Goal: Information Seeking & Learning: Learn about a topic

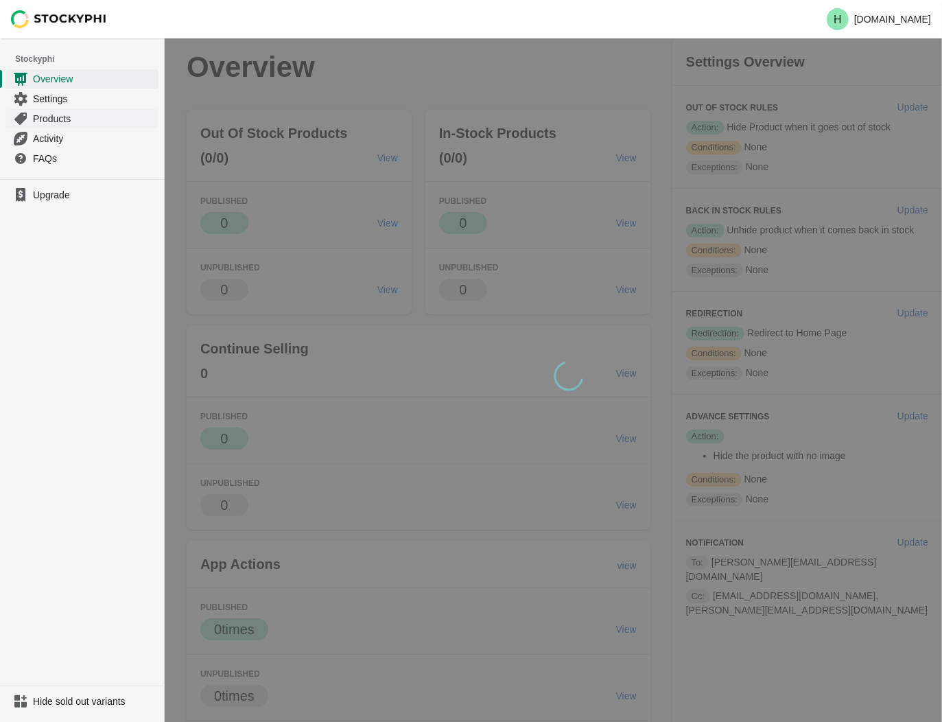
click at [45, 121] on span "Products" at bounding box center [94, 119] width 123 height 14
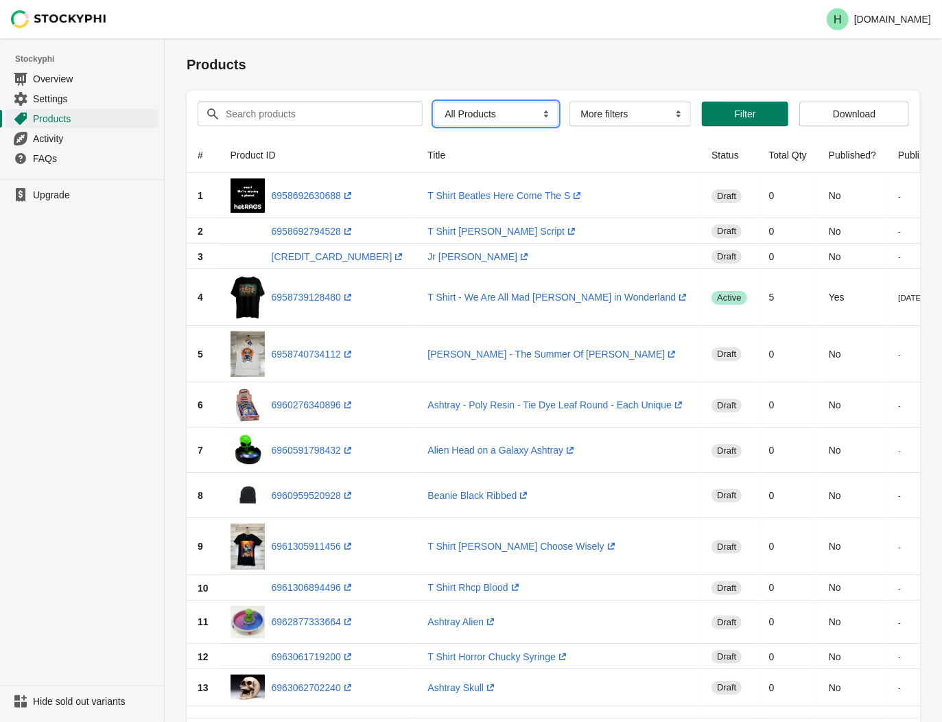
click at [539, 115] on select "All Products InStock InStock Published InStock Un-Published OOS OOS Published O…" at bounding box center [496, 114] width 125 height 25
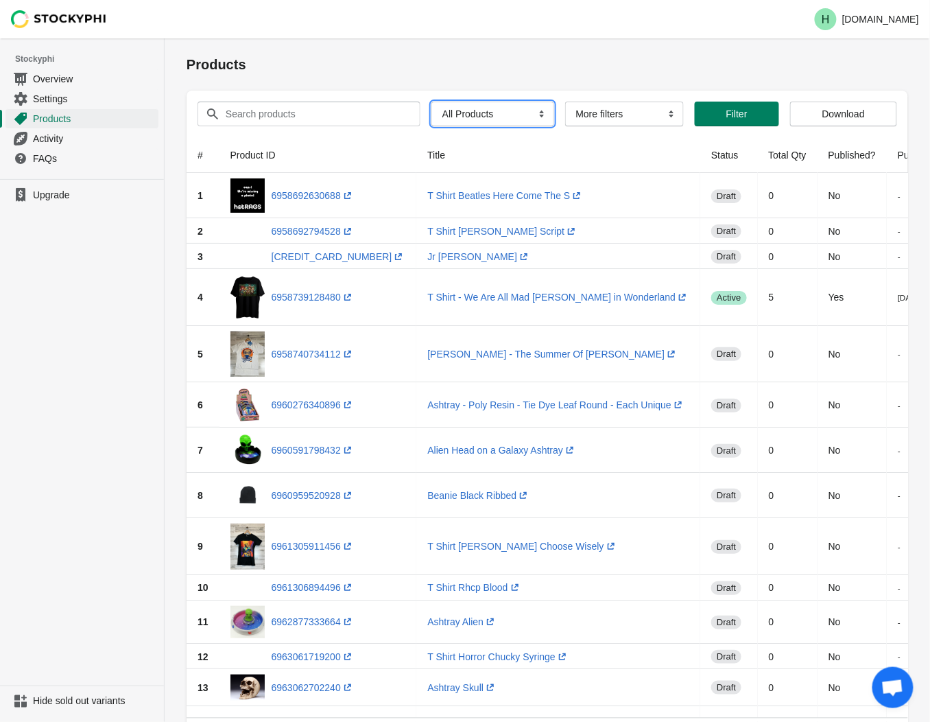
select select "instock_has_no_image"
click at [432, 102] on select "All Products InStock InStock Published InStock Un-Published OOS OOS Published O…" at bounding box center [493, 114] width 123 height 25
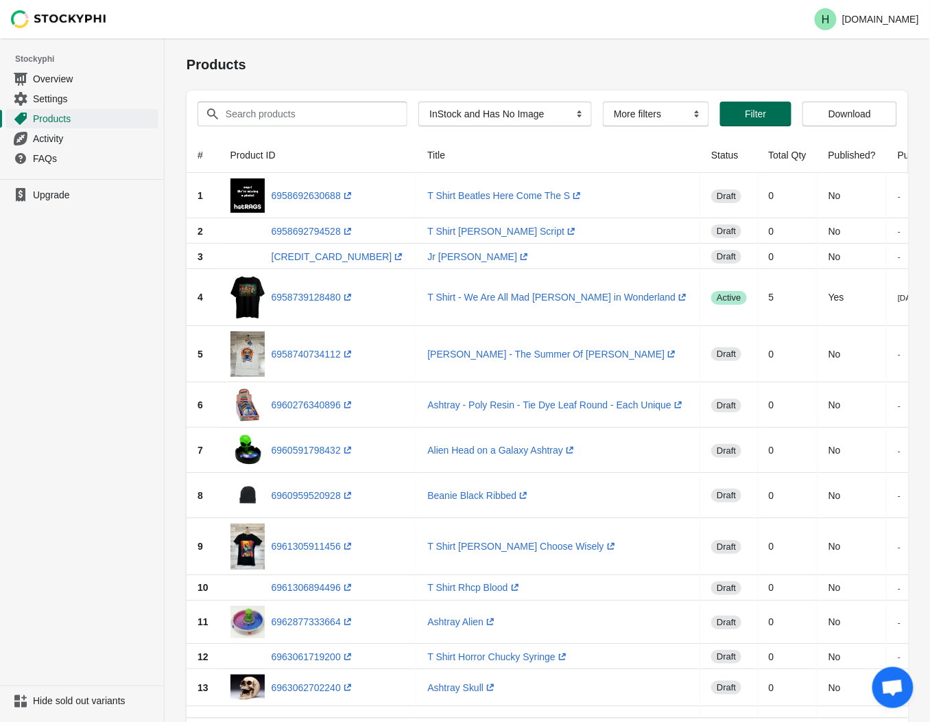
click at [757, 115] on span "Filter" at bounding box center [755, 113] width 21 height 11
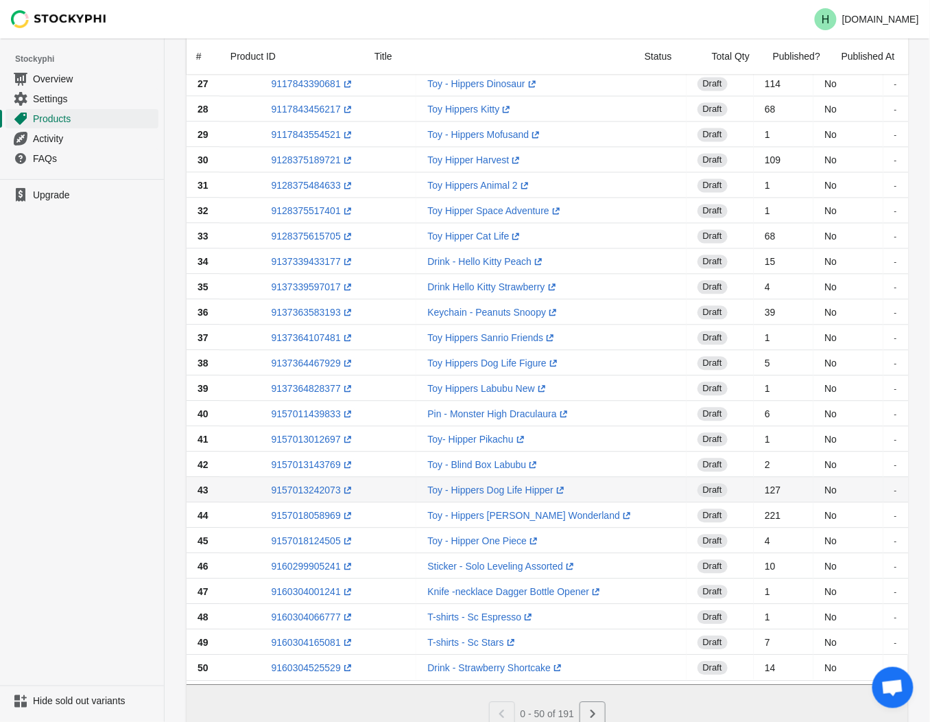
scroll to position [824, 0]
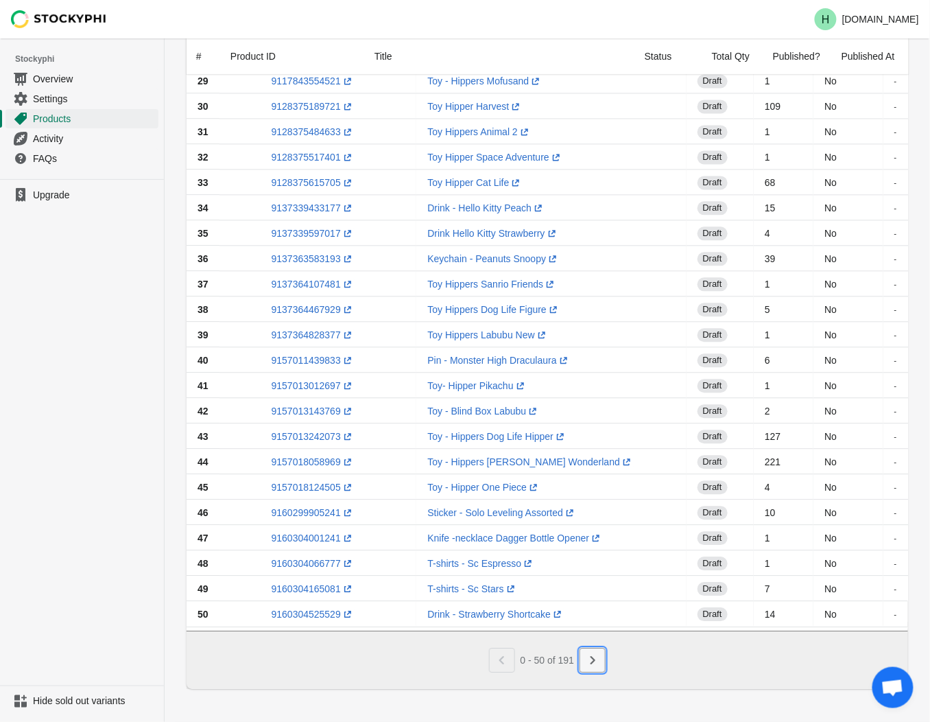
click at [596, 663] on icon "Next" at bounding box center [593, 660] width 14 height 14
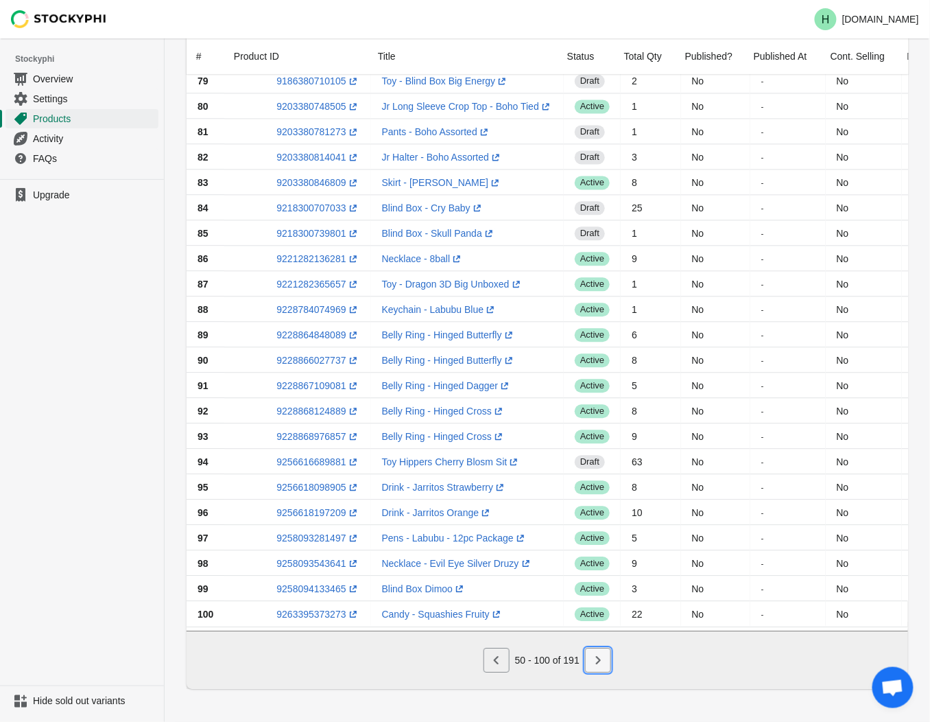
click at [604, 666] on icon "Next" at bounding box center [598, 660] width 14 height 14
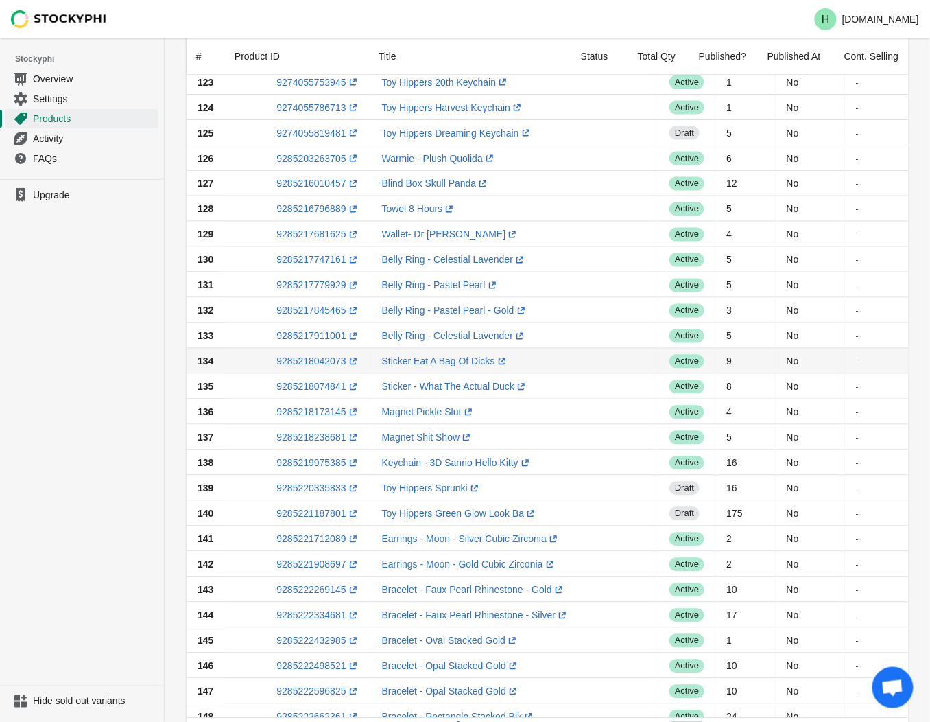
scroll to position [671, 0]
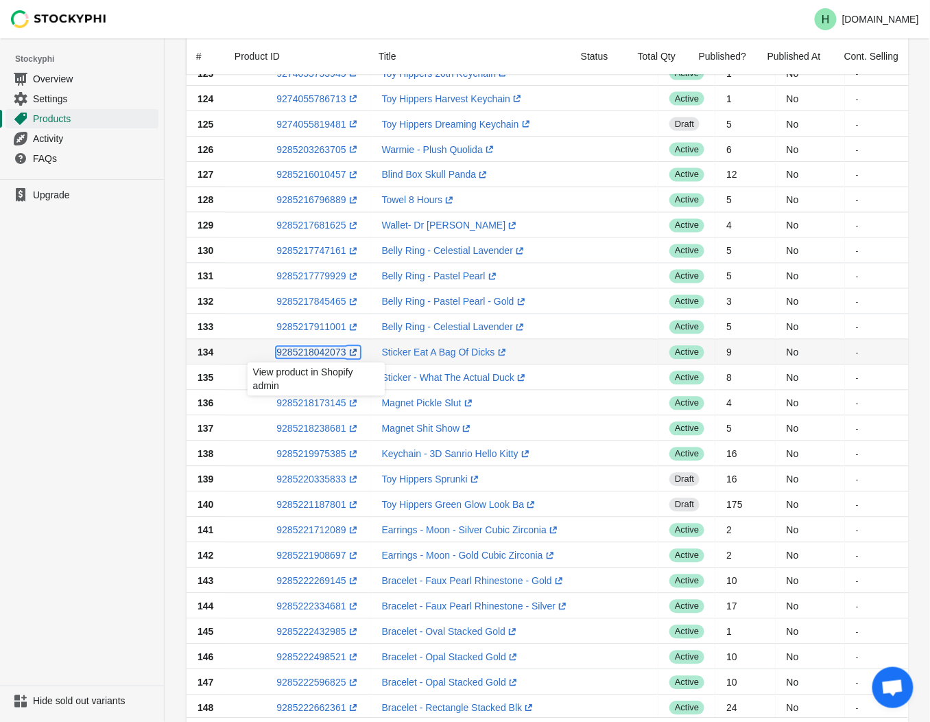
click at [306, 350] on link "9285218042073 (opens a new window)" at bounding box center [318, 352] width 83 height 11
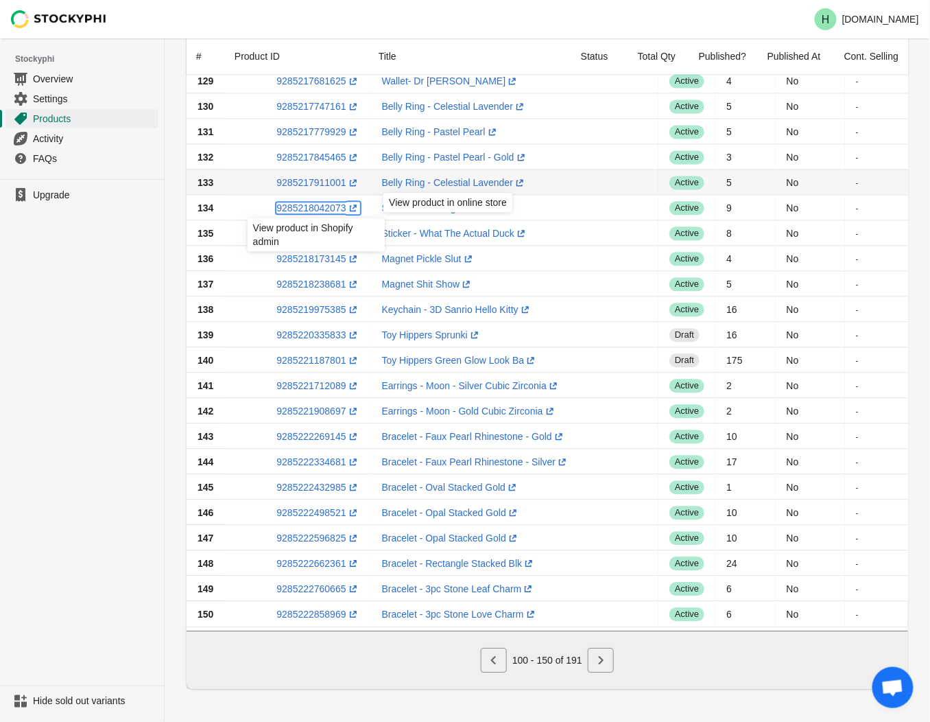
scroll to position [824, 0]
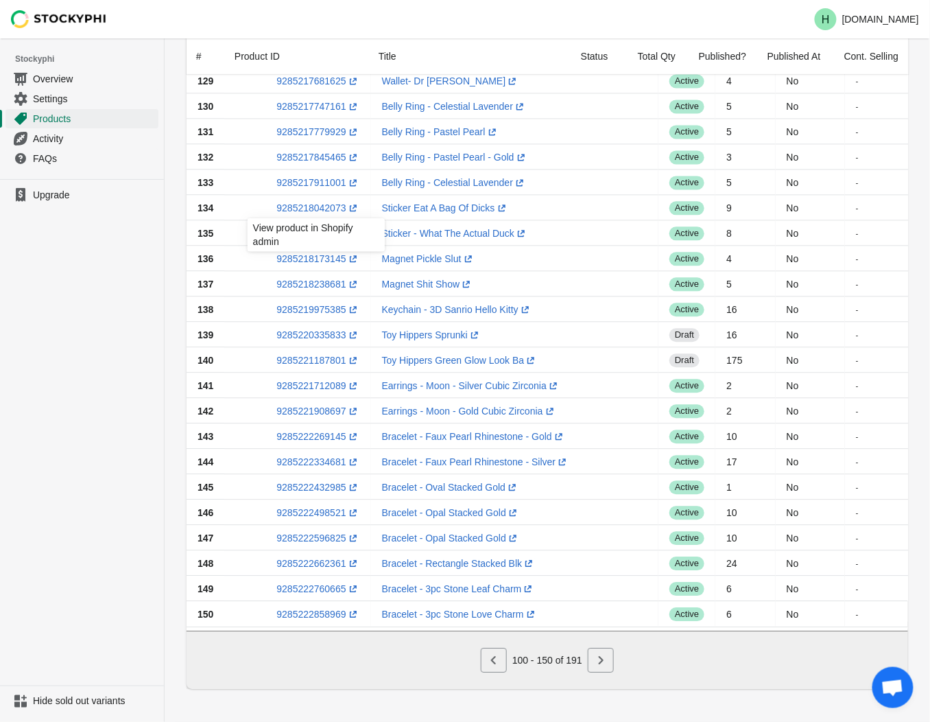
click at [122, 333] on ul "Upgrade" at bounding box center [82, 432] width 164 height 506
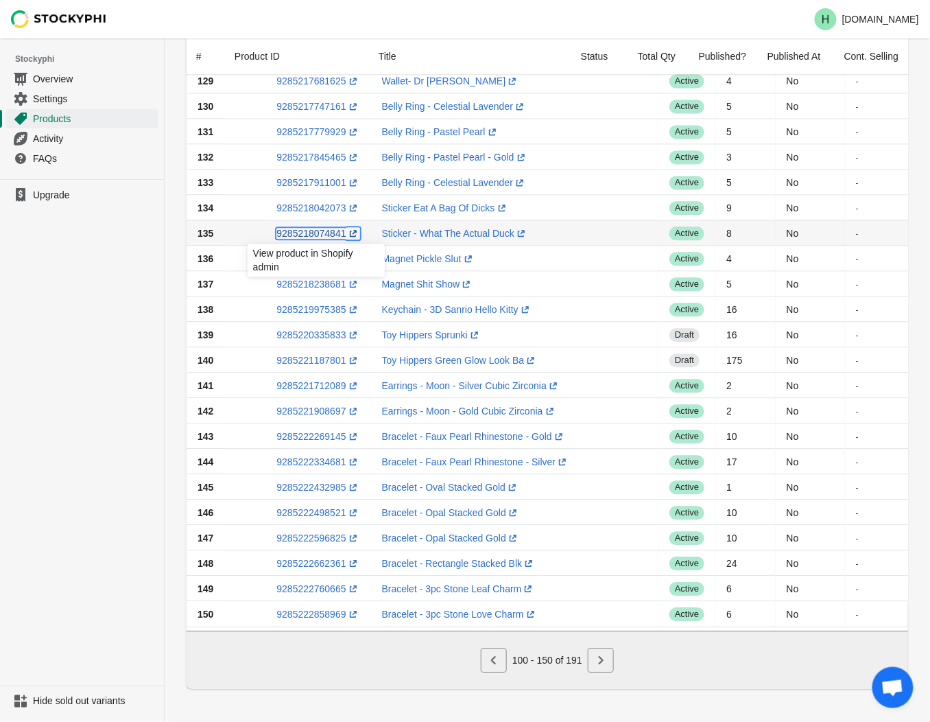
click at [312, 228] on link "9285218074841 (opens a new window)" at bounding box center [318, 233] width 83 height 11
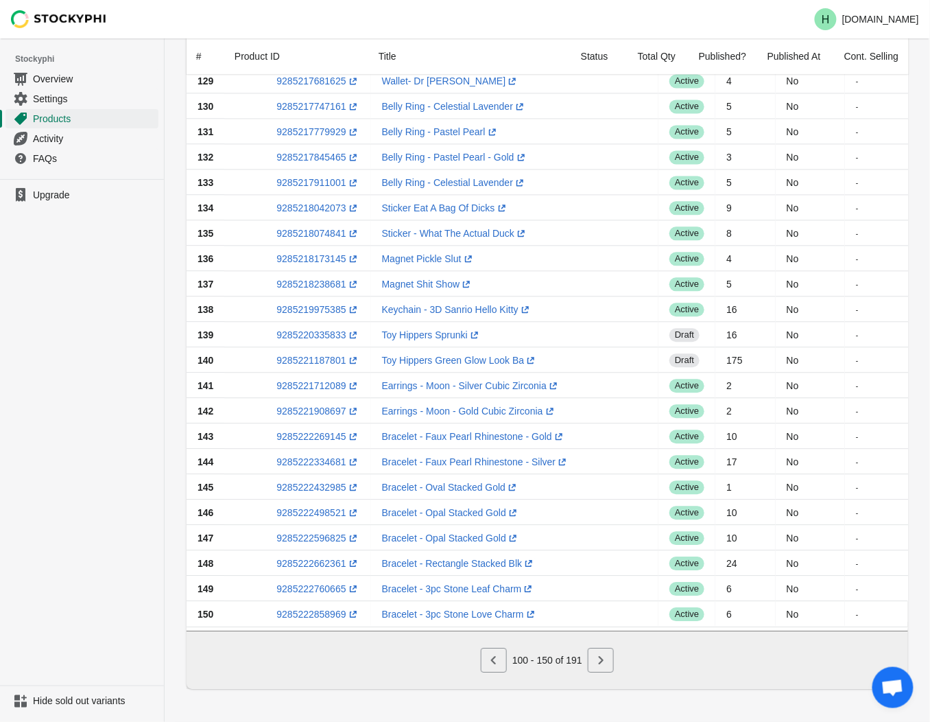
click at [124, 296] on ul "Upgrade" at bounding box center [82, 432] width 164 height 506
click at [319, 253] on link "9285218173145 (opens a new window)" at bounding box center [318, 258] width 83 height 11
click at [99, 306] on ul "Upgrade" at bounding box center [82, 432] width 164 height 506
click at [302, 279] on link "9285218238681 (opens a new window)" at bounding box center [318, 284] width 83 height 11
click at [53, 293] on ul "Upgrade" at bounding box center [82, 432] width 164 height 506
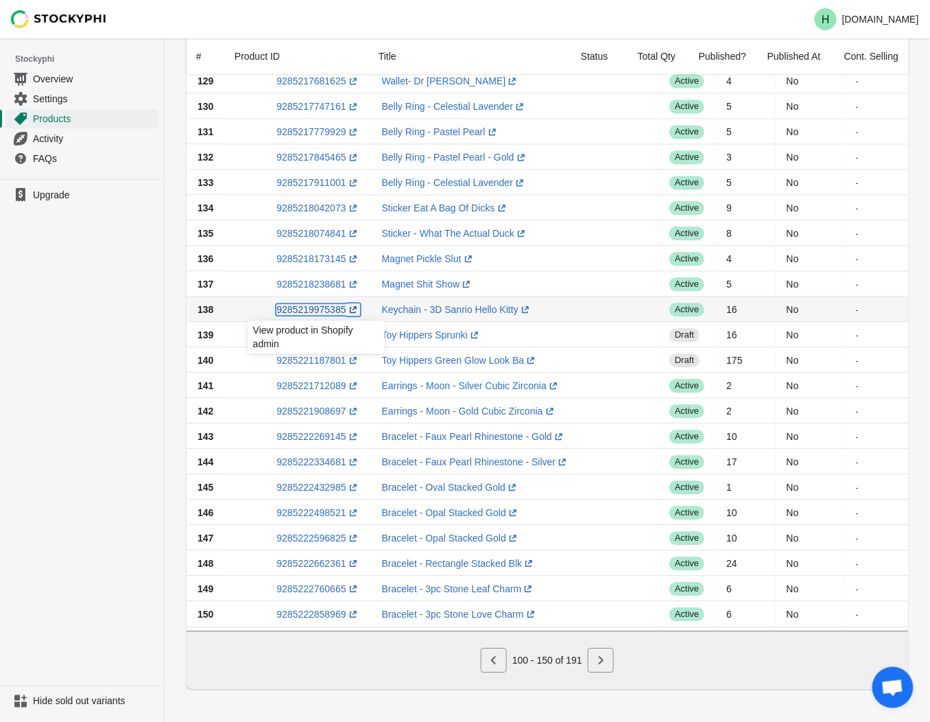
click at [309, 304] on link "9285219975385 (opens a new window)" at bounding box center [318, 309] width 83 height 11
click at [100, 338] on ul "Upgrade" at bounding box center [82, 432] width 164 height 506
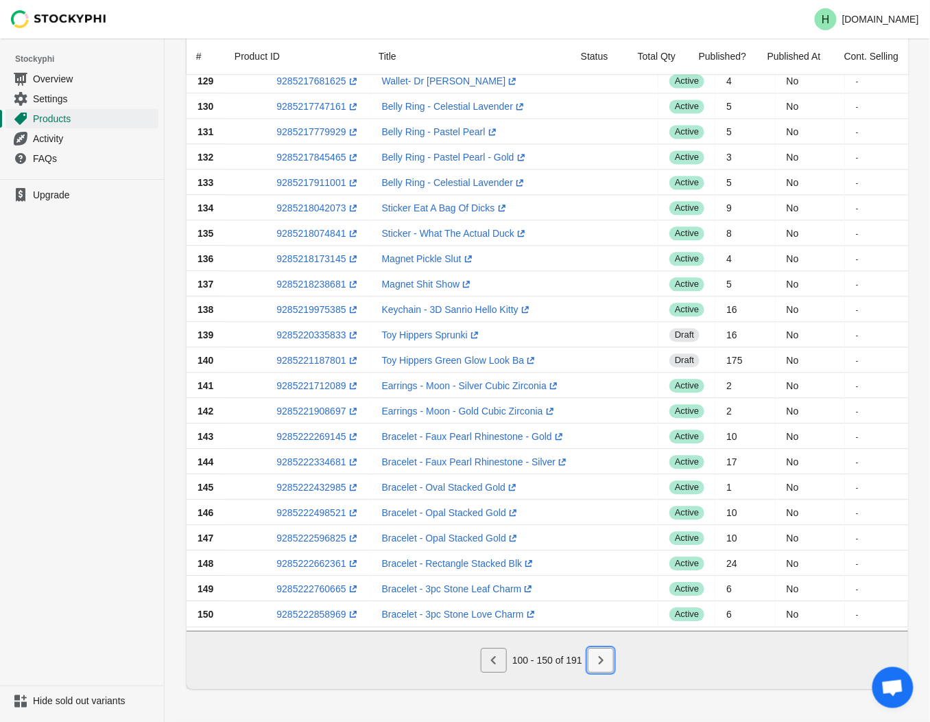
click at [602, 664] on icon "Next" at bounding box center [601, 660] width 14 height 14
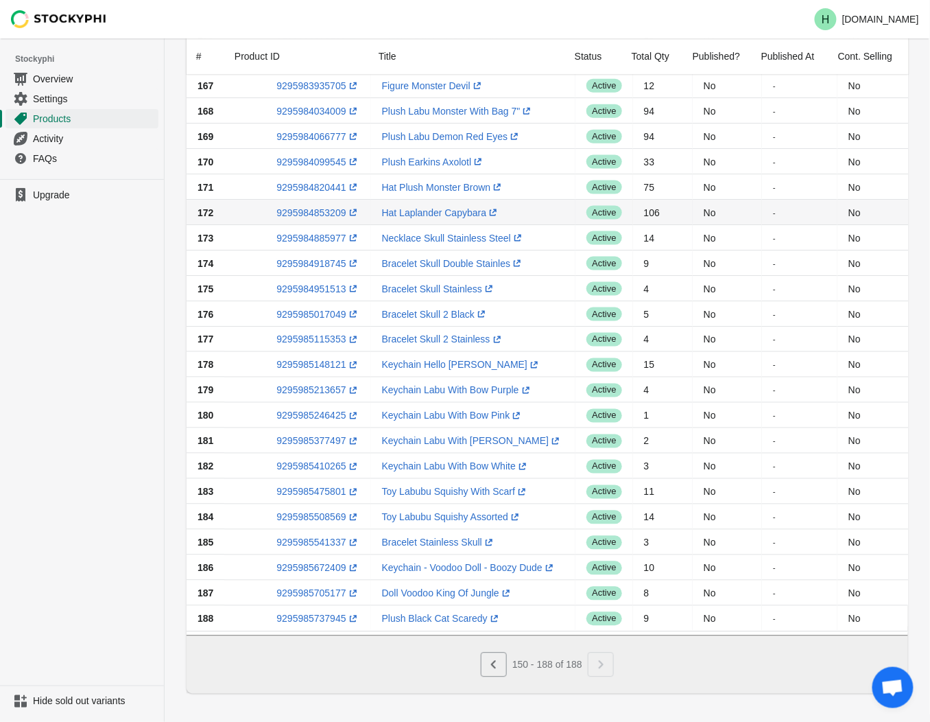
scroll to position [519, 0]
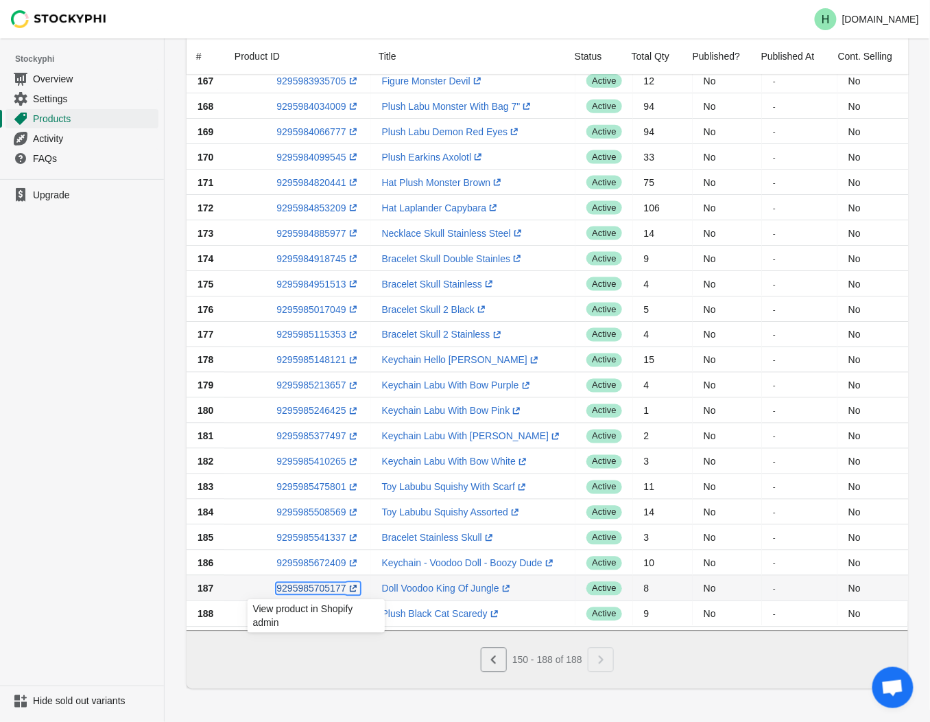
click at [306, 583] on link "9295985705177 (opens a new window)" at bounding box center [318, 588] width 83 height 11
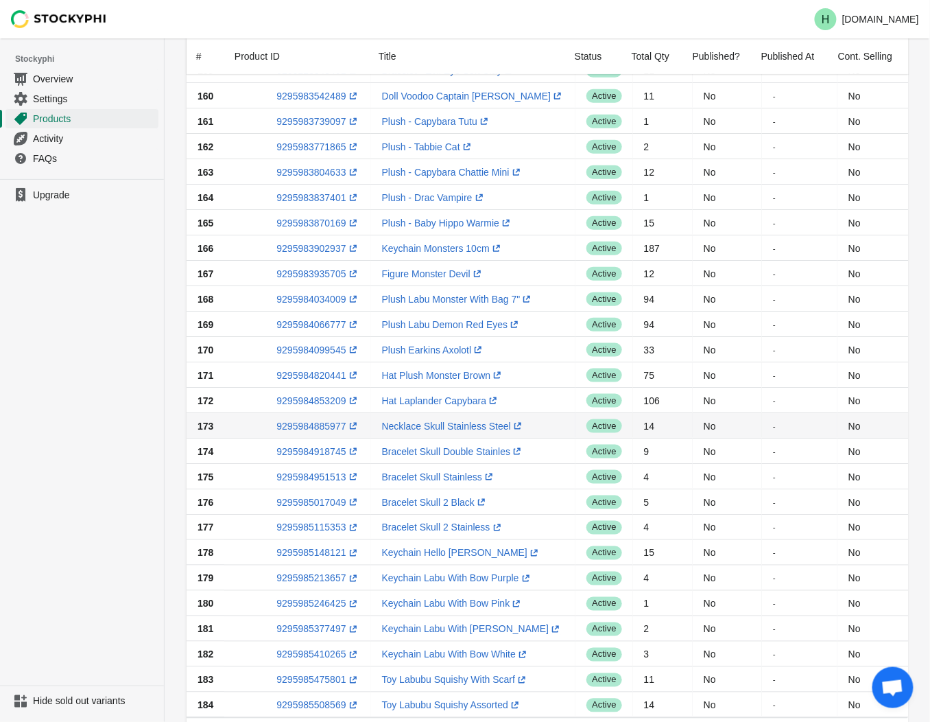
scroll to position [290, 0]
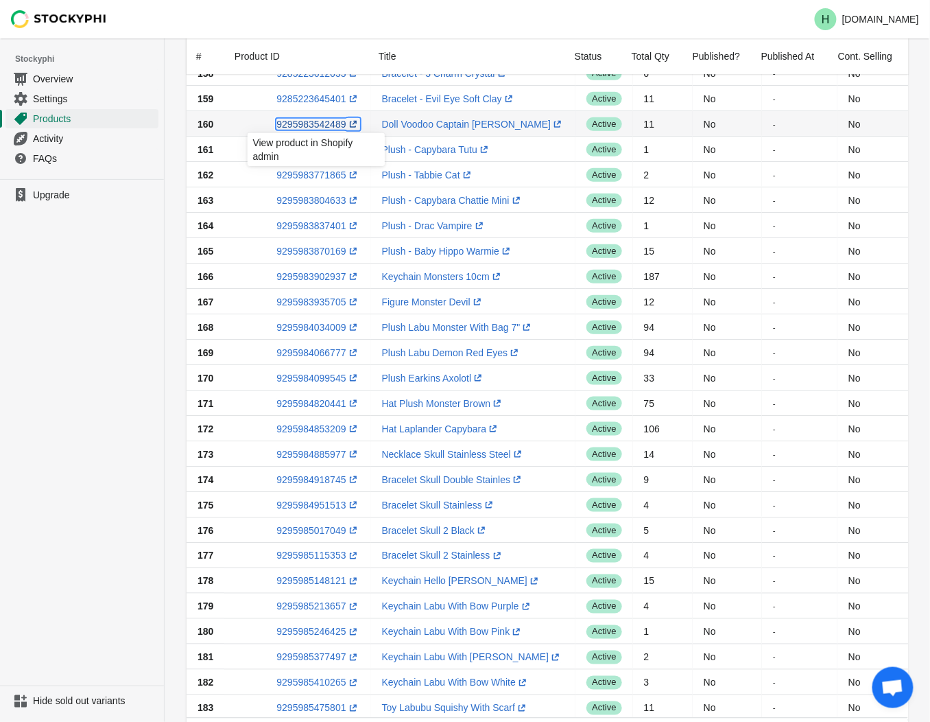
click at [311, 124] on link "9295983542489 (opens a new window)" at bounding box center [318, 124] width 83 height 11
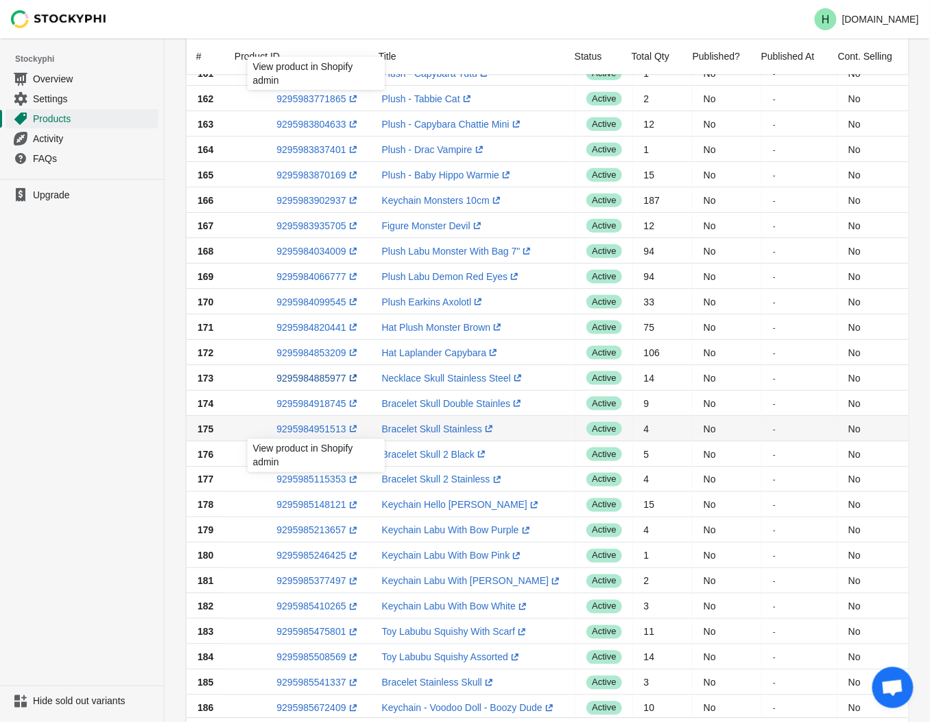
scroll to position [519, 0]
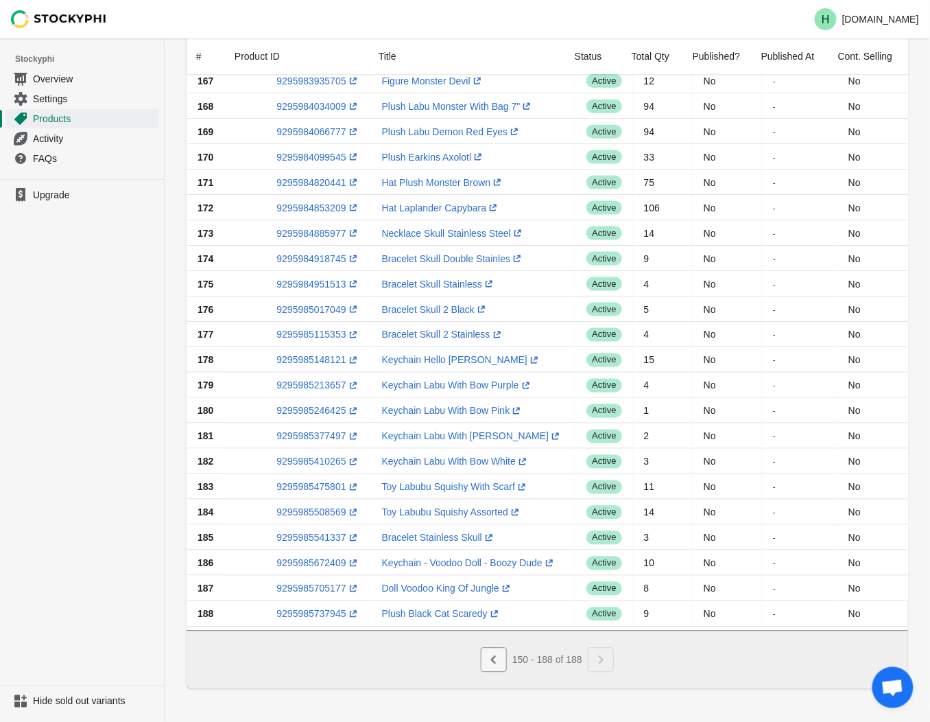
click at [491, 659] on icon "Previous" at bounding box center [494, 660] width 14 height 14
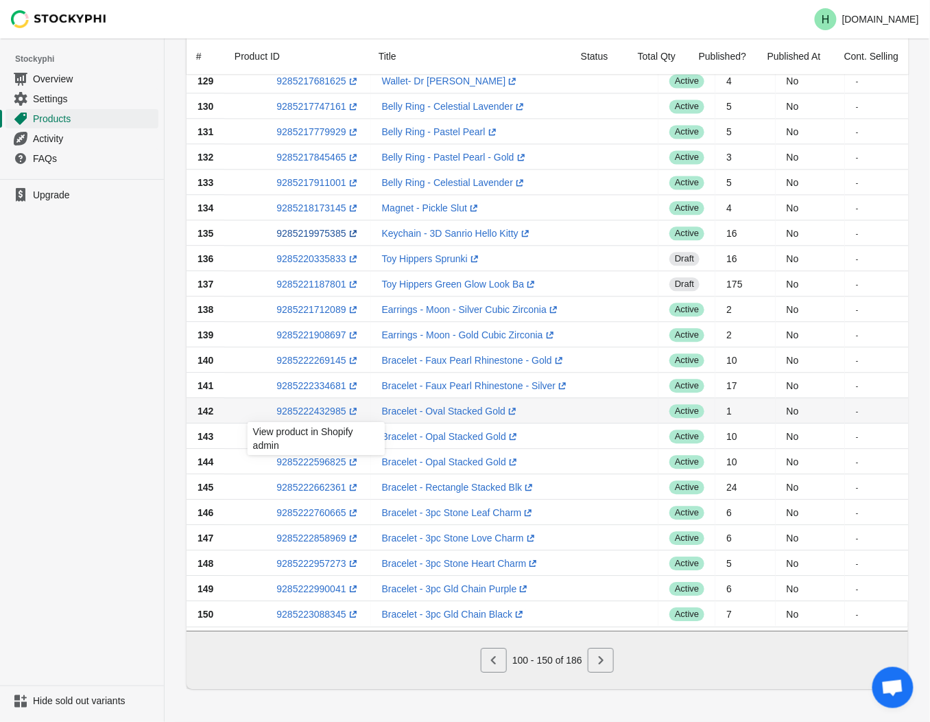
scroll to position [824, 0]
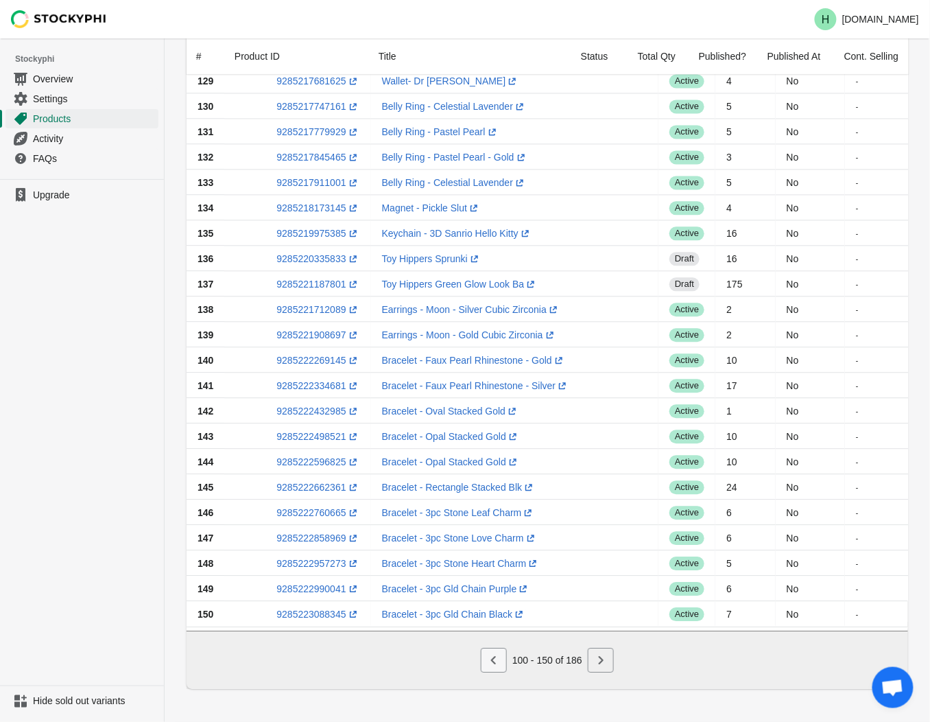
click at [492, 664] on icon "Previous" at bounding box center [494, 660] width 14 height 14
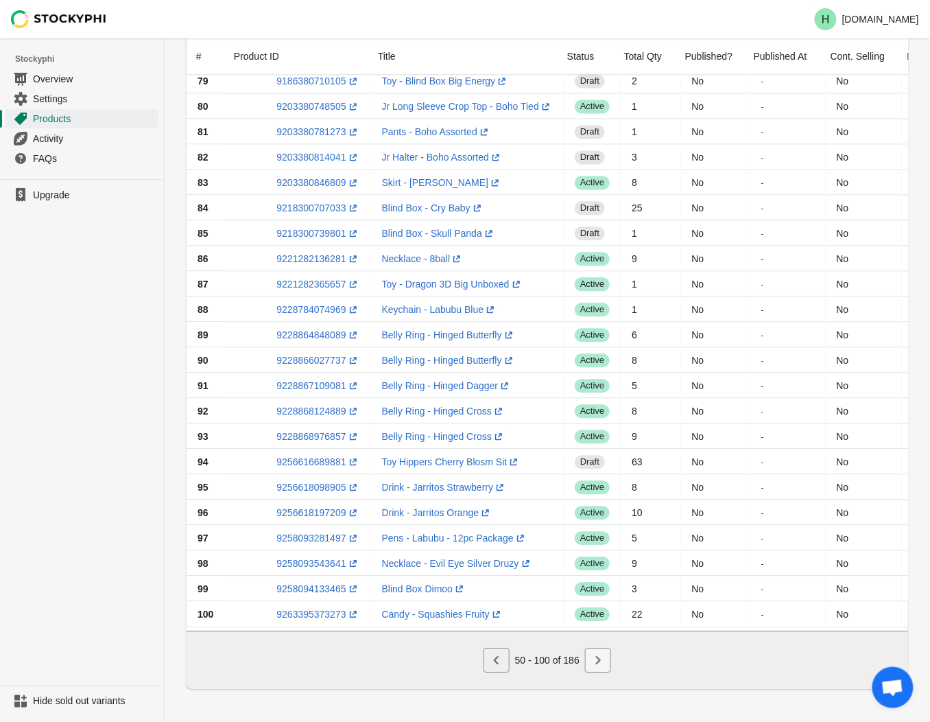
click at [605, 667] on button "Next" at bounding box center [598, 660] width 26 height 25
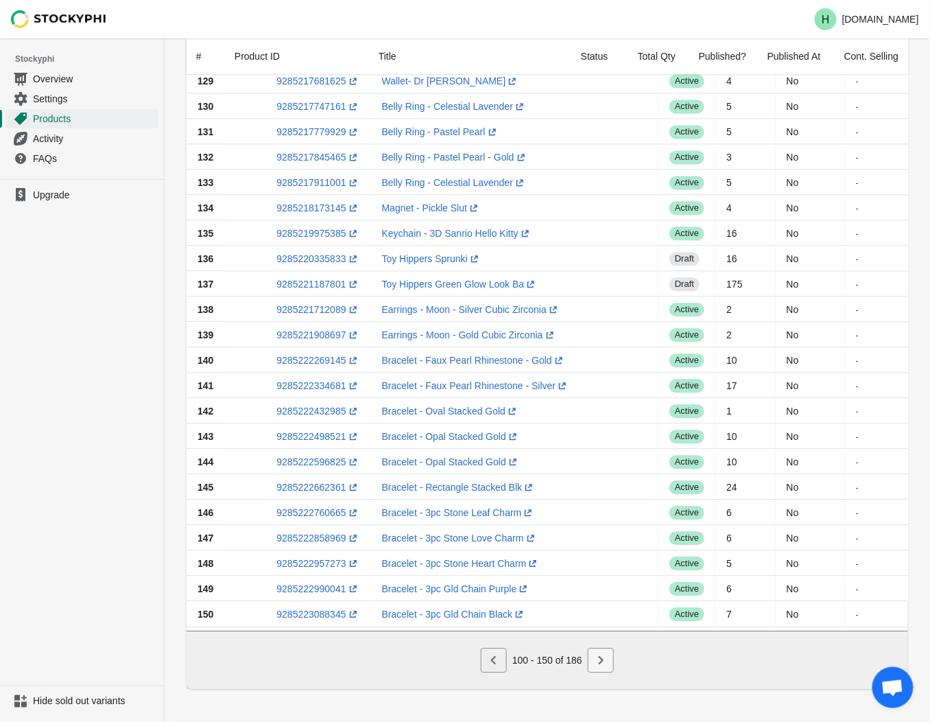
click at [604, 657] on icon "Next" at bounding box center [601, 660] width 14 height 14
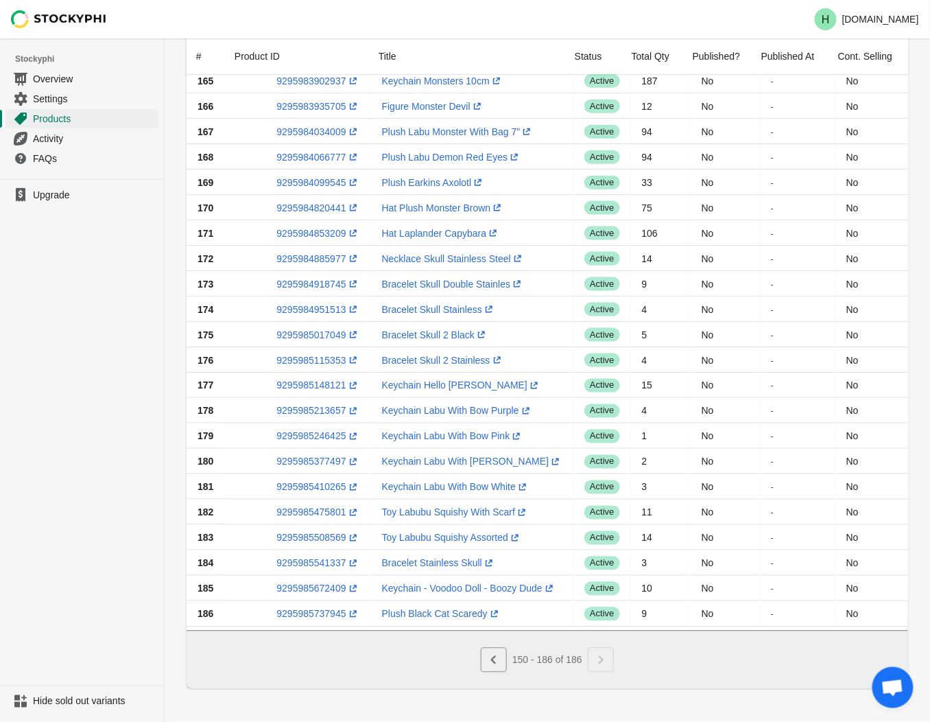
scroll to position [468, 0]
click at [293, 583] on link "9295985672409 (opens a new window)" at bounding box center [318, 588] width 83 height 11
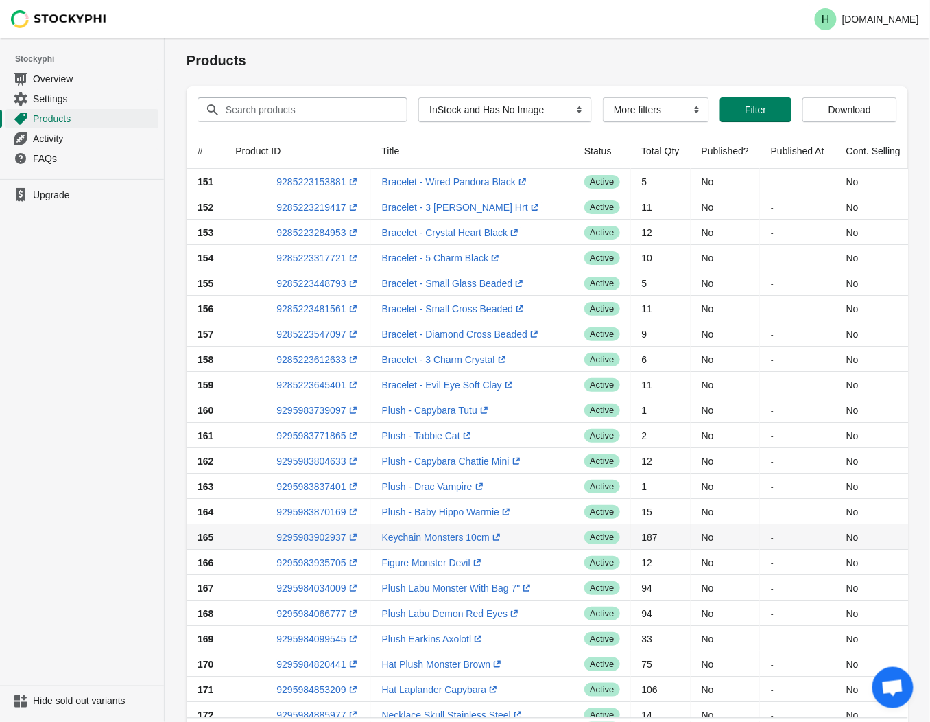
scroll to position [0, 0]
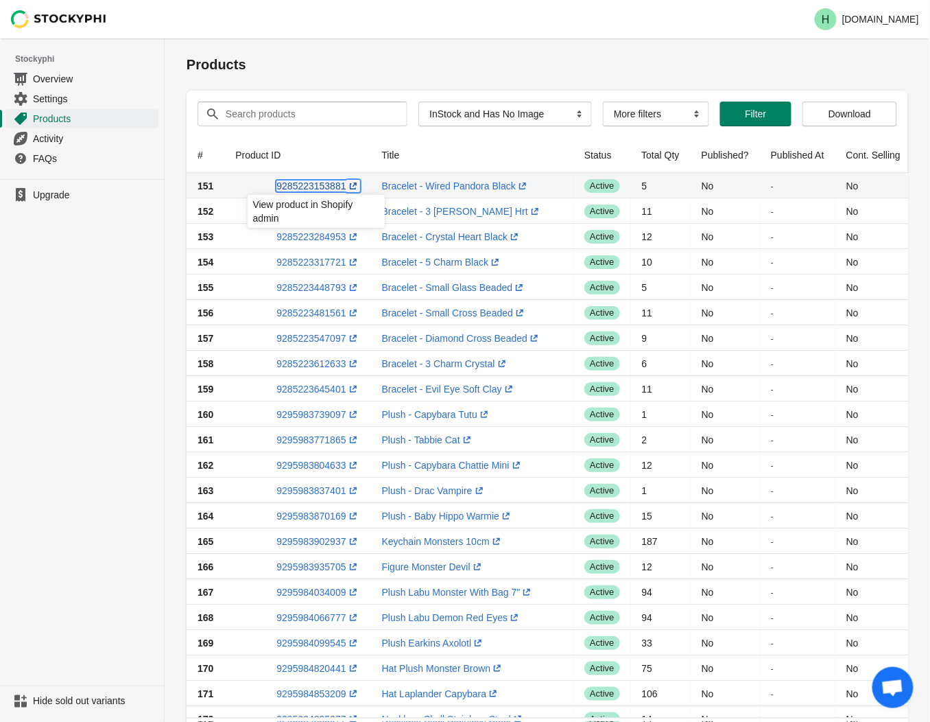
click at [311, 189] on link "9285223153881 (opens a new window)" at bounding box center [318, 185] width 83 height 11
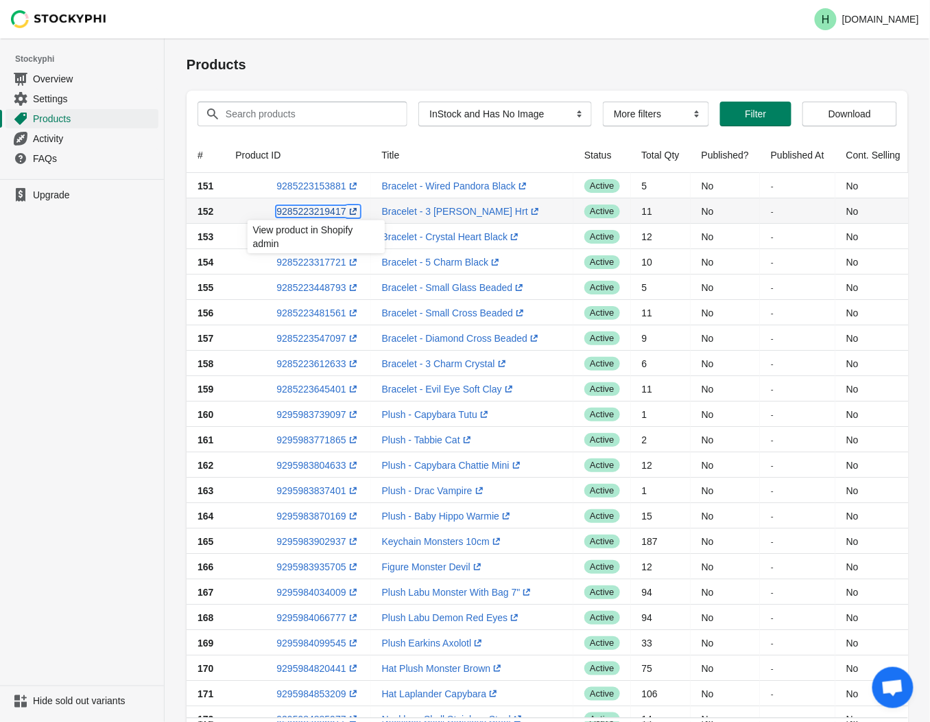
click at [305, 209] on link "9285223219417 (opens a new window)" at bounding box center [318, 211] width 83 height 11
click at [44, 252] on ul "Upgrade" at bounding box center [82, 432] width 164 height 506
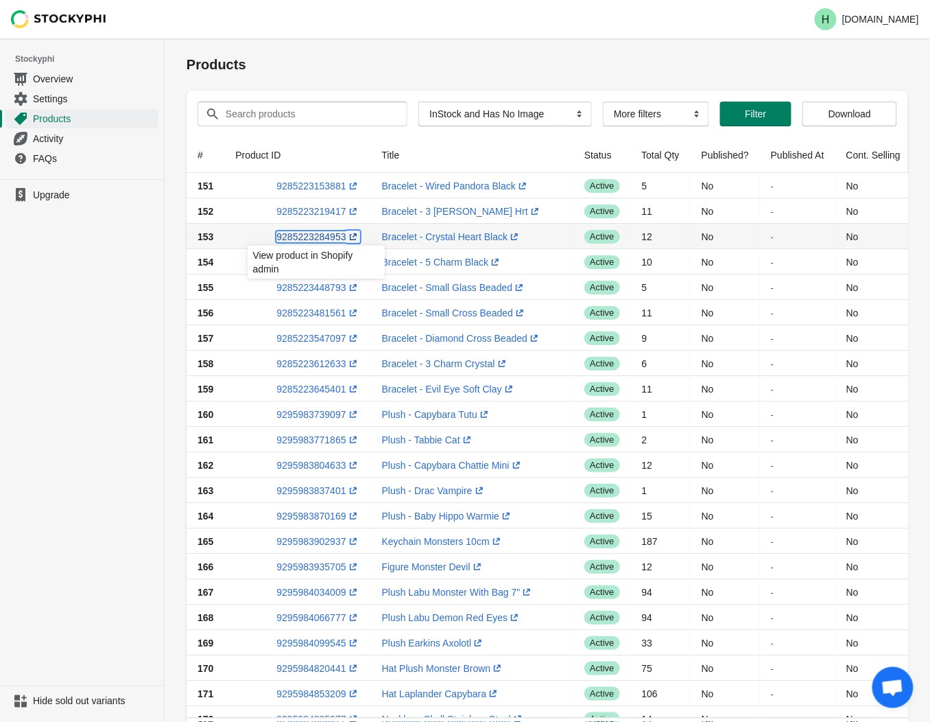
click at [316, 238] on link "9285223284953 (opens a new window)" at bounding box center [318, 236] width 83 height 11
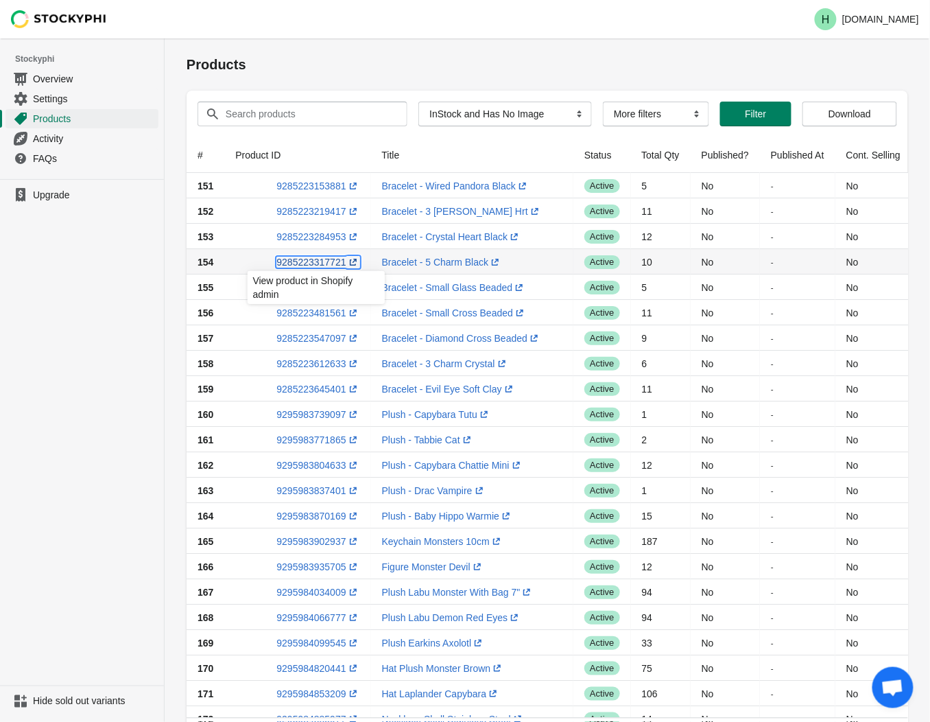
click at [303, 261] on link "9285223317721 (opens a new window)" at bounding box center [318, 262] width 83 height 11
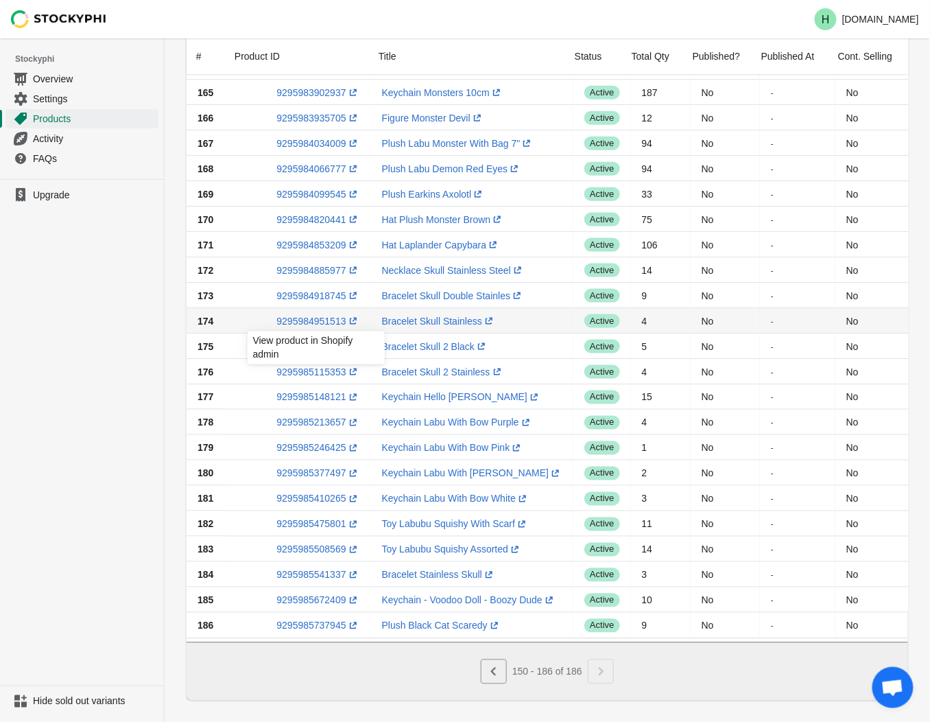
scroll to position [457, 0]
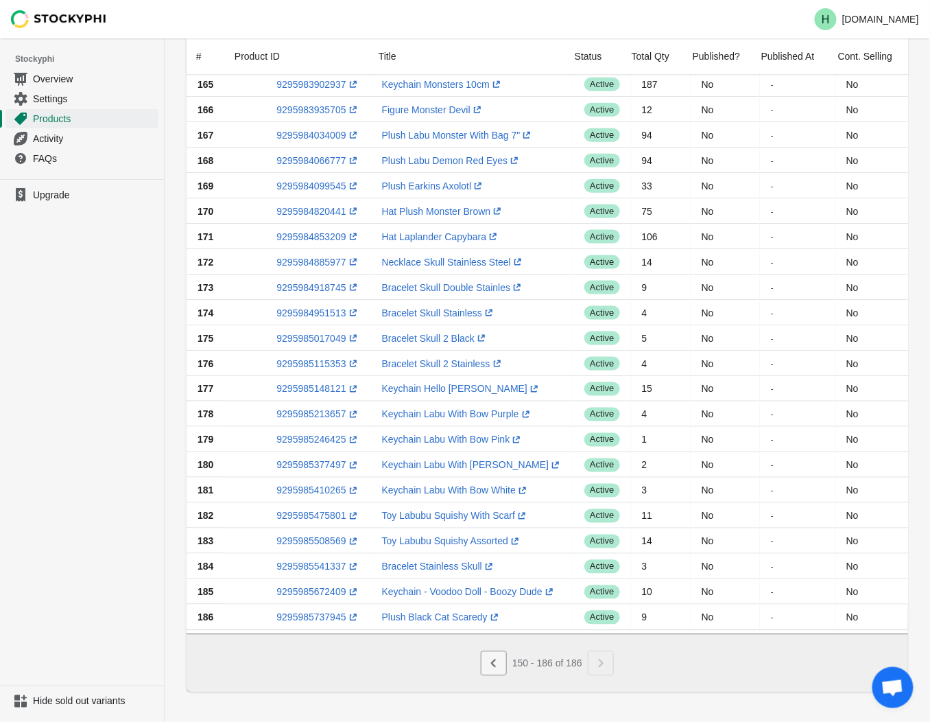
click at [492, 670] on icon "Previous" at bounding box center [494, 664] width 14 height 14
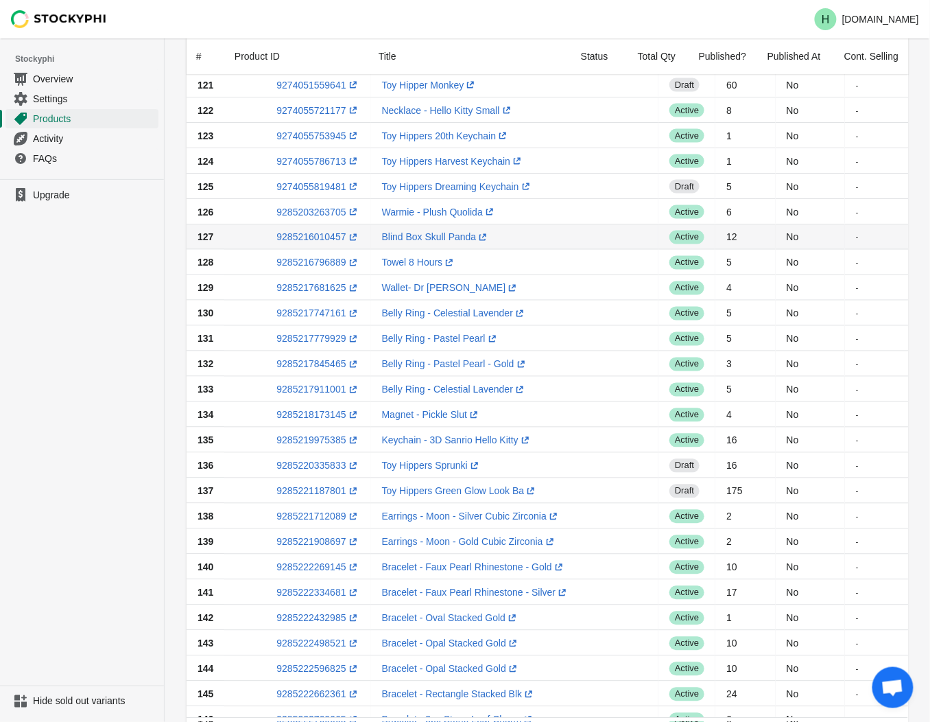
scroll to position [609, 0]
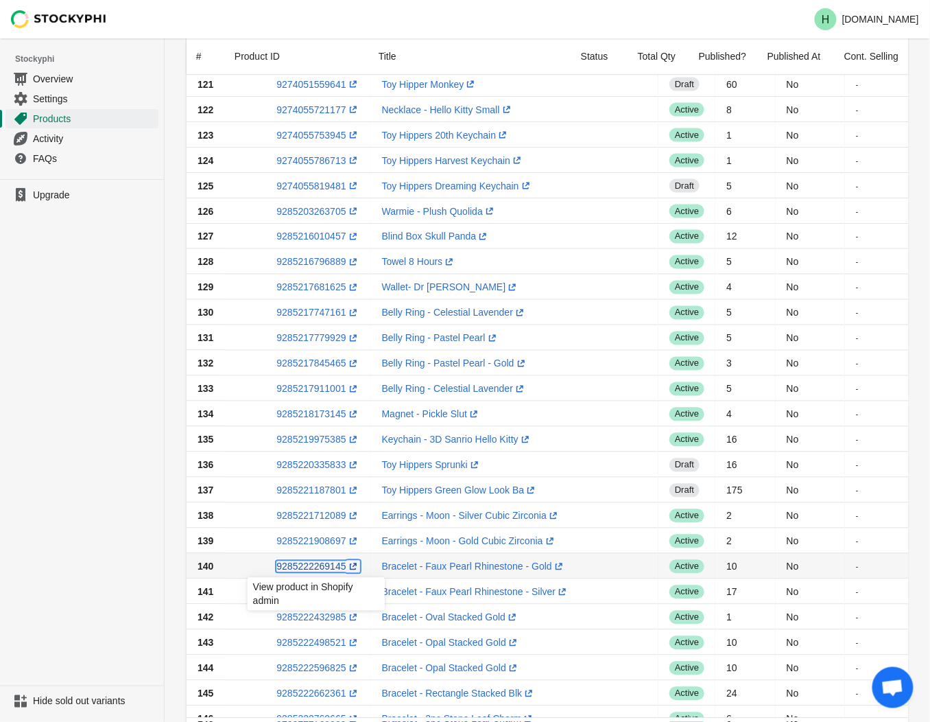
click at [318, 568] on link "9285222269145 (opens a new window)" at bounding box center [318, 566] width 83 height 11
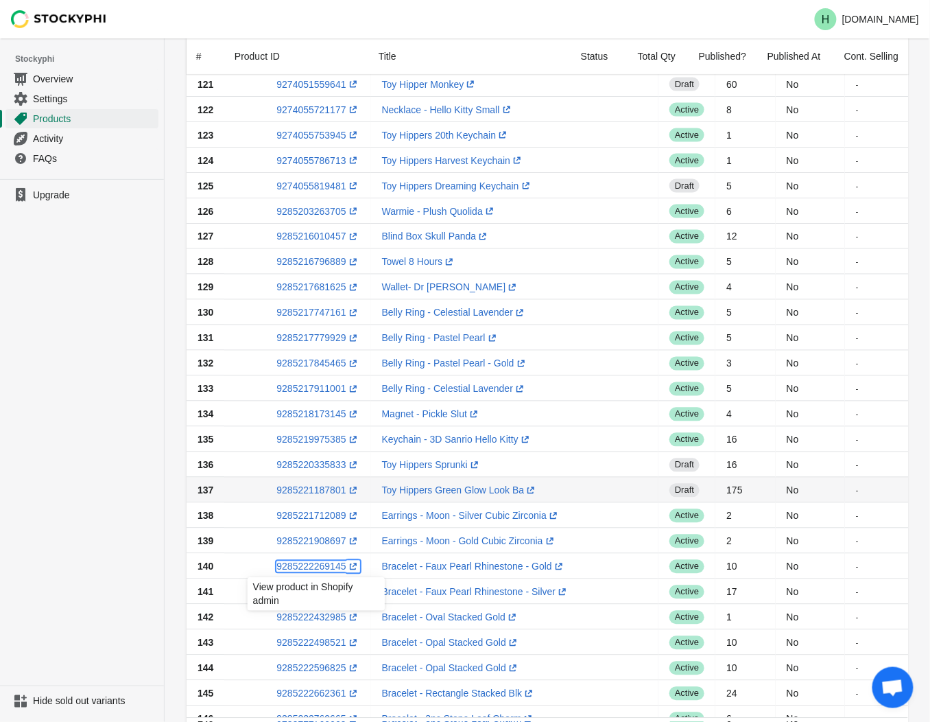
scroll to position [824, 0]
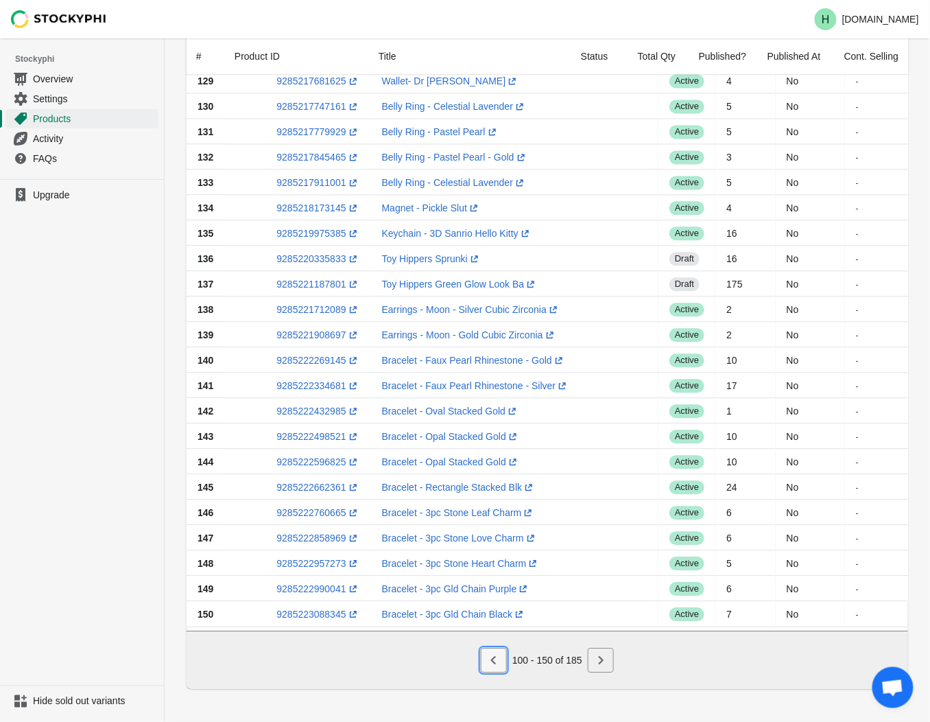
click at [502, 663] on button "Previous" at bounding box center [494, 660] width 26 height 25
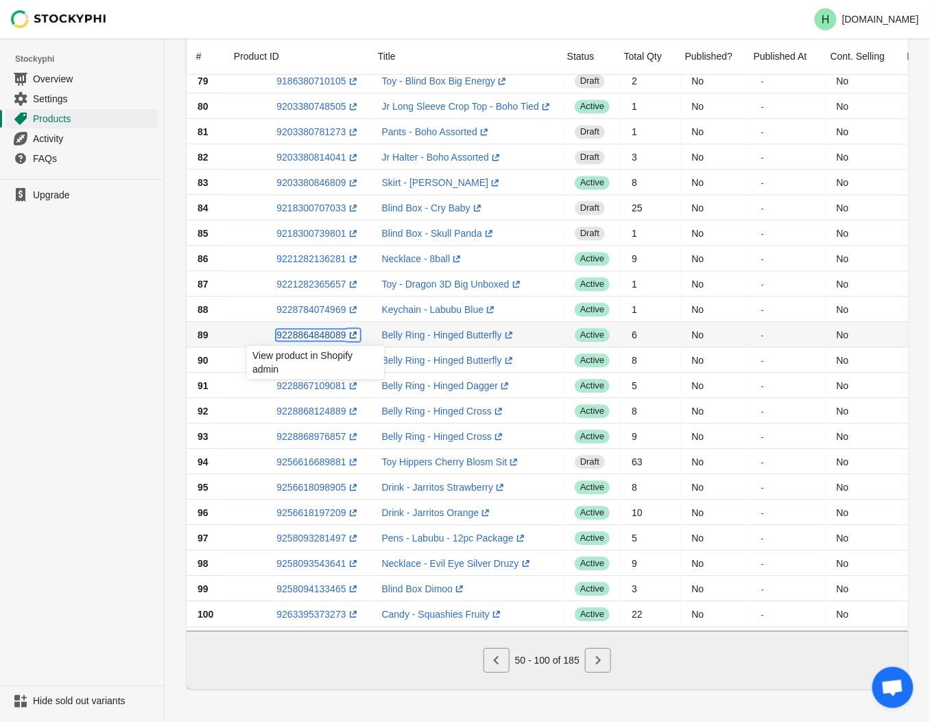
click at [298, 329] on link "9228864848089 (opens a new window)" at bounding box center [318, 334] width 83 height 11
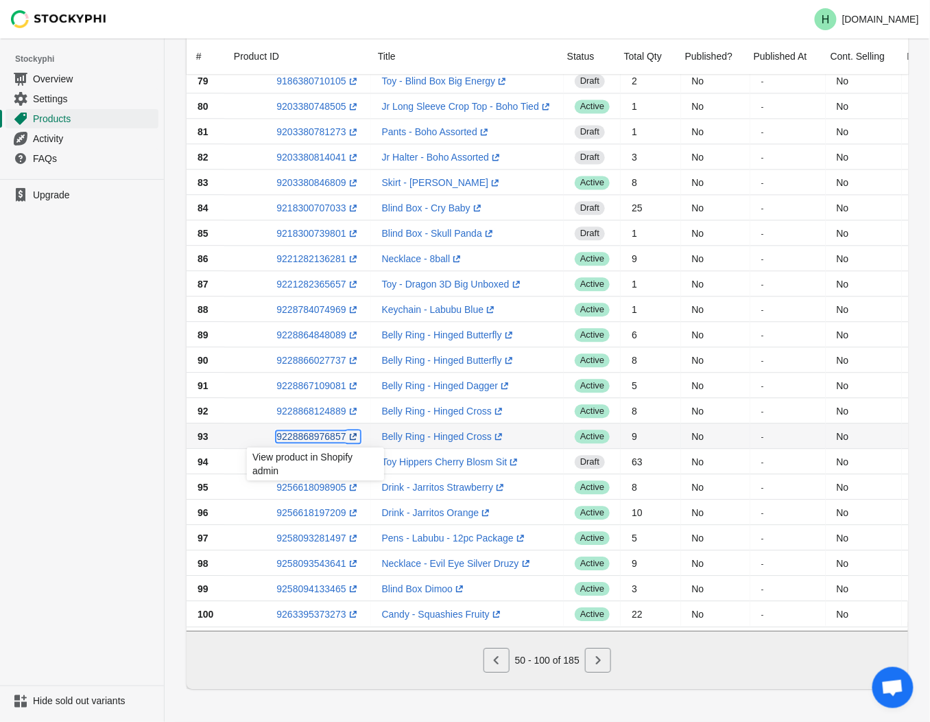
click at [304, 432] on link "9228868976857 (opens a new window)" at bounding box center [318, 436] width 83 height 11
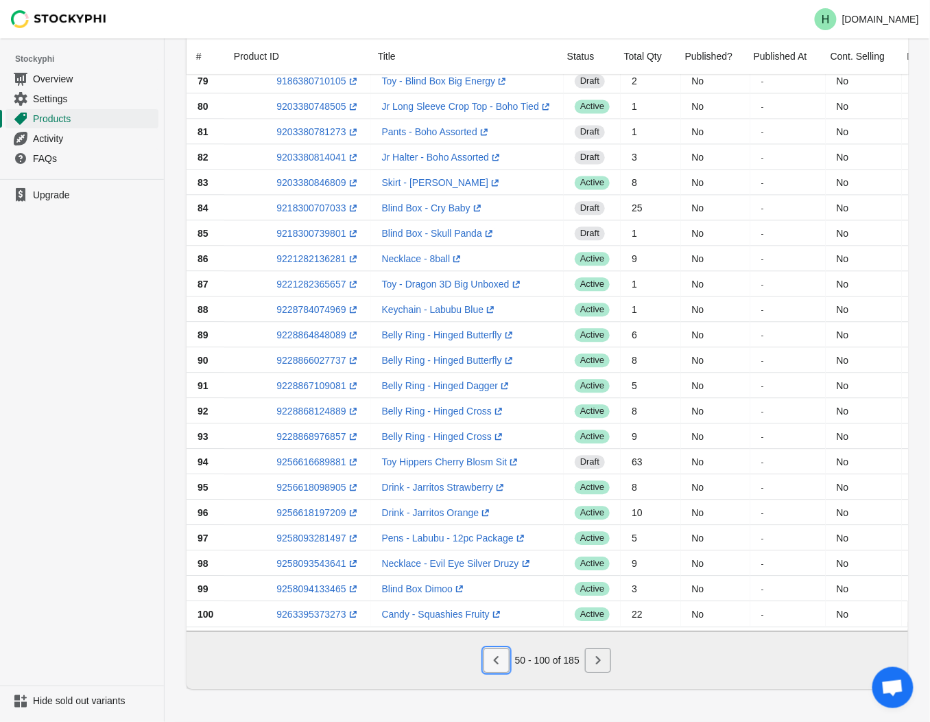
click at [492, 662] on icon "Previous" at bounding box center [497, 660] width 14 height 14
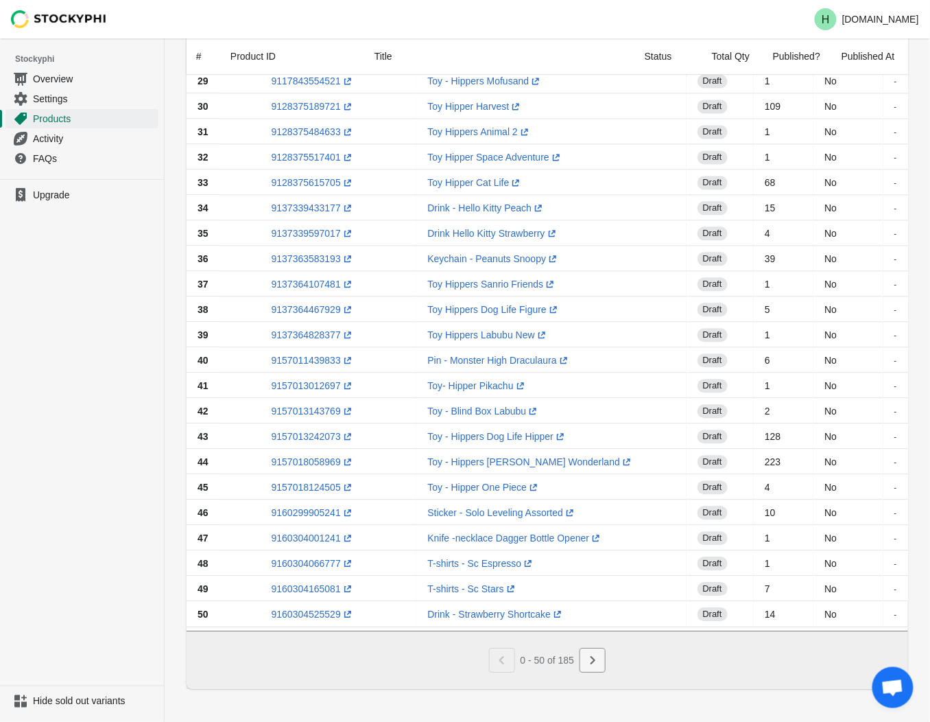
click at [594, 662] on icon "Next" at bounding box center [593, 660] width 14 height 14
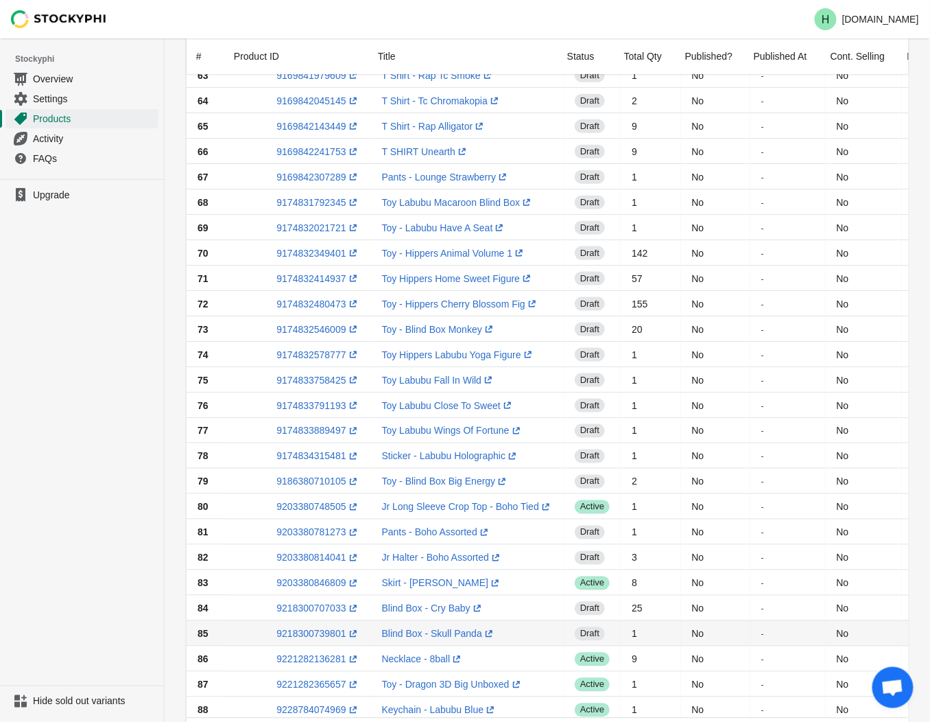
scroll to position [214, 0]
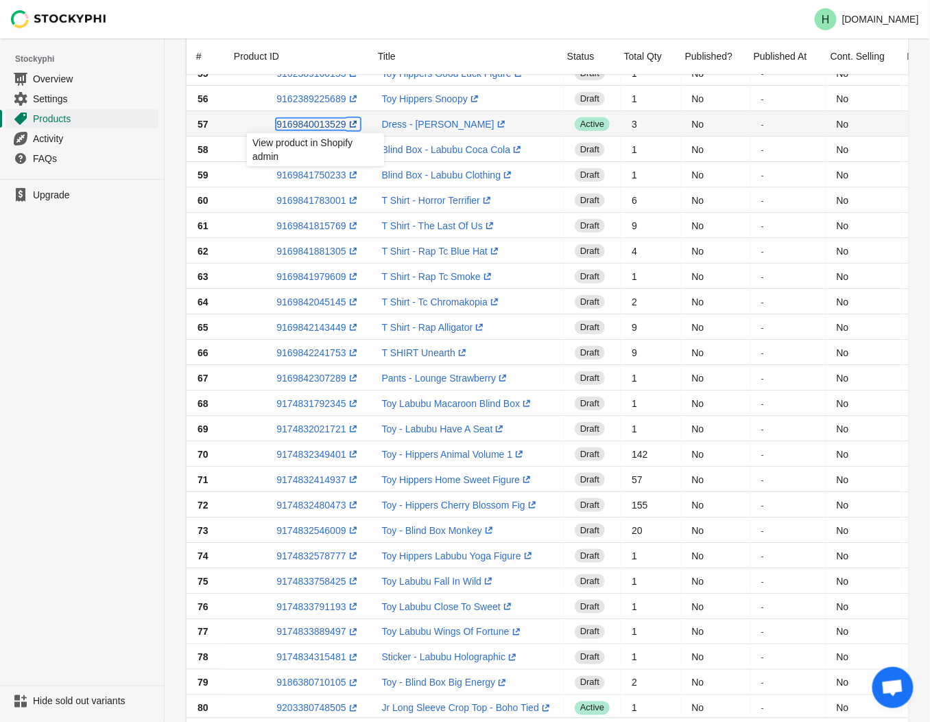
click at [305, 122] on link "9169840013529 (opens a new window)" at bounding box center [318, 124] width 83 height 11
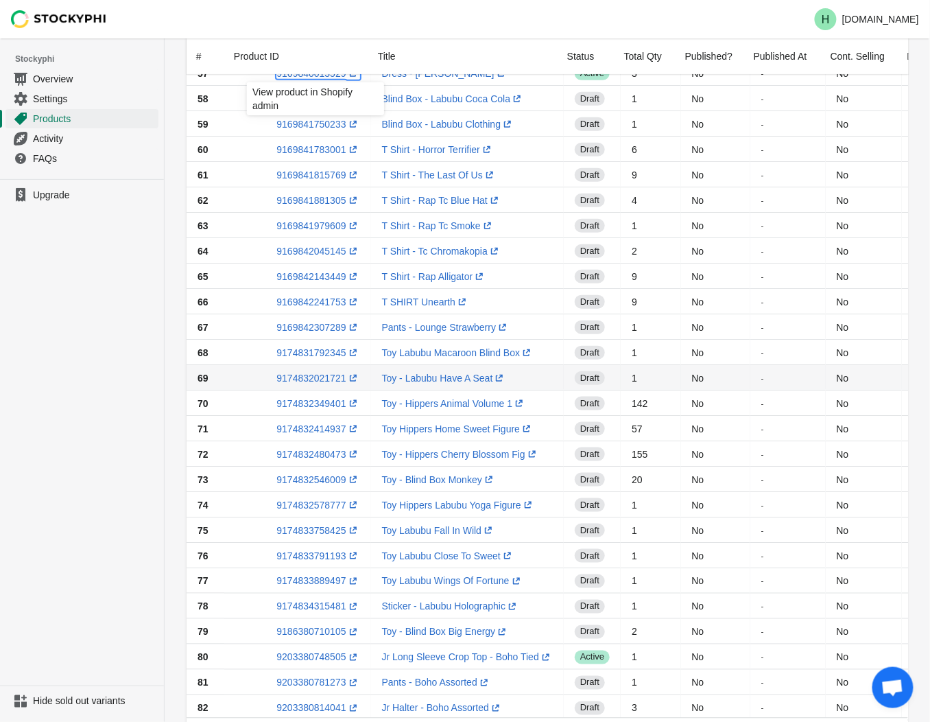
scroll to position [290, 0]
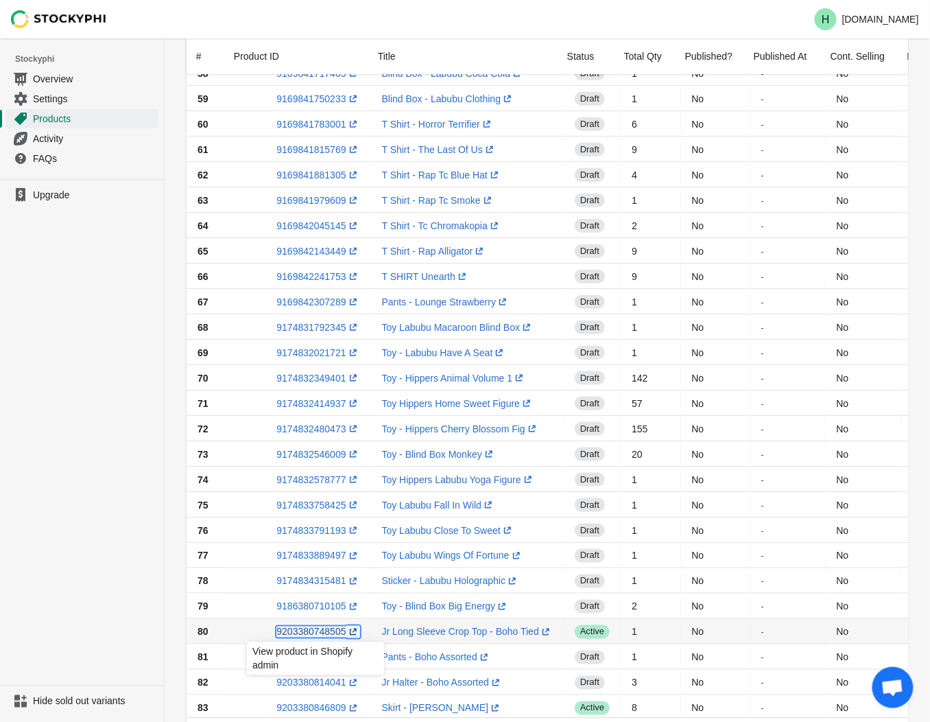
click at [310, 632] on link "9203380748505 (opens a new window)" at bounding box center [318, 631] width 83 height 11
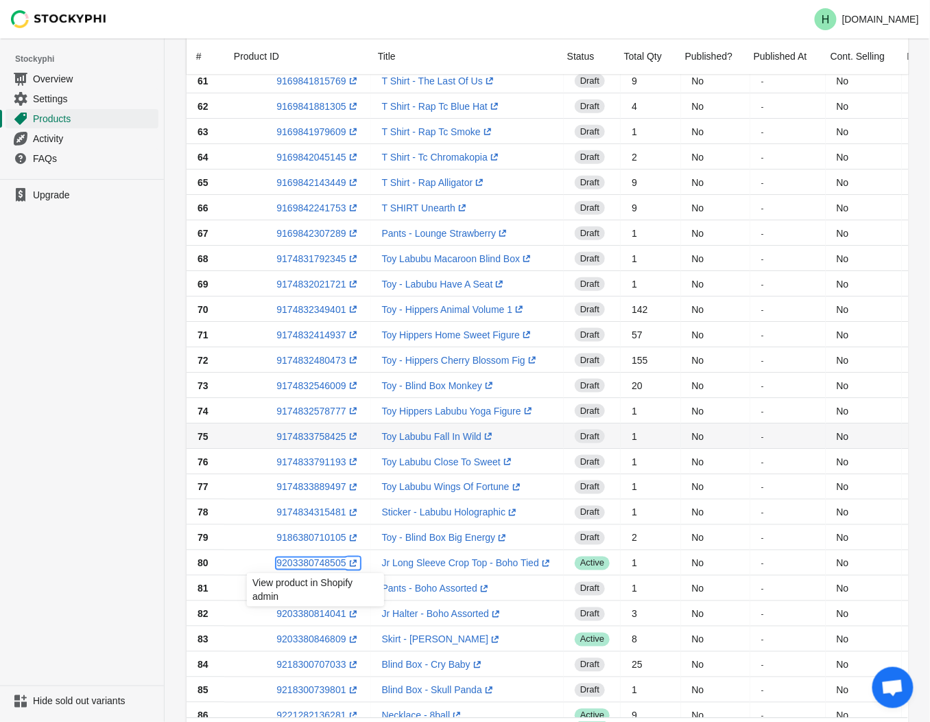
scroll to position [443, 0]
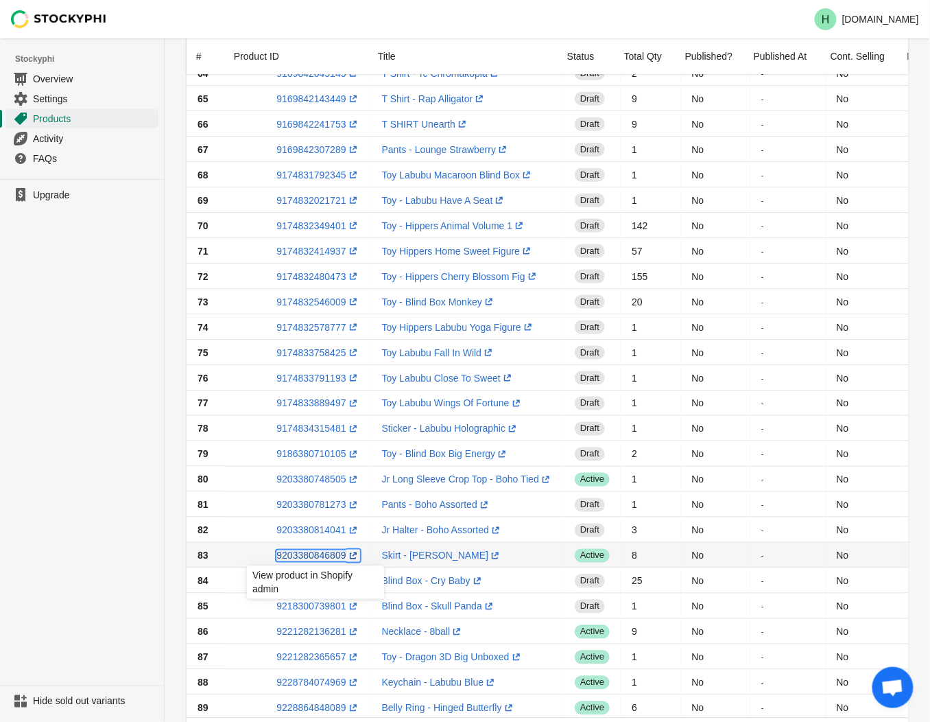
click at [298, 553] on link "9203380846809 (opens a new window)" at bounding box center [318, 555] width 83 height 11
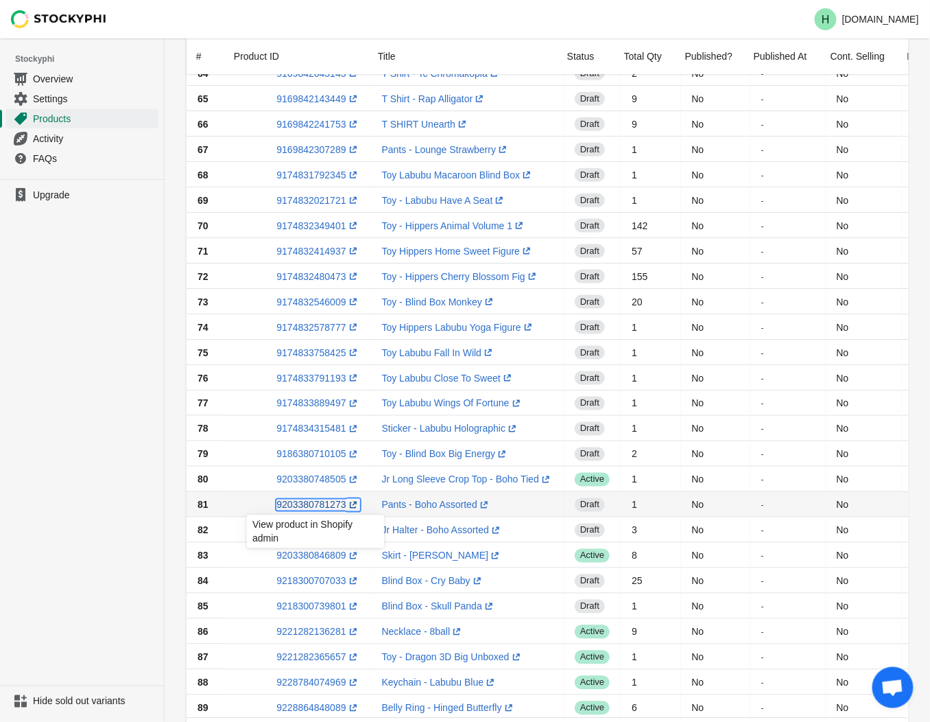
click at [307, 502] on link "9203380781273 (opens a new window)" at bounding box center [318, 505] width 83 height 11
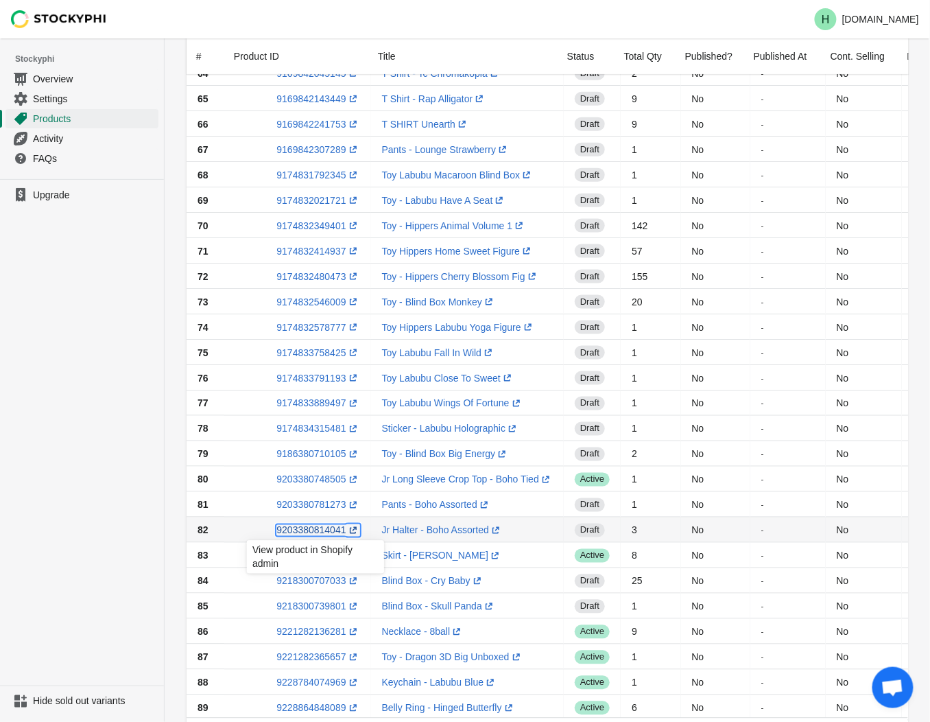
click at [302, 529] on link "9203380814041 (opens a new window)" at bounding box center [318, 530] width 83 height 11
click at [73, 373] on ul "Upgrade" at bounding box center [82, 432] width 164 height 506
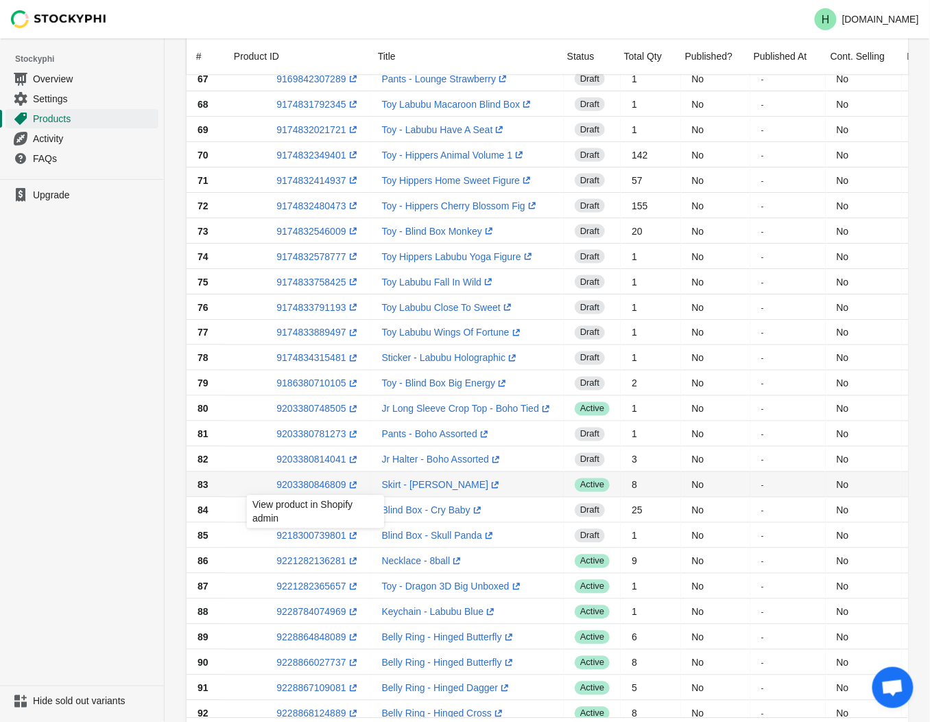
scroll to position [595, 0]
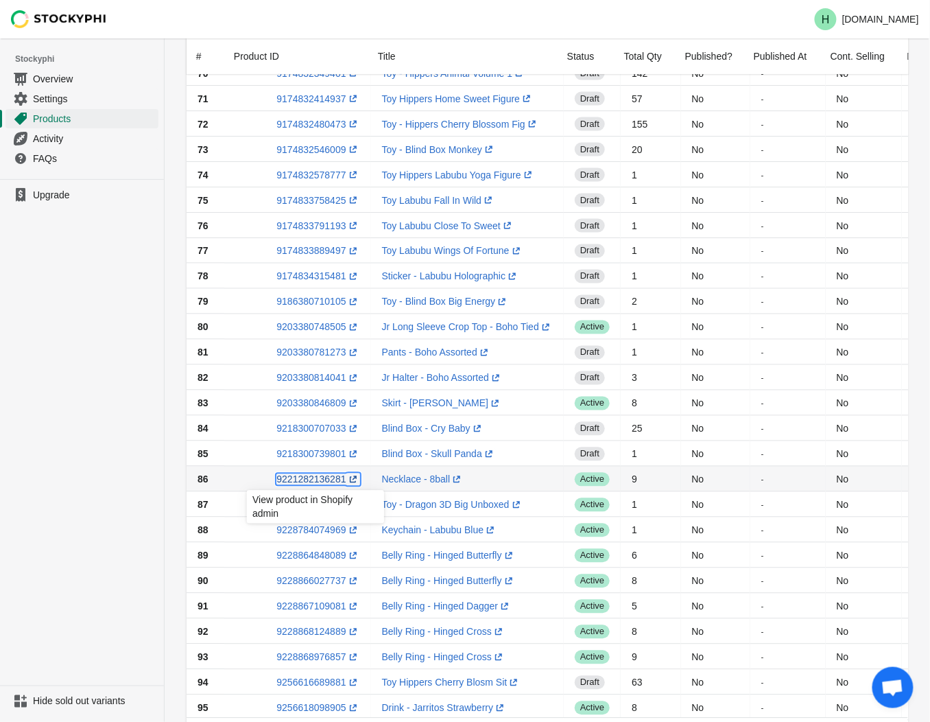
click at [294, 480] on link "9221282136281 (opens a new window)" at bounding box center [318, 479] width 83 height 11
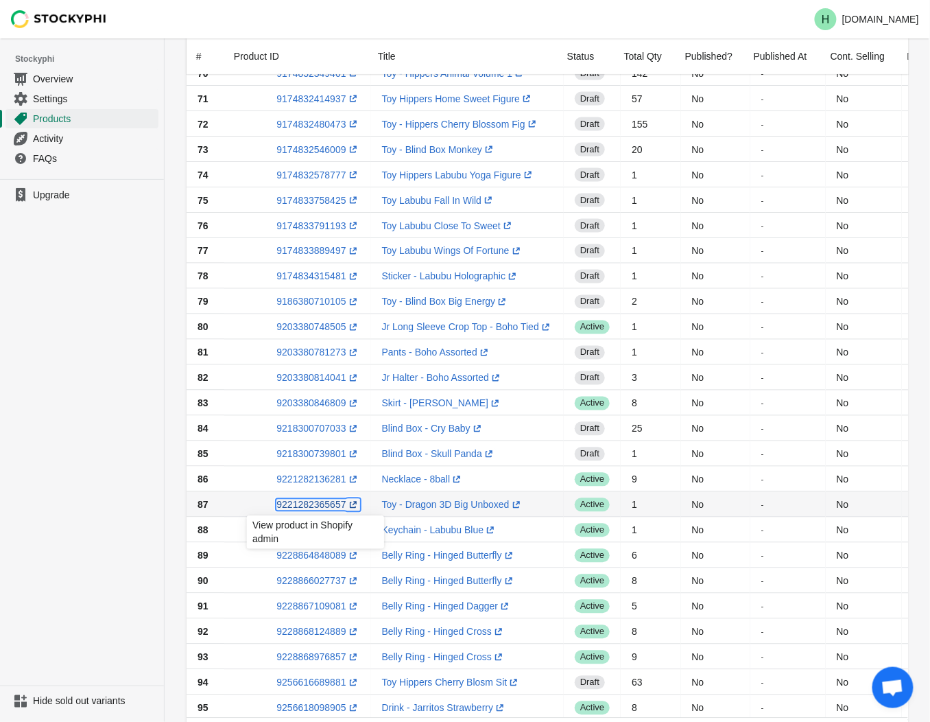
click at [316, 502] on link "9221282365657 (opens a new window)" at bounding box center [318, 505] width 83 height 11
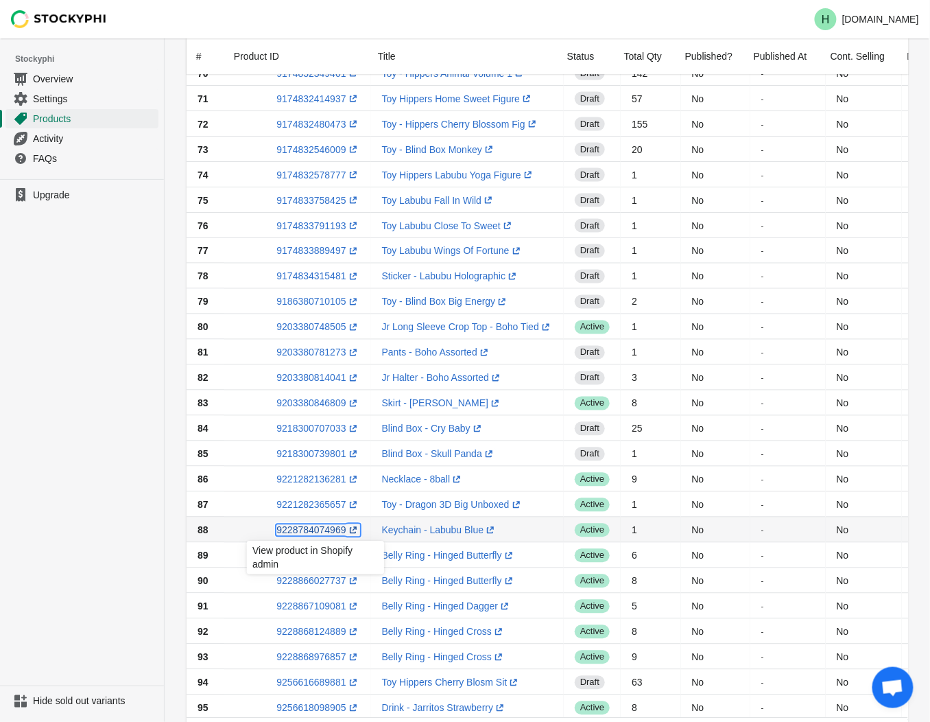
click at [303, 532] on link "9228784074969 (opens a new window)" at bounding box center [318, 530] width 83 height 11
click at [38, 410] on ul "Upgrade" at bounding box center [82, 432] width 164 height 506
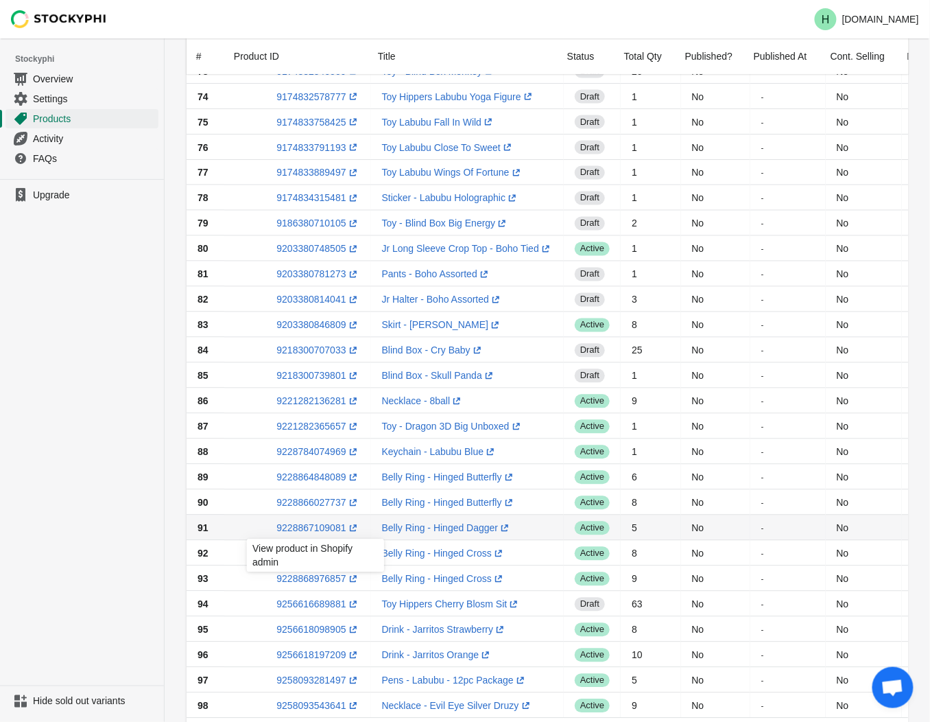
scroll to position [748, 0]
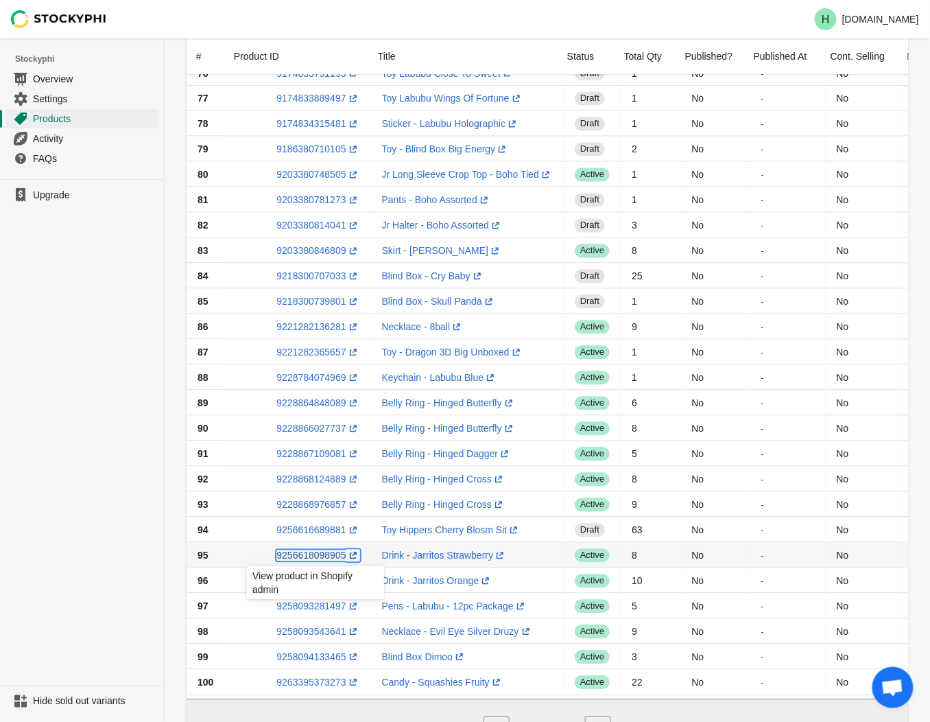
click at [309, 559] on link "9256618098905 (opens a new window)" at bounding box center [318, 555] width 83 height 11
click at [83, 496] on ul "Upgrade" at bounding box center [82, 432] width 164 height 506
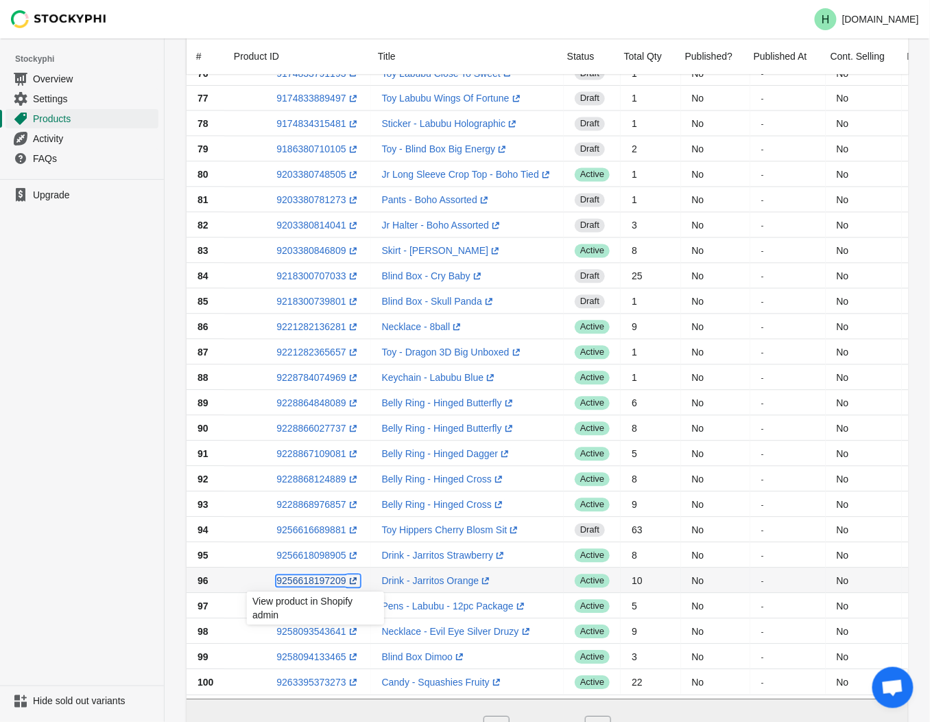
click at [309, 580] on link "9256618197209 (opens a new window)" at bounding box center [318, 580] width 83 height 11
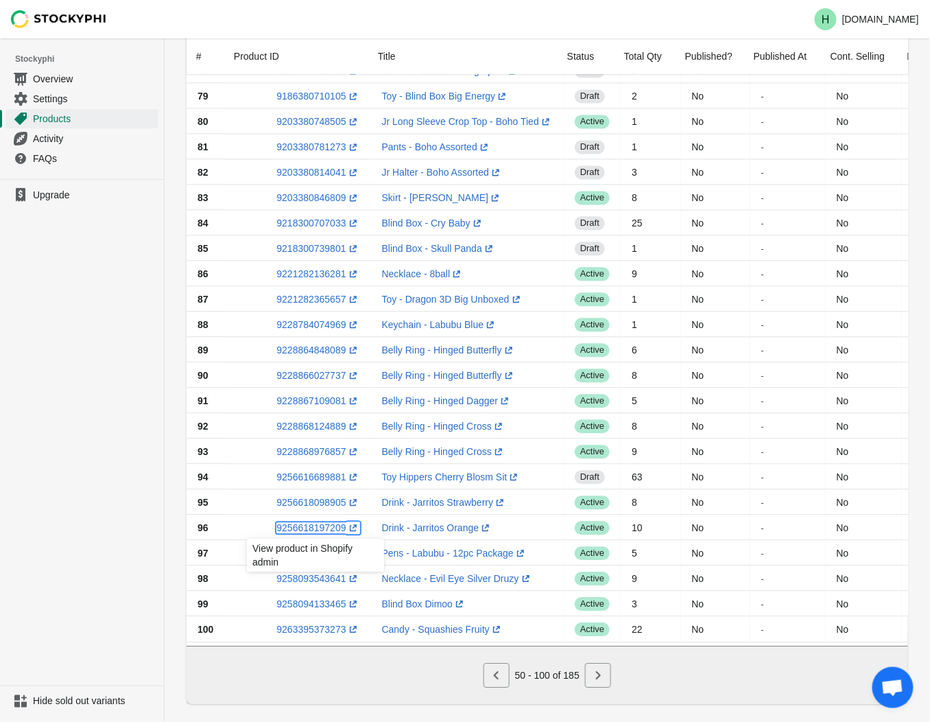
scroll to position [824, 0]
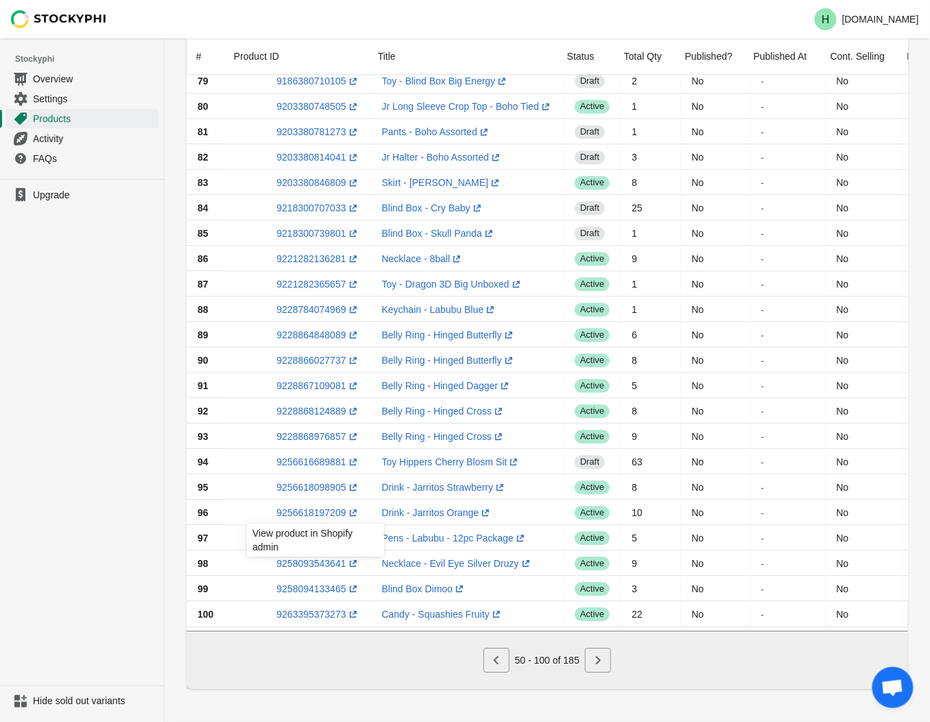
click at [112, 508] on ul "Upgrade" at bounding box center [82, 432] width 164 height 506
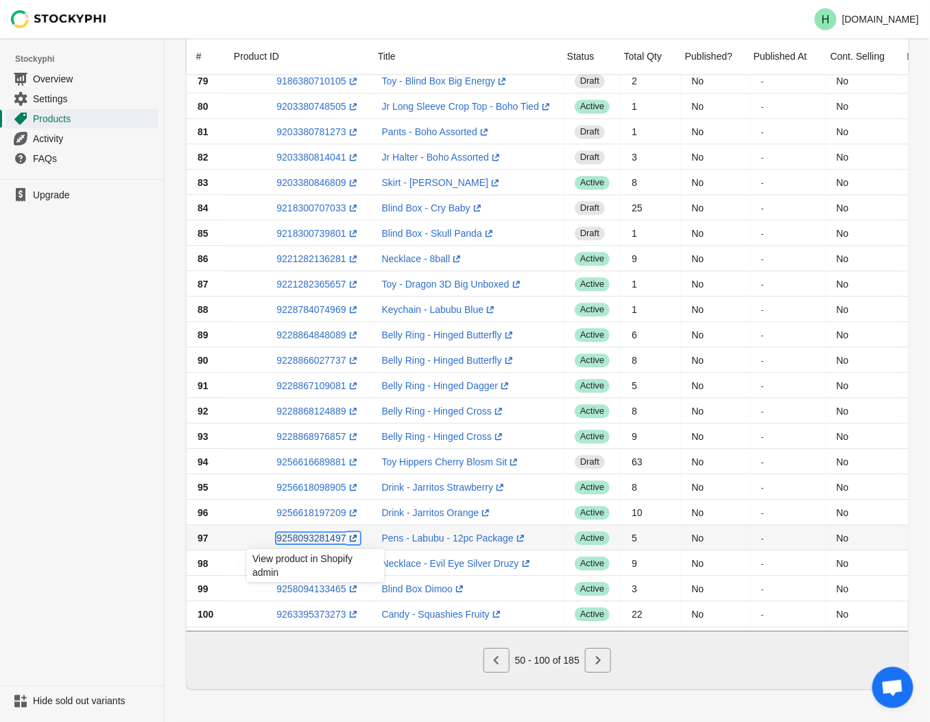
click at [302, 532] on link "9258093281497 (opens a new window)" at bounding box center [318, 537] width 83 height 11
click at [89, 506] on ul "Upgrade" at bounding box center [82, 432] width 164 height 506
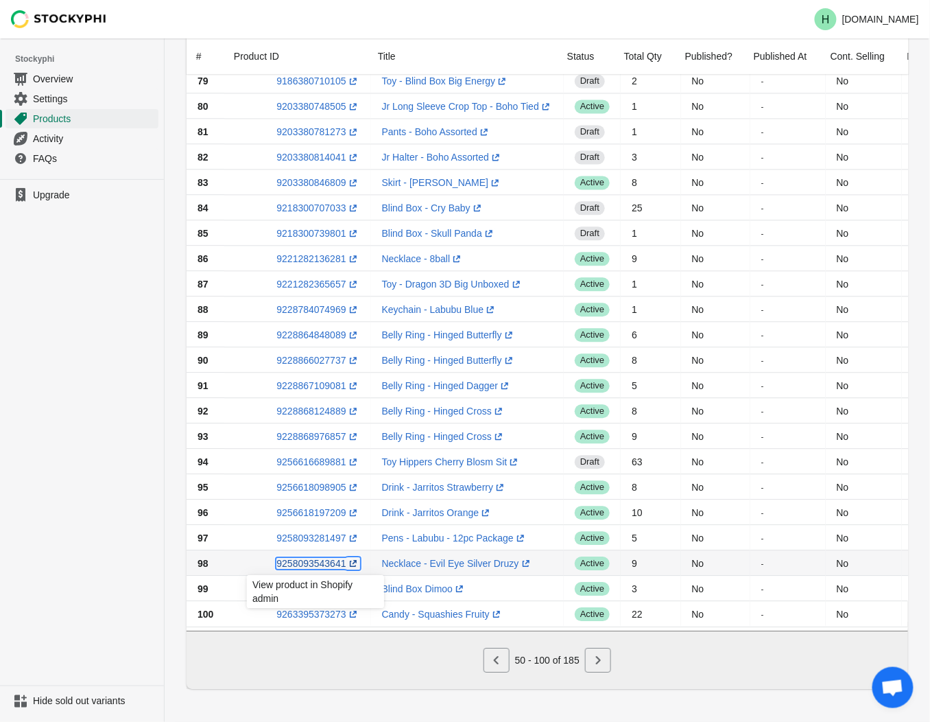
click at [305, 558] on link "9258093543641 (opens a new window)" at bounding box center [318, 563] width 83 height 11
click at [56, 483] on ul "Upgrade" at bounding box center [82, 432] width 164 height 506
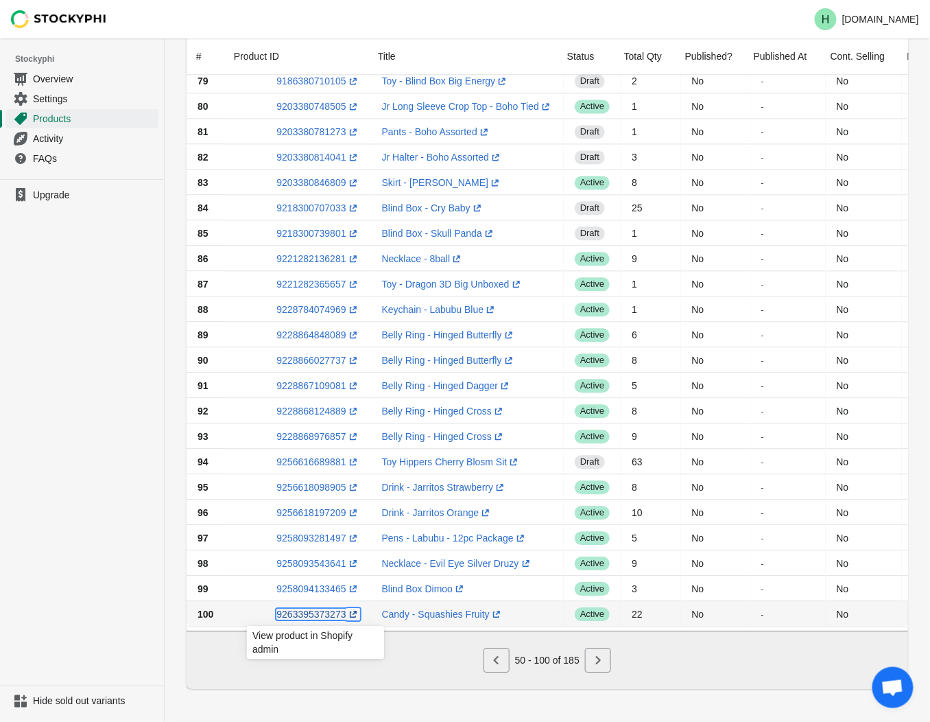
click at [309, 609] on link "9263395373273 (opens a new window)" at bounding box center [318, 614] width 83 height 11
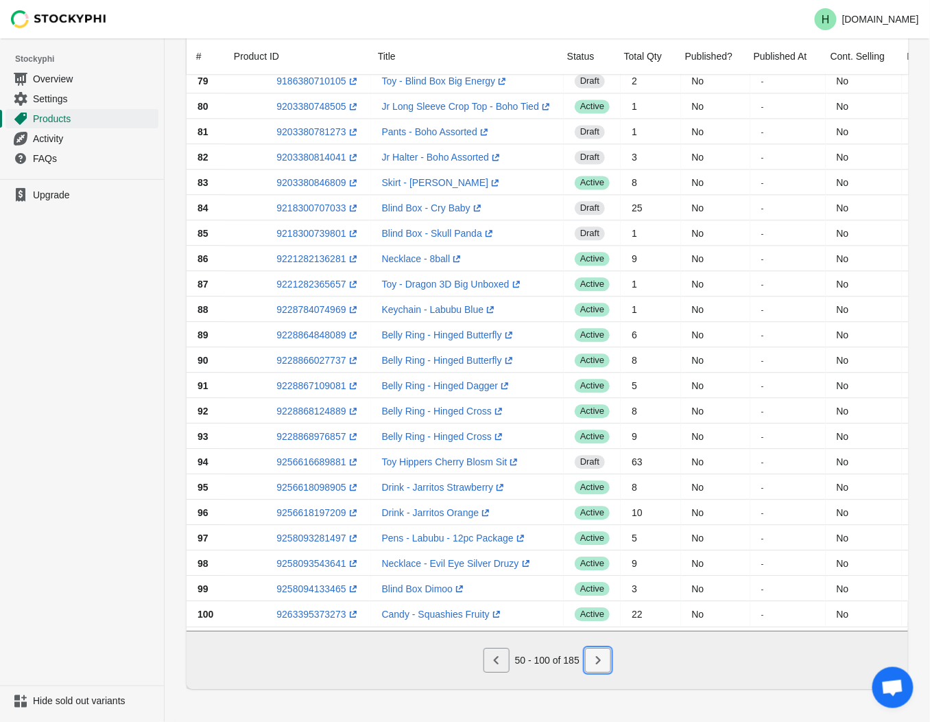
click at [602, 660] on icon "Next" at bounding box center [598, 660] width 14 height 14
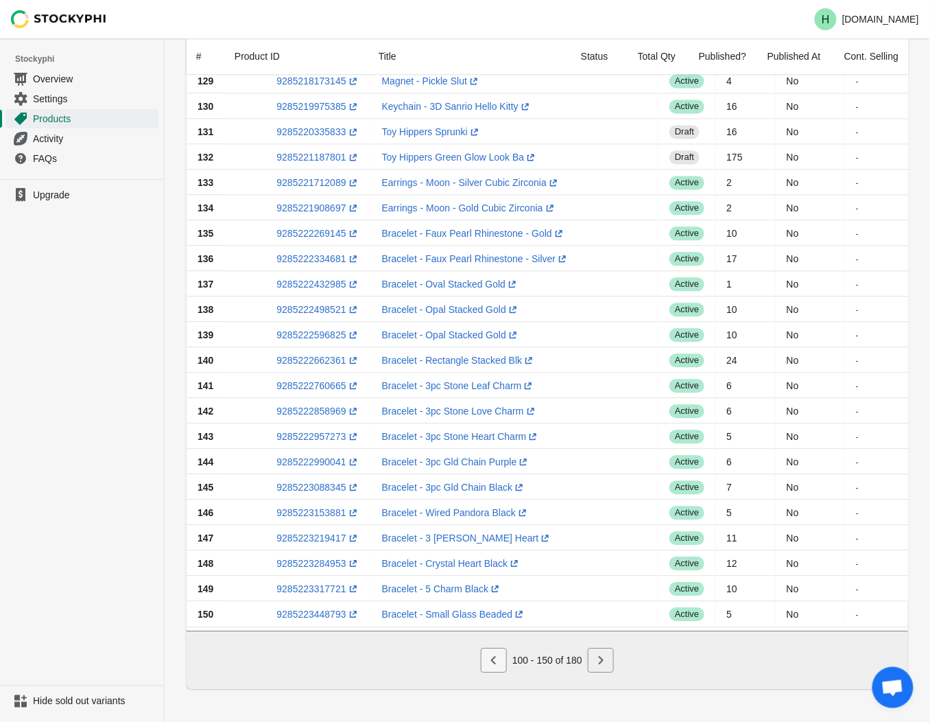
click at [492, 666] on icon "Previous" at bounding box center [494, 660] width 14 height 14
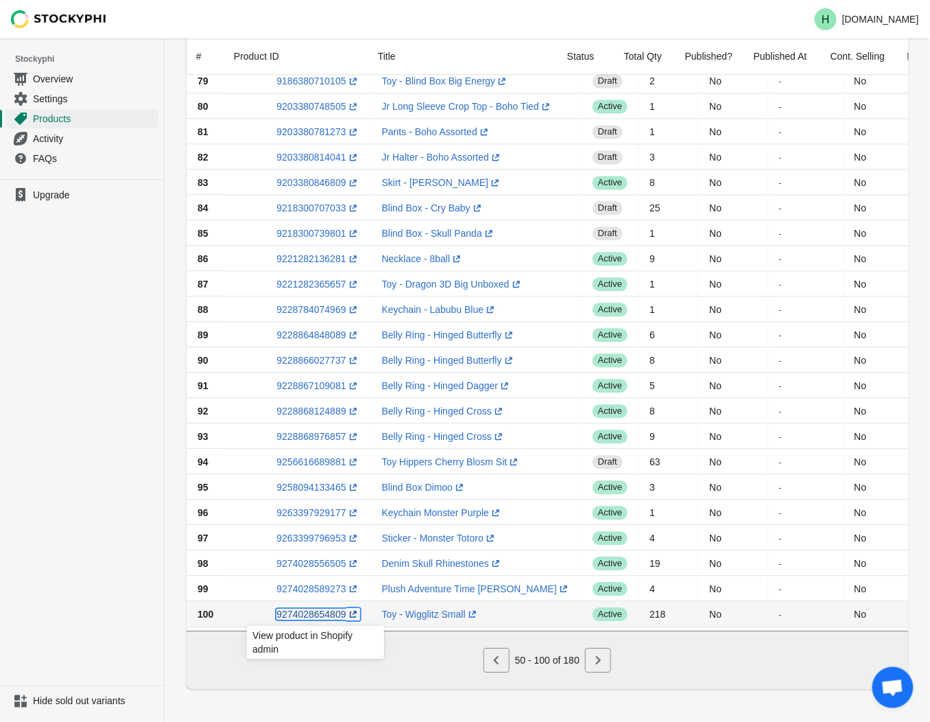
click at [305, 609] on link "9274028654809 (opens a new window)" at bounding box center [318, 614] width 83 height 11
click at [482, 605] on td "Toy - Wigglitz Small (opens a new window)" at bounding box center [476, 613] width 211 height 25
drag, startPoint x: 476, startPoint y: 605, endPoint x: 377, endPoint y: 608, distance: 98.2
click at [377, 608] on td "Toy - Wigglitz Small (opens a new window)" at bounding box center [476, 613] width 211 height 25
drag, startPoint x: 377, startPoint y: 608, endPoint x: 396, endPoint y: 607, distance: 18.6
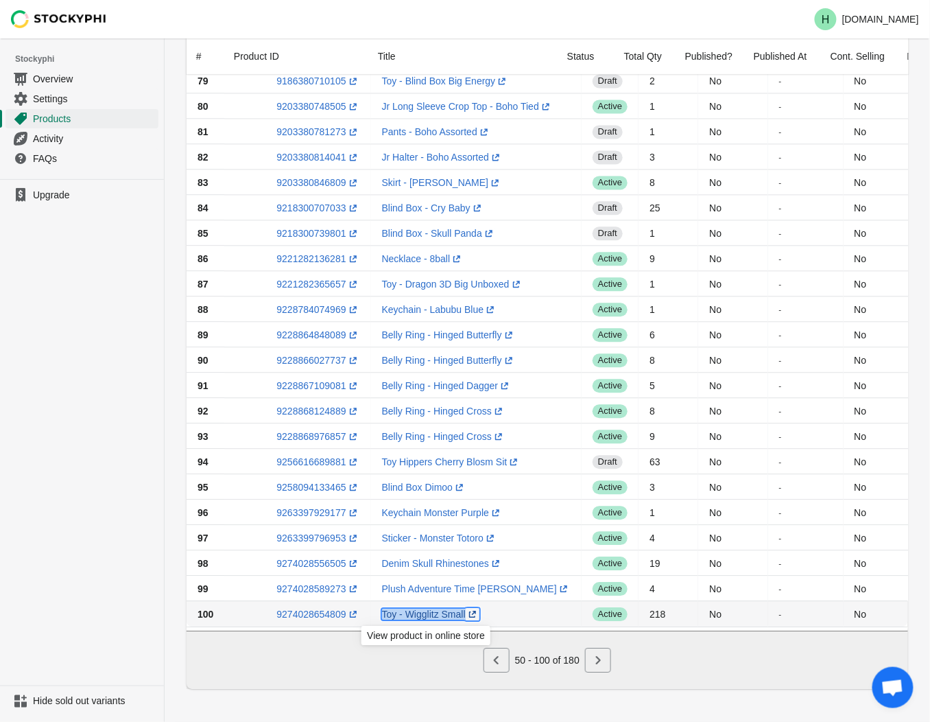
copy link "Toy - Wigglitz Small (opens a new window)"
click at [594, 662] on icon "Next" at bounding box center [598, 660] width 14 height 14
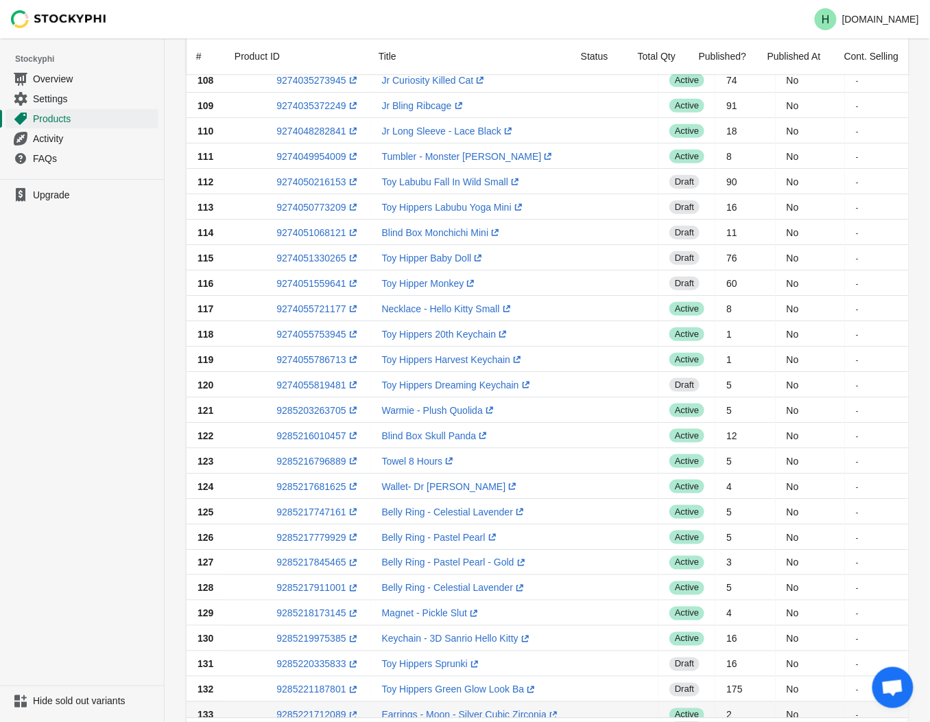
scroll to position [0, 0]
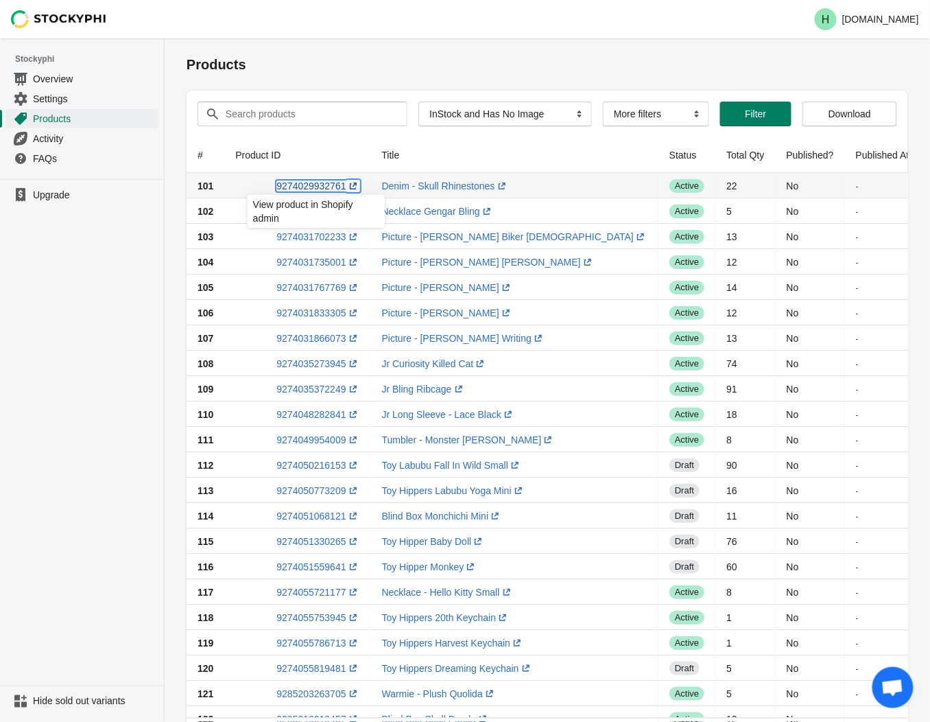
click at [311, 185] on link "9274029932761 (opens a new window)" at bounding box center [318, 185] width 83 height 11
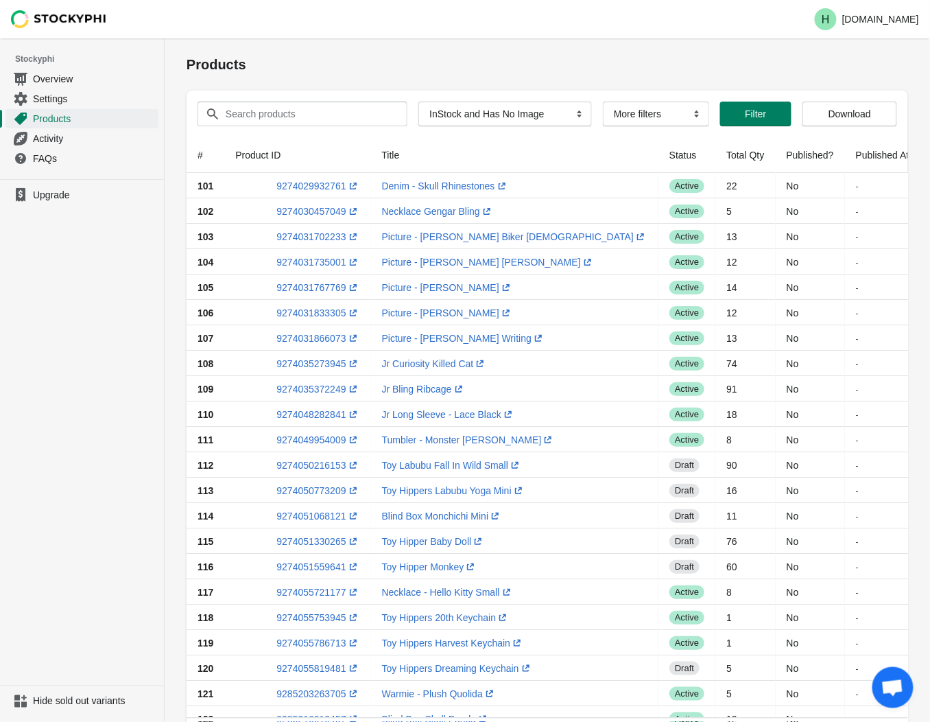
click at [102, 328] on ul "Upgrade" at bounding box center [82, 432] width 164 height 506
click at [306, 211] on link "9274030457049 (opens a new window)" at bounding box center [318, 211] width 83 height 11
click at [44, 270] on ul "Upgrade" at bounding box center [82, 432] width 164 height 506
click at [307, 235] on link "9274031702233 (opens a new window)" at bounding box center [318, 236] width 83 height 11
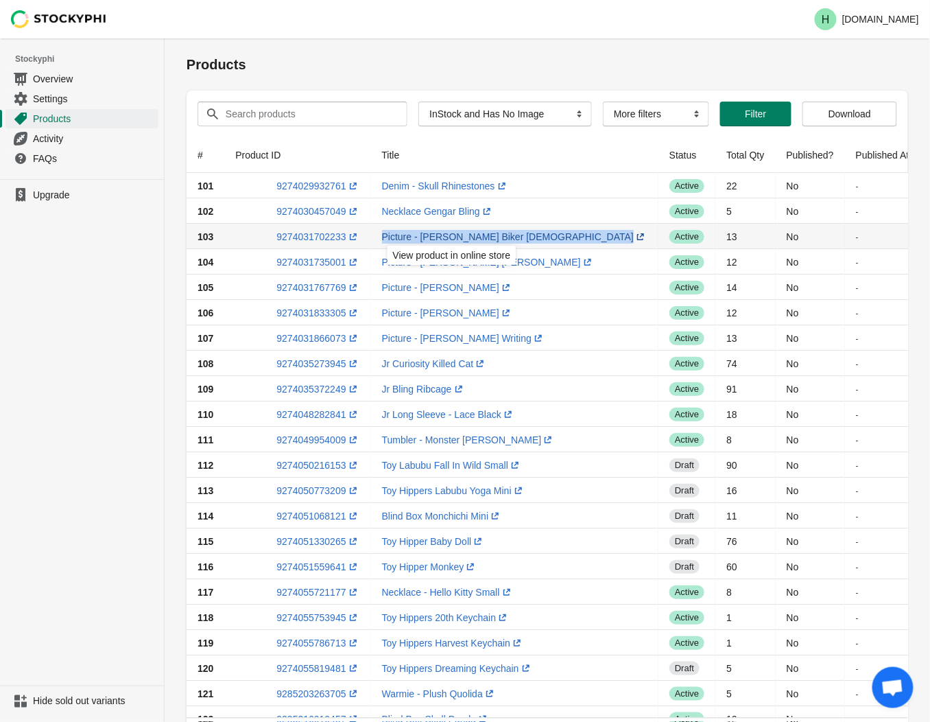
drag, startPoint x: 371, startPoint y: 233, endPoint x: 516, endPoint y: 237, distance: 145.5
click at [516, 237] on td "Picture - [PERSON_NAME] Biker [DEMOGRAPHIC_DATA] (opens a new window)" at bounding box center [515, 236] width 288 height 25
drag, startPoint x: 516, startPoint y: 237, endPoint x: 495, endPoint y: 235, distance: 21.4
copy link "Picture - [PERSON_NAME] Biker [DEMOGRAPHIC_DATA] (opens a new window)"
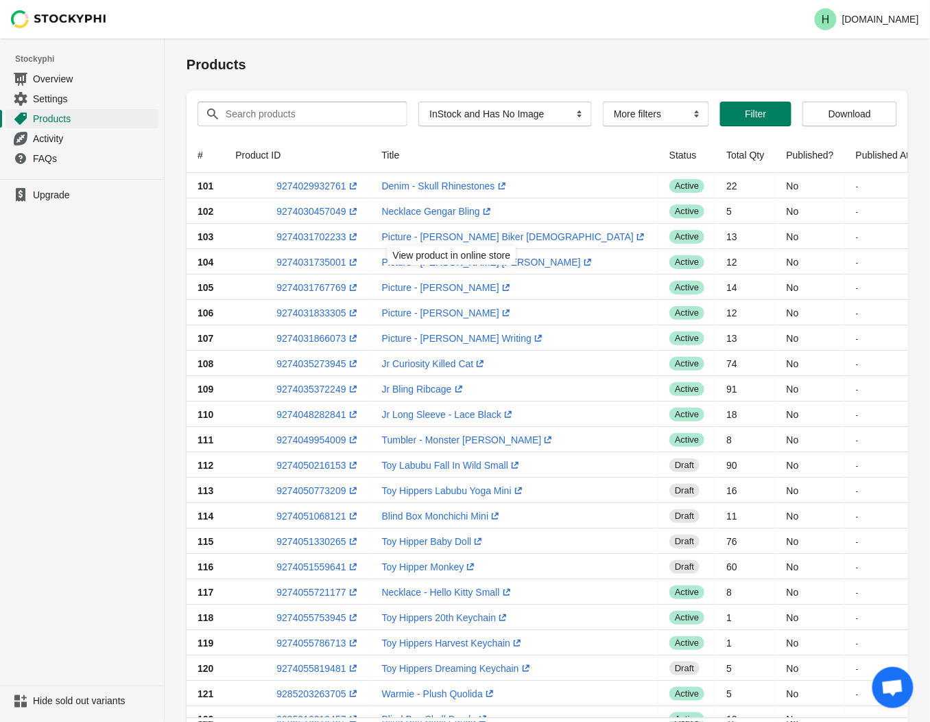
click at [47, 319] on ul "Upgrade" at bounding box center [82, 432] width 164 height 506
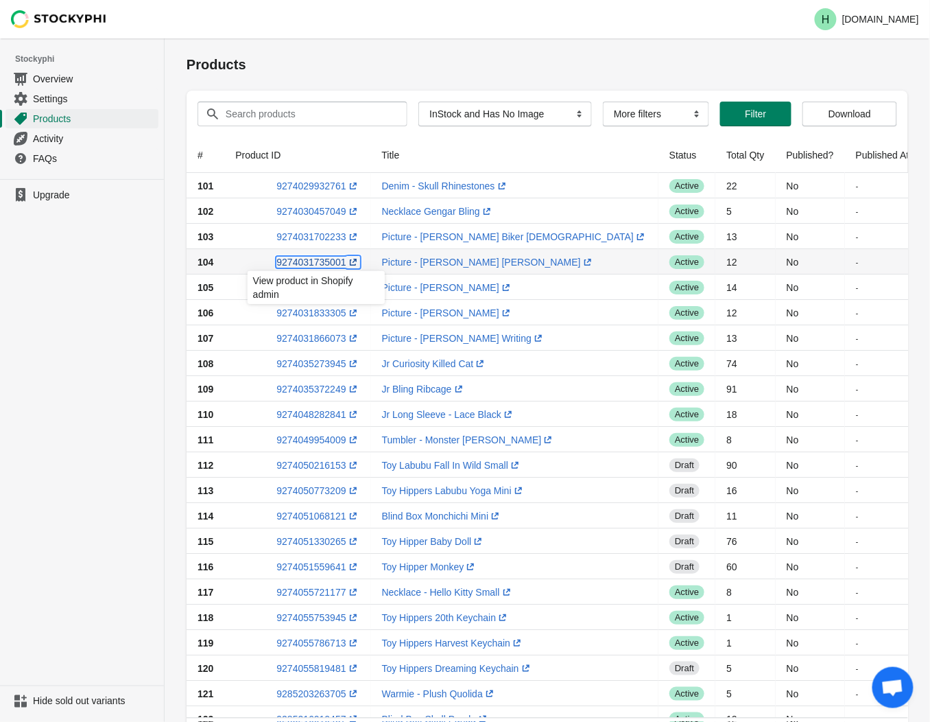
click at [309, 263] on link "9274031735001 (opens a new window)" at bounding box center [318, 262] width 83 height 11
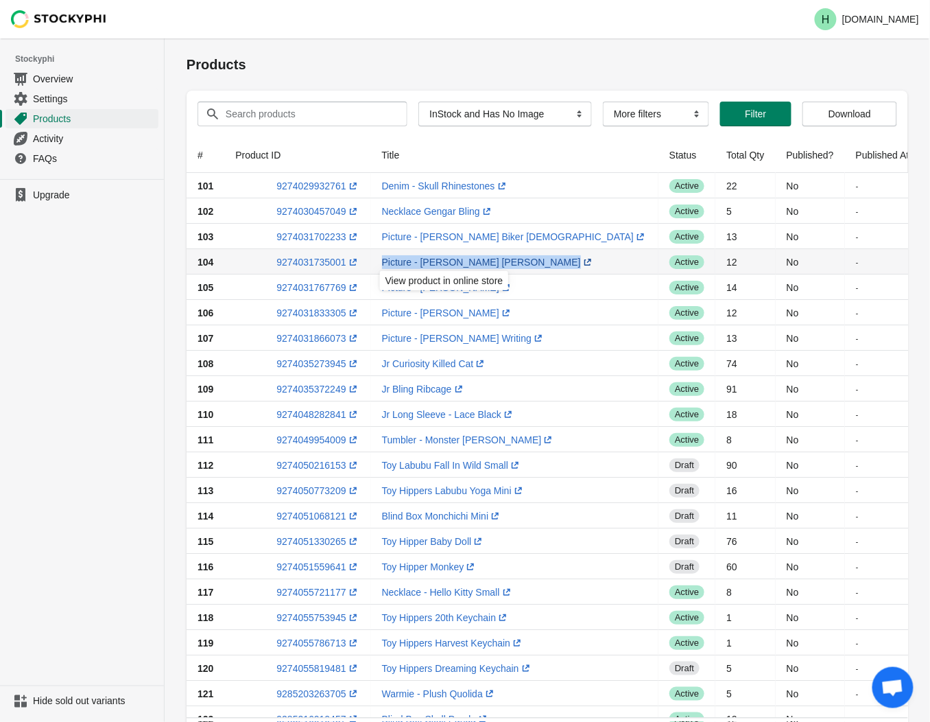
drag, startPoint x: 376, startPoint y: 257, endPoint x: 495, endPoint y: 256, distance: 119.4
click at [495, 256] on td "Picture - [PERSON_NAME] [PERSON_NAME] (opens a new window)" at bounding box center [515, 261] width 288 height 25
drag, startPoint x: 495, startPoint y: 256, endPoint x: 481, endPoint y: 257, distance: 14.5
copy link "Picture - [PERSON_NAME] [PERSON_NAME]"
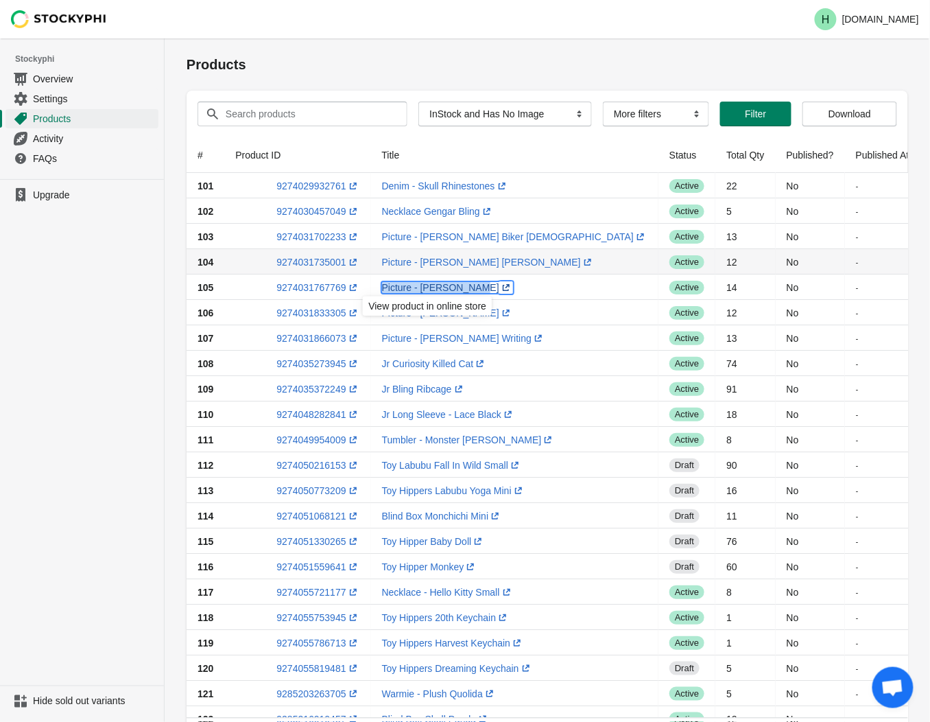
drag, startPoint x: 463, startPoint y: 287, endPoint x: 448, endPoint y: 289, distance: 15.2
copy link "Picture - [PERSON_NAME]"
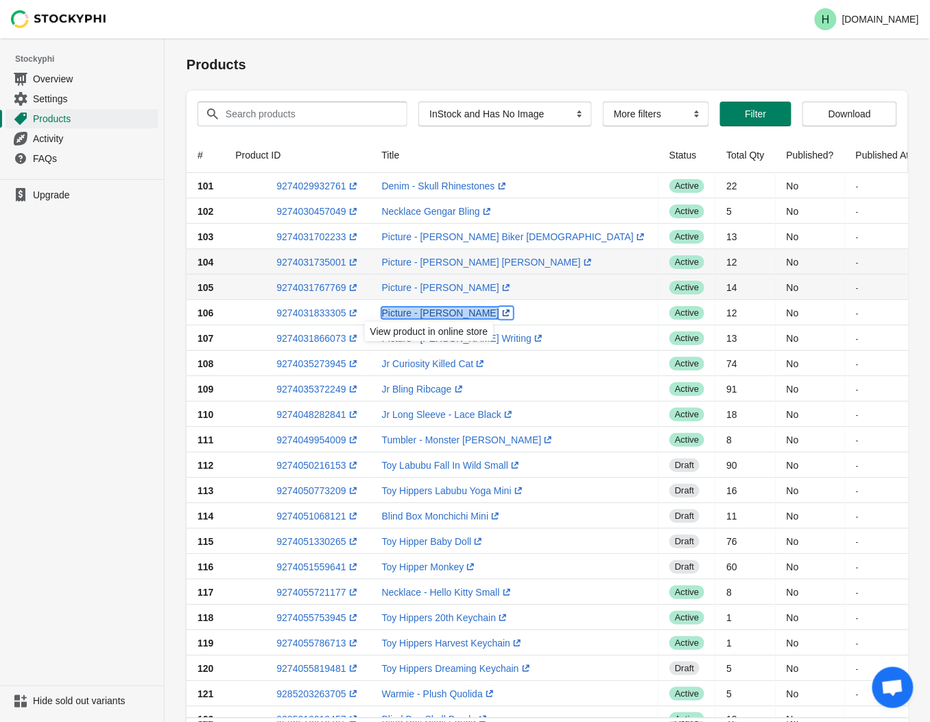
drag, startPoint x: 468, startPoint y: 314, endPoint x: 427, endPoint y: 311, distance: 41.3
copy link "Picture - [PERSON_NAME] (opens a new window)"
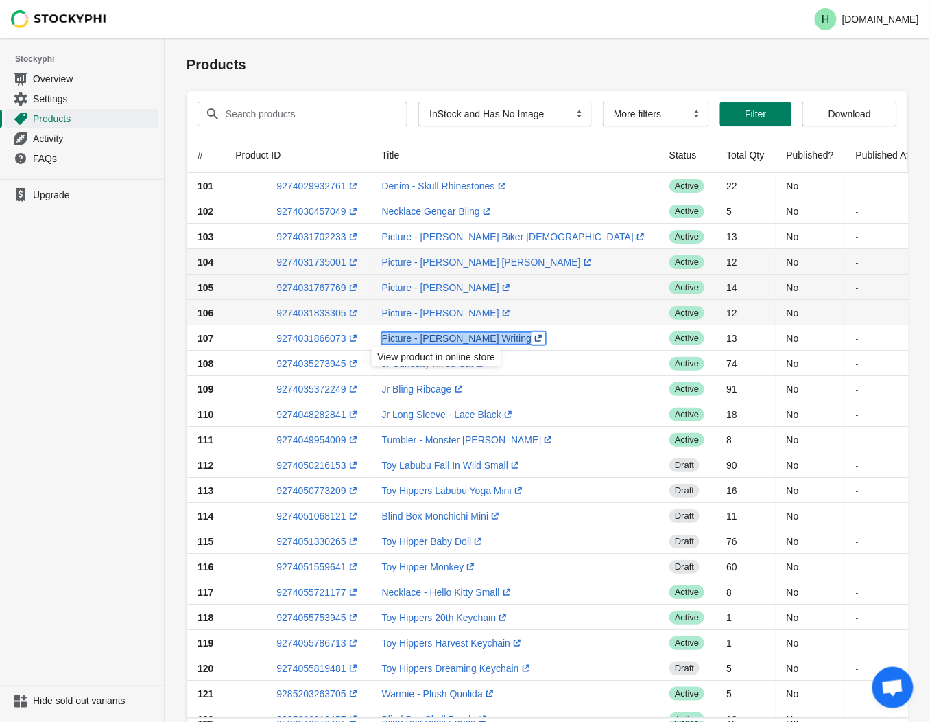
drag, startPoint x: 488, startPoint y: 341, endPoint x: 426, endPoint y: 338, distance: 61.9
copy td "Picture - [PERSON_NAME] Writing (opens a new window)"
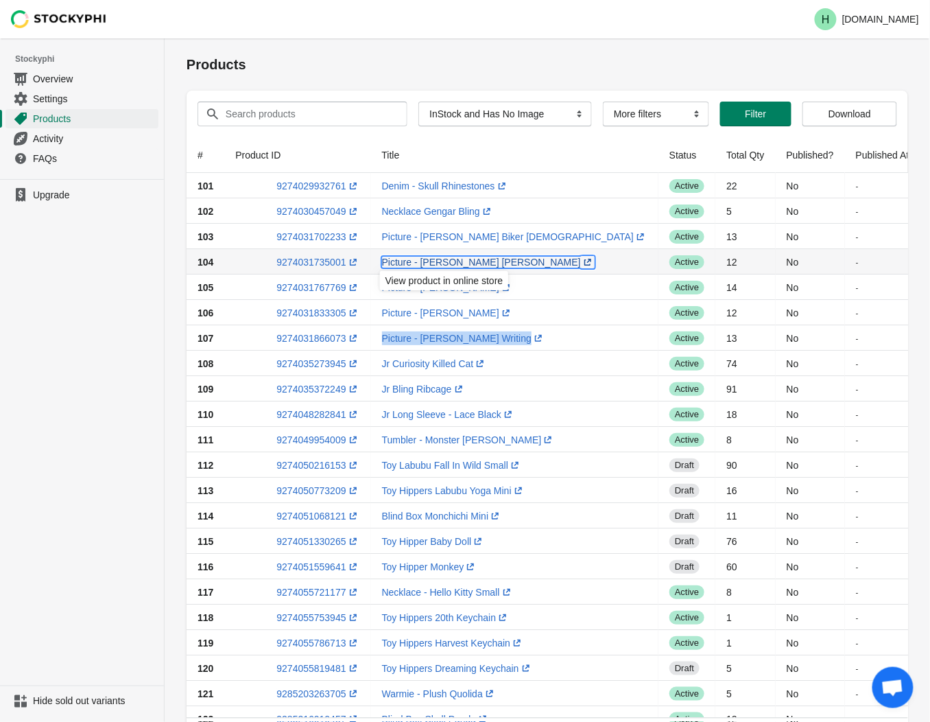
click at [422, 261] on link "Picture - [PERSON_NAME] [PERSON_NAME] (opens a new window)" at bounding box center [488, 262] width 213 height 11
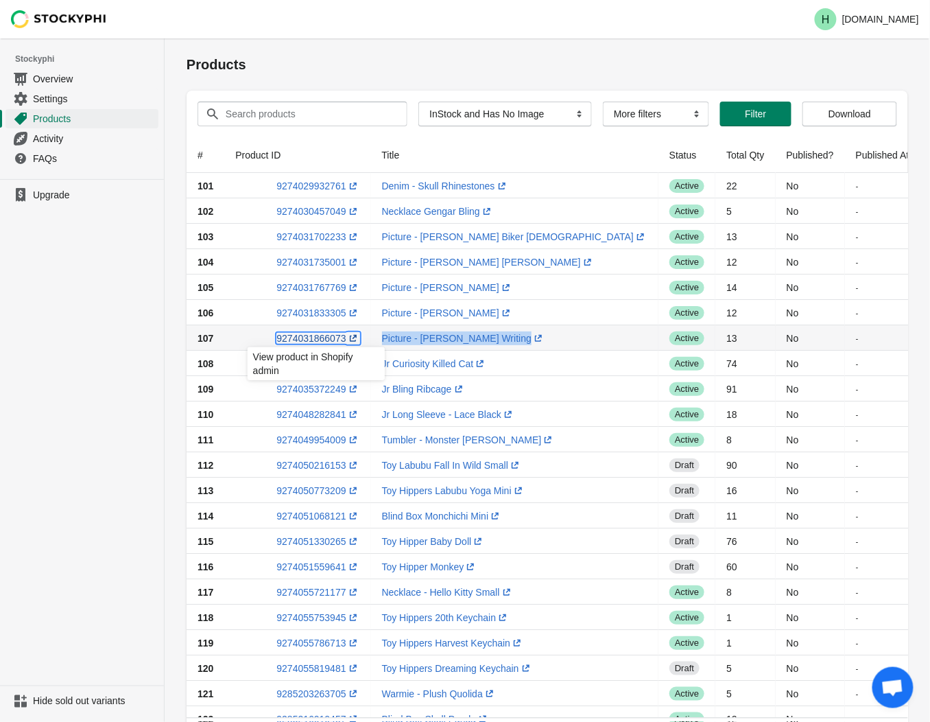
click at [305, 335] on link "9274031866073 (opens a new window)" at bounding box center [318, 338] width 83 height 11
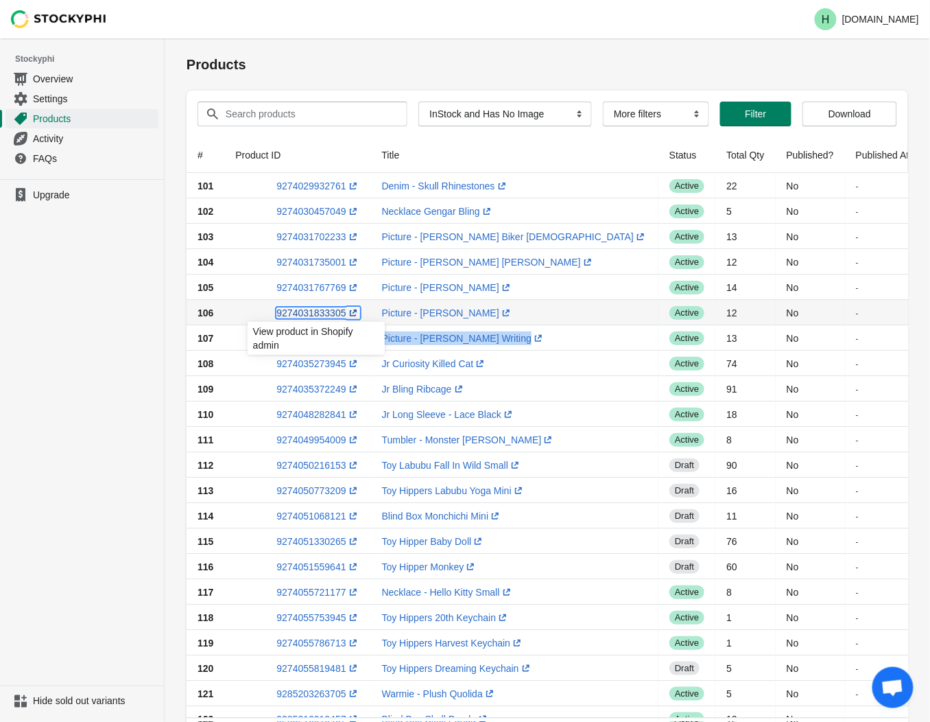
click at [309, 309] on link "9274031833305 (opens a new window)" at bounding box center [318, 312] width 83 height 11
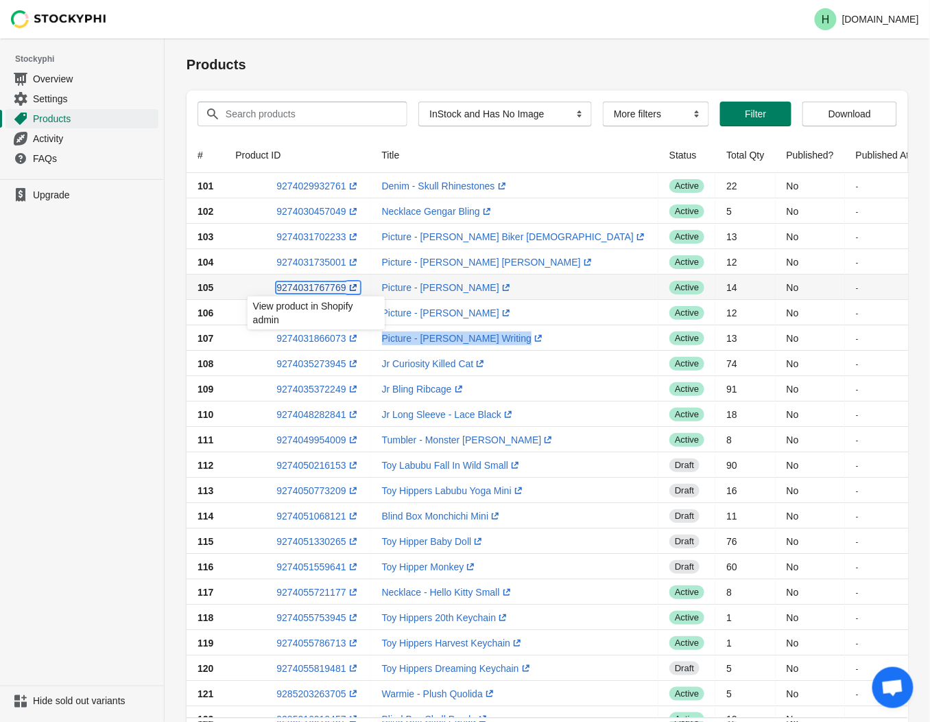
click at [306, 287] on link "9274031767769 (opens a new window)" at bounding box center [318, 287] width 83 height 11
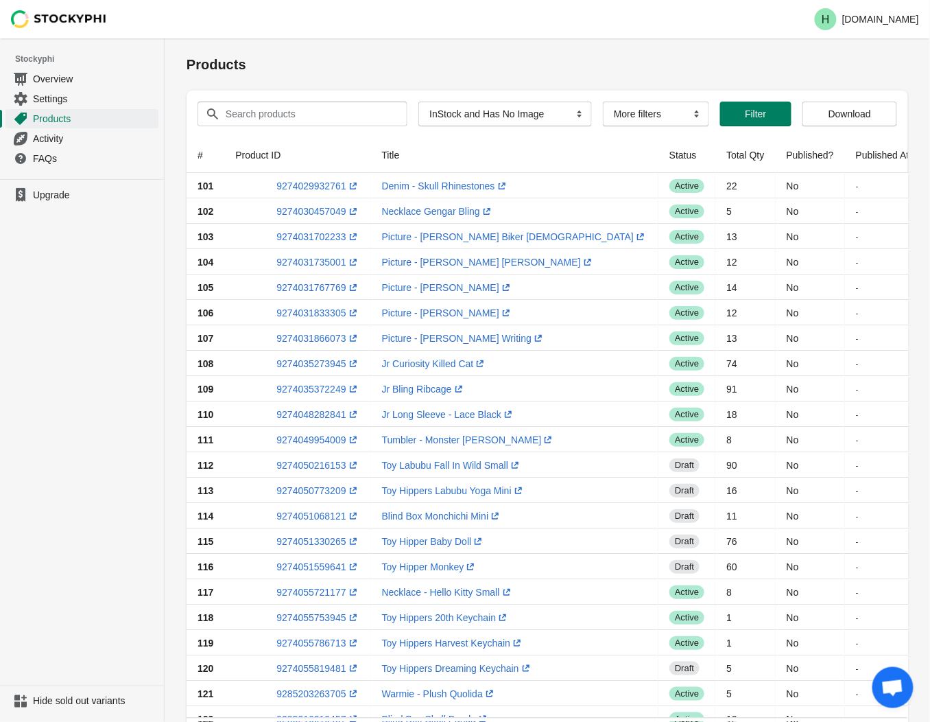
click at [108, 405] on ul "Upgrade" at bounding box center [82, 432] width 164 height 506
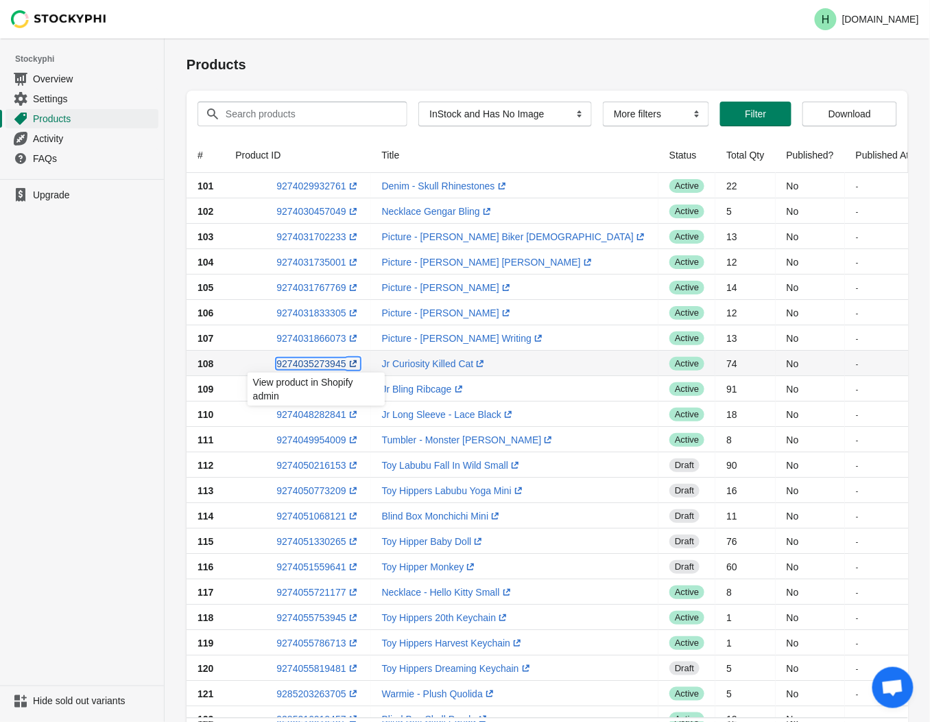
click at [307, 364] on link "9274035273945 (opens a new window)" at bounding box center [318, 363] width 83 height 11
drag, startPoint x: 373, startPoint y: 360, endPoint x: 469, endPoint y: 364, distance: 95.5
click at [469, 364] on td "Jr Curiosity Killed Cat (opens a new window)" at bounding box center [515, 363] width 288 height 25
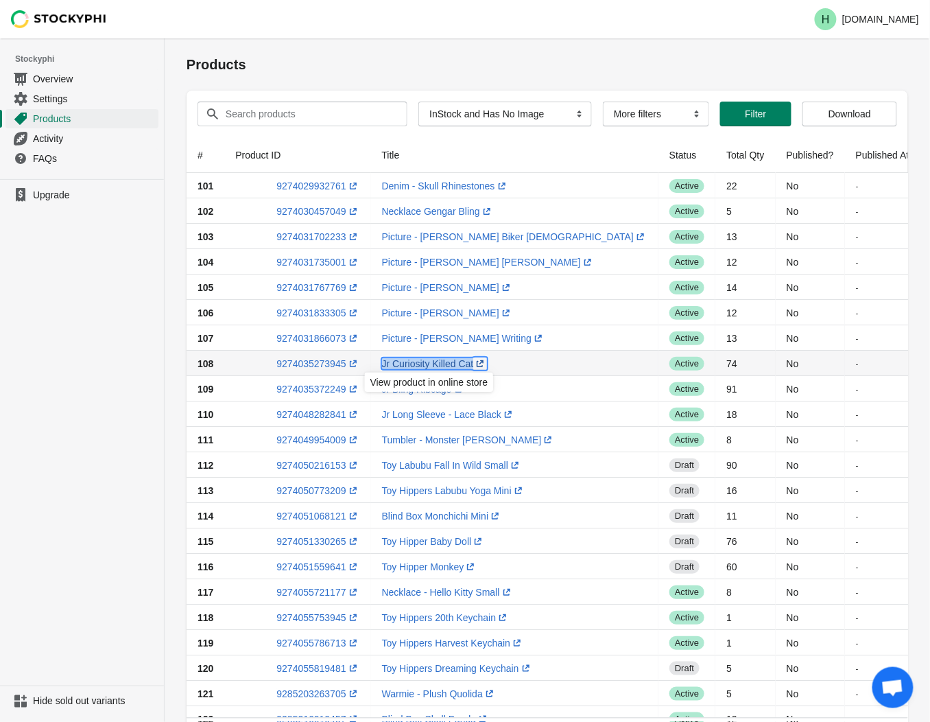
drag, startPoint x: 469, startPoint y: 364, endPoint x: 430, endPoint y: 364, distance: 38.4
copy link "Jr Curiosity Killed Cat (opens a new window)"
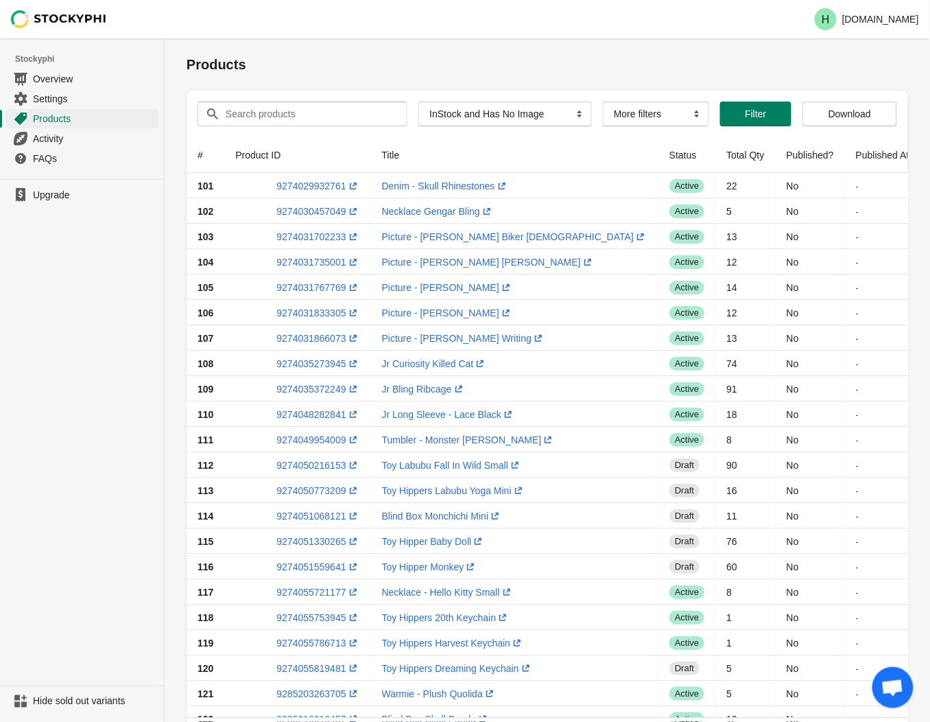
click at [113, 376] on ul "Upgrade" at bounding box center [82, 432] width 164 height 506
click at [307, 388] on link "9274035372249 (opens a new window)" at bounding box center [318, 389] width 83 height 11
click at [84, 410] on ul "Upgrade" at bounding box center [82, 432] width 164 height 506
click at [309, 415] on link "9274048282841 (opens a new window)" at bounding box center [318, 414] width 83 height 11
drag, startPoint x: 373, startPoint y: 413, endPoint x: 495, endPoint y: 412, distance: 121.5
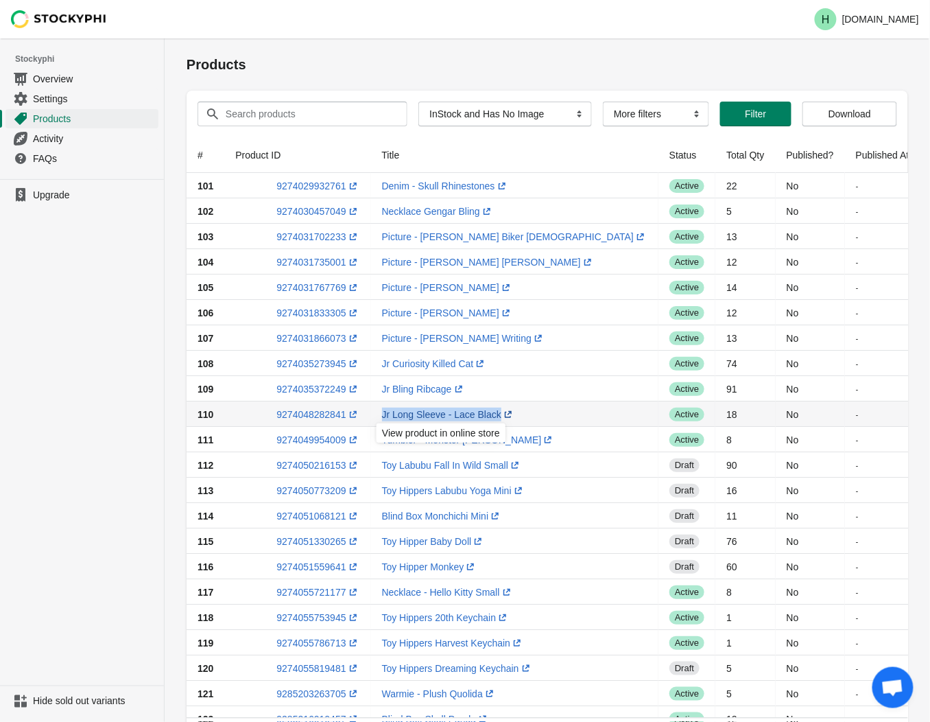
click at [495, 412] on td "Jr Long Sleeve - Lace Black (opens a new window)" at bounding box center [515, 413] width 288 height 25
drag, startPoint x: 495, startPoint y: 412, endPoint x: 471, endPoint y: 412, distance: 24.0
copy link "Jr Long Sleeve - Lace Black (opens a new window)"
click at [67, 391] on ul "Upgrade" at bounding box center [82, 432] width 164 height 506
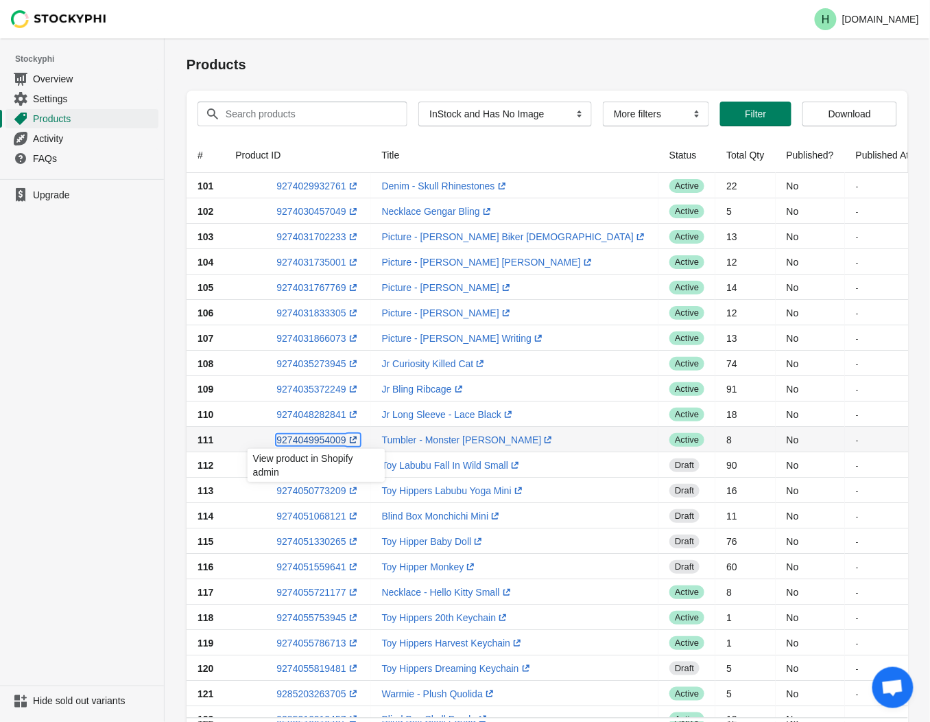
click at [314, 441] on link "9274049954009 (opens a new window)" at bounding box center [318, 439] width 83 height 11
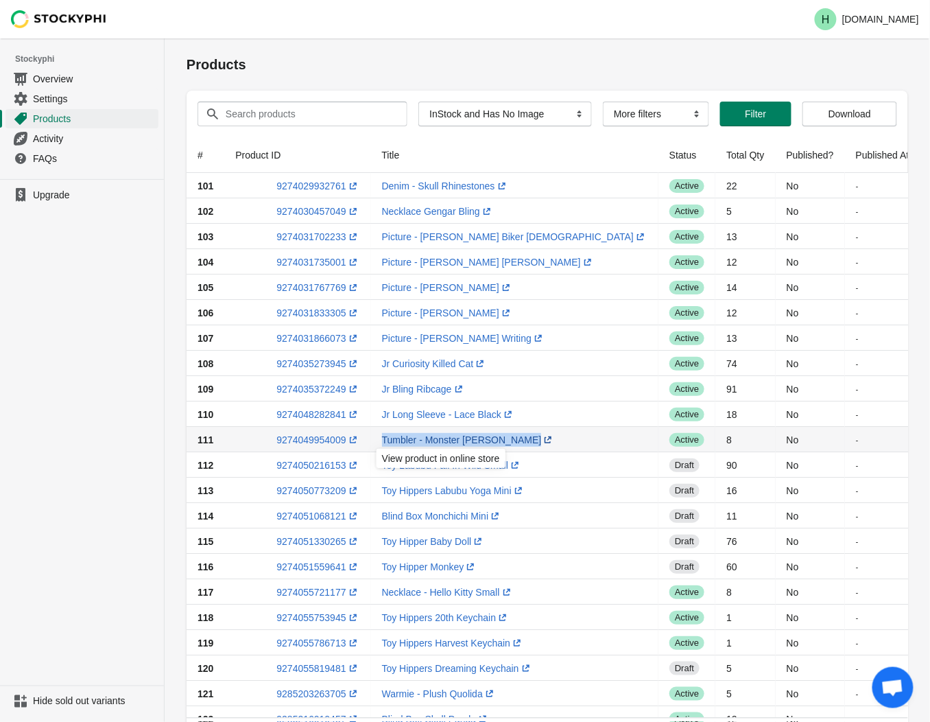
drag, startPoint x: 368, startPoint y: 434, endPoint x: 491, endPoint y: 439, distance: 122.9
click at [491, 439] on td "Tumbler - Monster [PERSON_NAME] (opens a new window)" at bounding box center [515, 439] width 288 height 25
drag, startPoint x: 491, startPoint y: 439, endPoint x: 476, endPoint y: 437, distance: 15.2
copy link "Tumbler - Monster [PERSON_NAME] (opens a new window)"
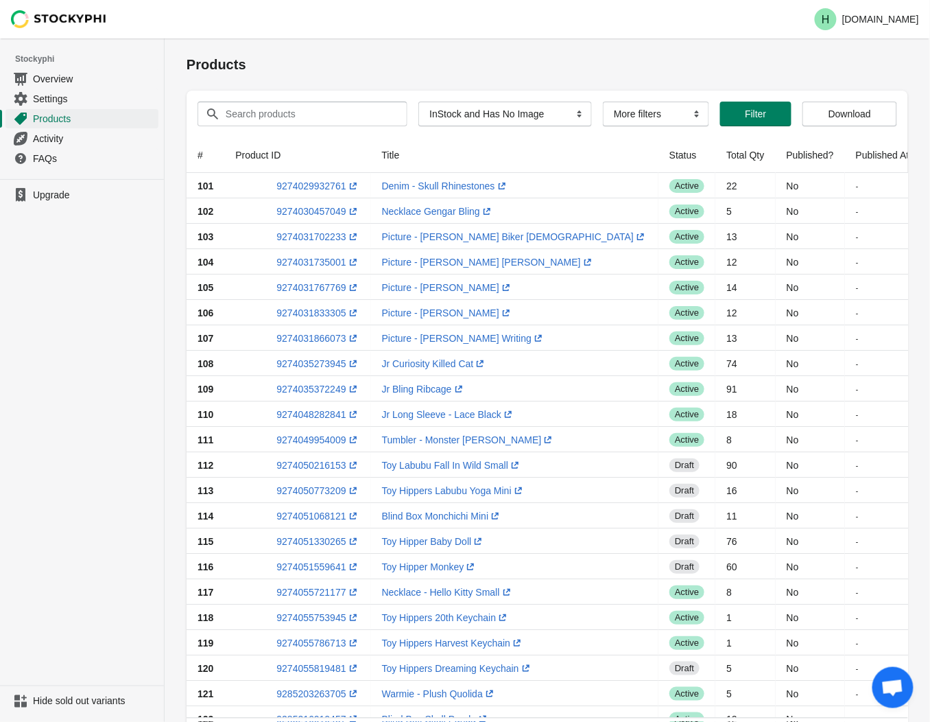
click at [67, 443] on ul "Upgrade" at bounding box center [82, 432] width 164 height 506
click at [303, 593] on link "9274055721177 (opens a new window)" at bounding box center [318, 592] width 83 height 11
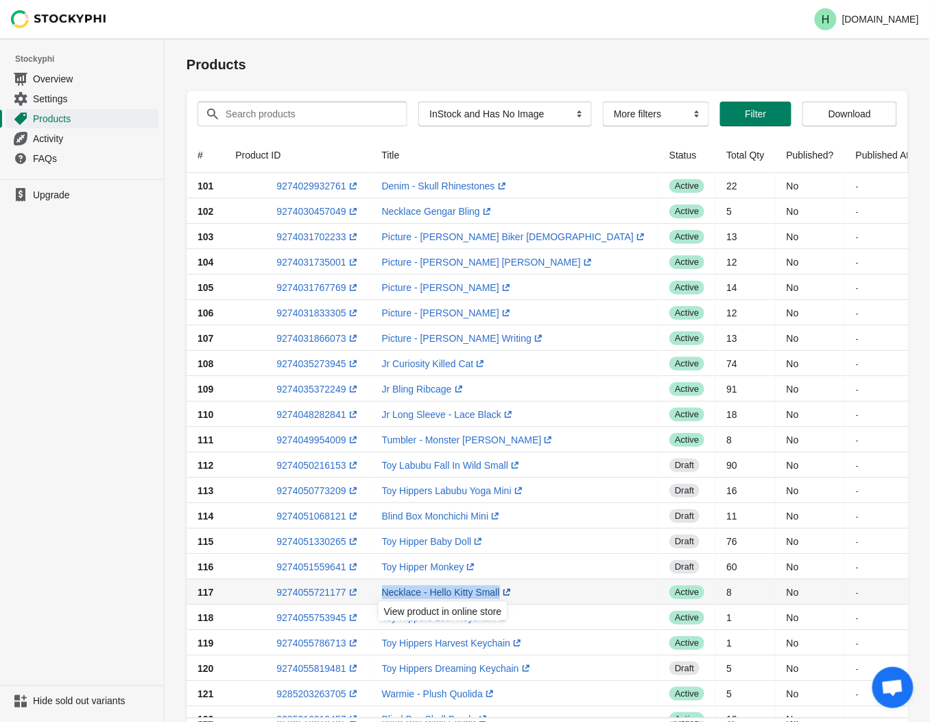
drag, startPoint x: 373, startPoint y: 589, endPoint x: 496, endPoint y: 591, distance: 122.8
click at [496, 591] on td "Necklace - Hello Kitty Small (opens a new window)" at bounding box center [515, 591] width 288 height 25
drag, startPoint x: 496, startPoint y: 591, endPoint x: 473, endPoint y: 592, distance: 22.7
copy link "Necklace - Hello Kitty Small (opens a new window)"
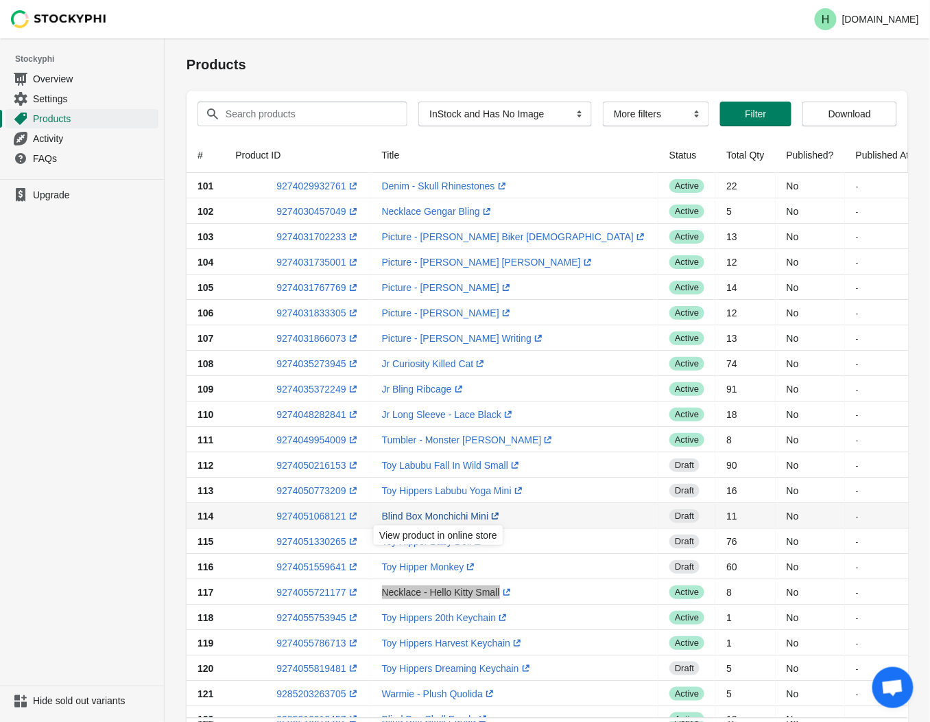
scroll to position [152, 0]
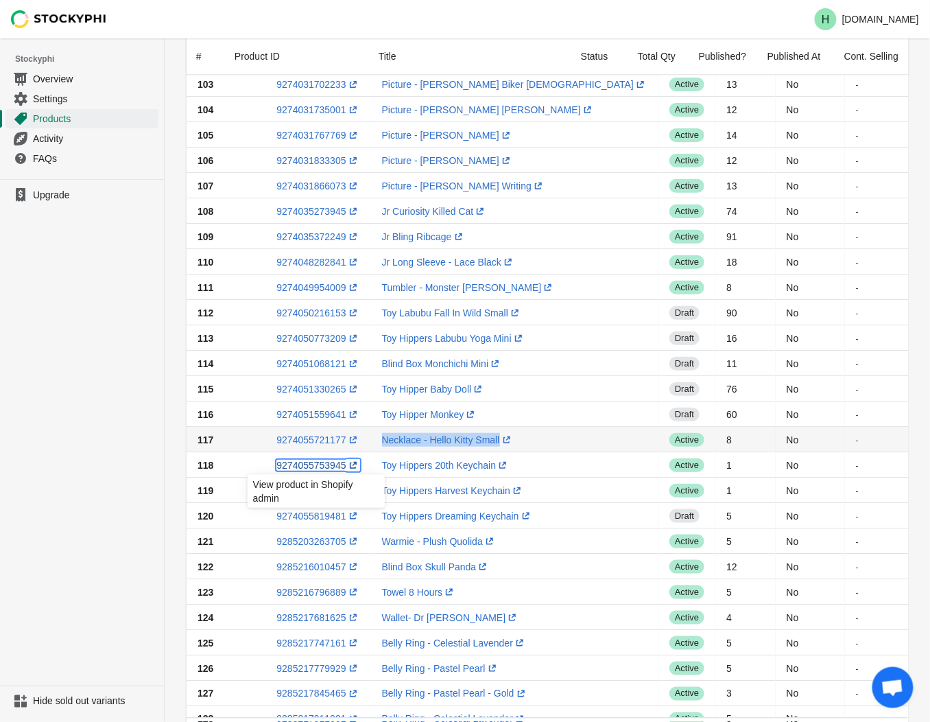
click at [318, 465] on link "9274055753945 (opens a new window)" at bounding box center [318, 465] width 83 height 11
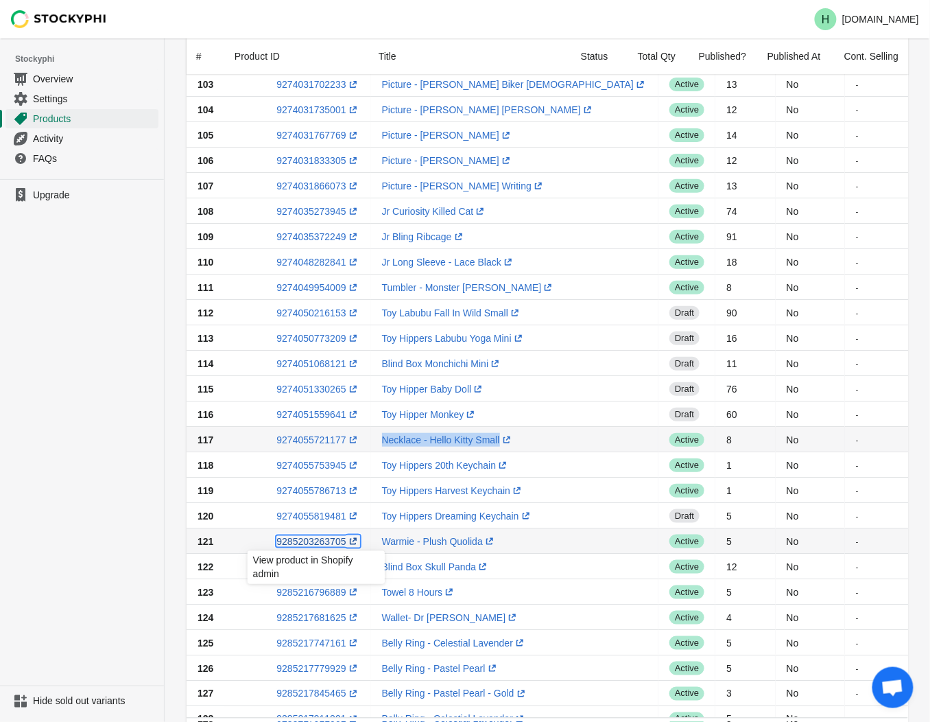
click at [305, 540] on link "9285203263705 (opens a new window)" at bounding box center [318, 541] width 83 height 11
click at [314, 543] on link "9285203263705 (opens a new window)" at bounding box center [318, 541] width 83 height 11
click at [110, 434] on ul "Upgrade" at bounding box center [82, 432] width 164 height 506
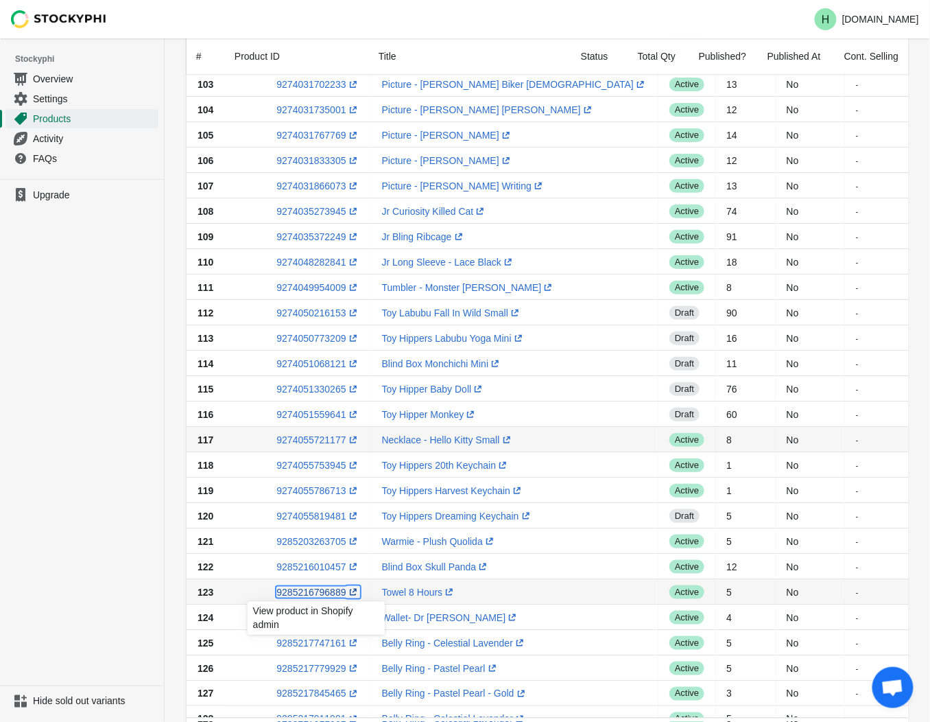
click at [305, 593] on link "9285216796889 (opens a new window)" at bounding box center [318, 592] width 83 height 11
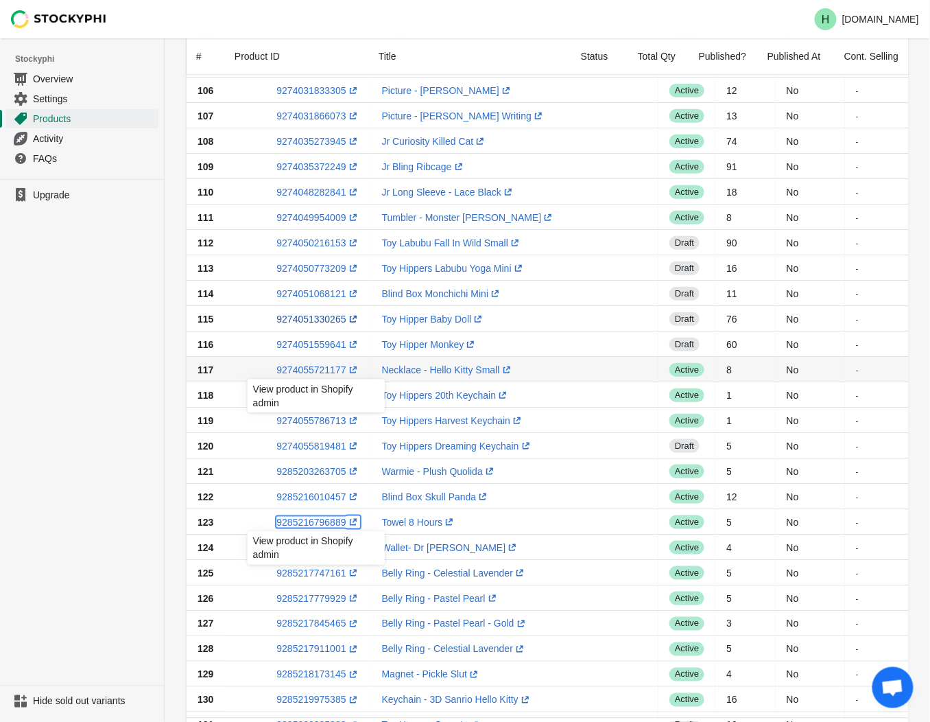
scroll to position [305, 0]
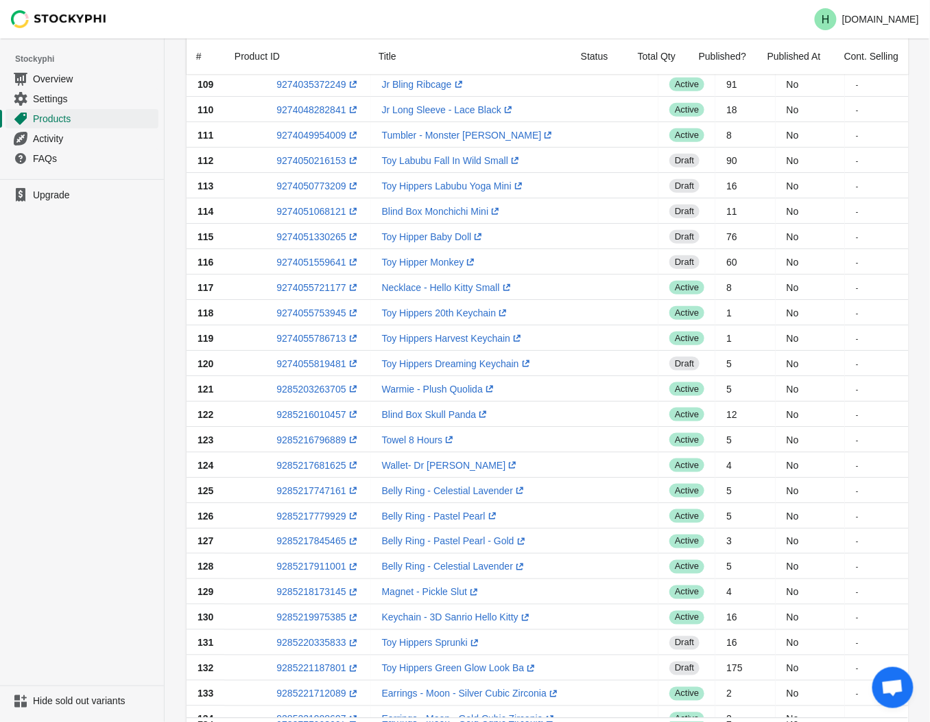
click at [97, 456] on ul "Upgrade" at bounding box center [82, 432] width 164 height 506
click at [311, 463] on link "9285217681625 (opens a new window)" at bounding box center [318, 465] width 83 height 11
click at [96, 364] on ul "Upgrade" at bounding box center [82, 432] width 164 height 506
click at [305, 492] on link "9285217747161 (opens a new window)" at bounding box center [318, 490] width 83 height 11
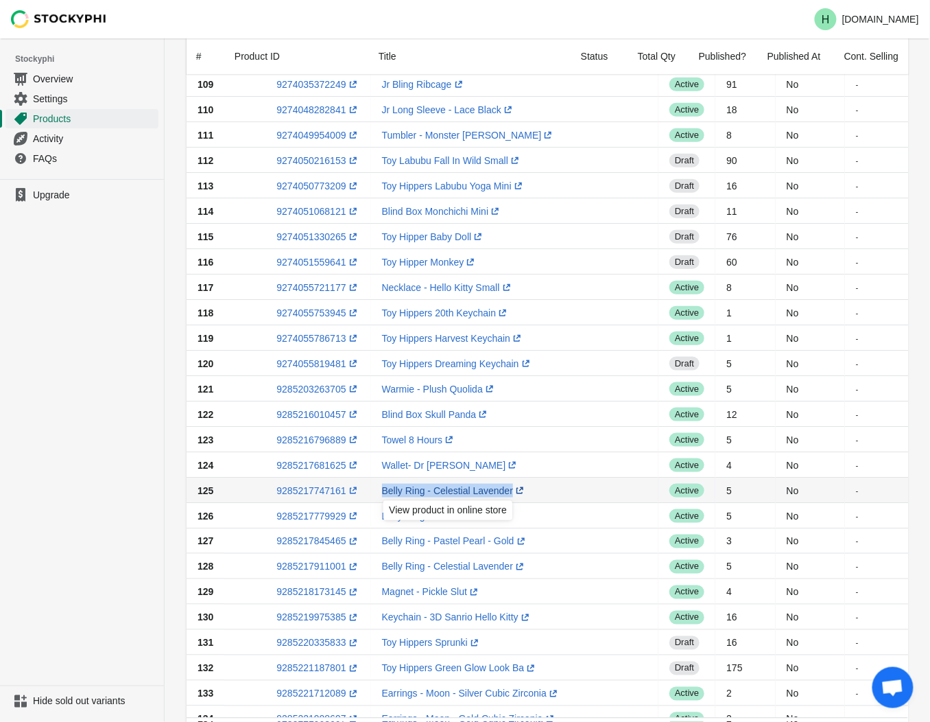
drag, startPoint x: 377, startPoint y: 487, endPoint x: 509, endPoint y: 491, distance: 131.8
click at [509, 491] on td "Belly Ring - Celestial Lavender (opens a new window)" at bounding box center [515, 490] width 288 height 25
drag, startPoint x: 509, startPoint y: 491, endPoint x: 495, endPoint y: 493, distance: 13.8
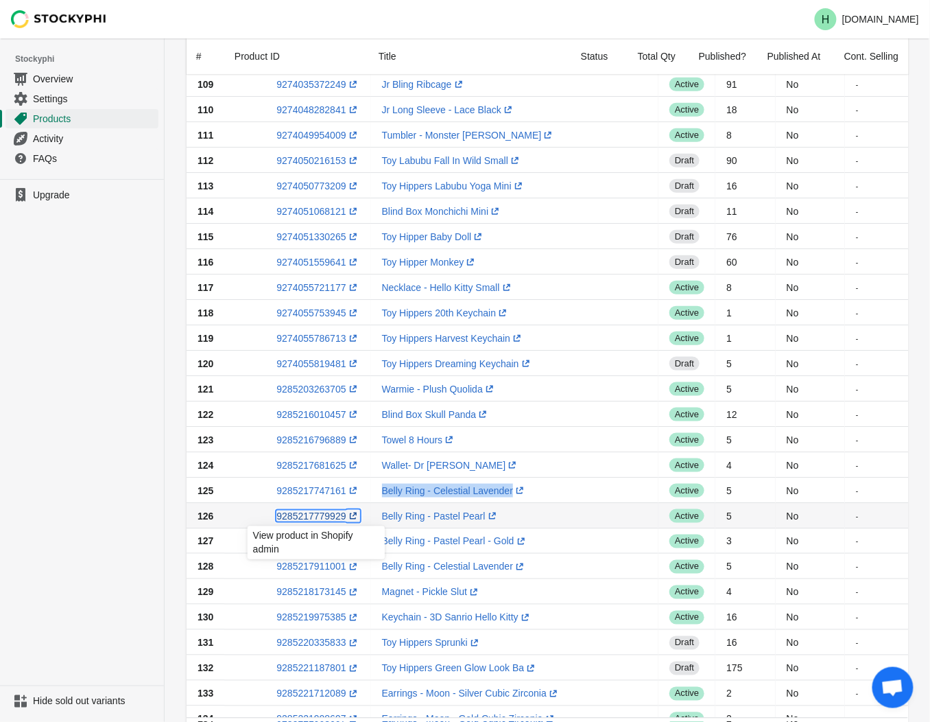
click at [310, 517] on link "9285217779929 (opens a new window)" at bounding box center [318, 516] width 83 height 11
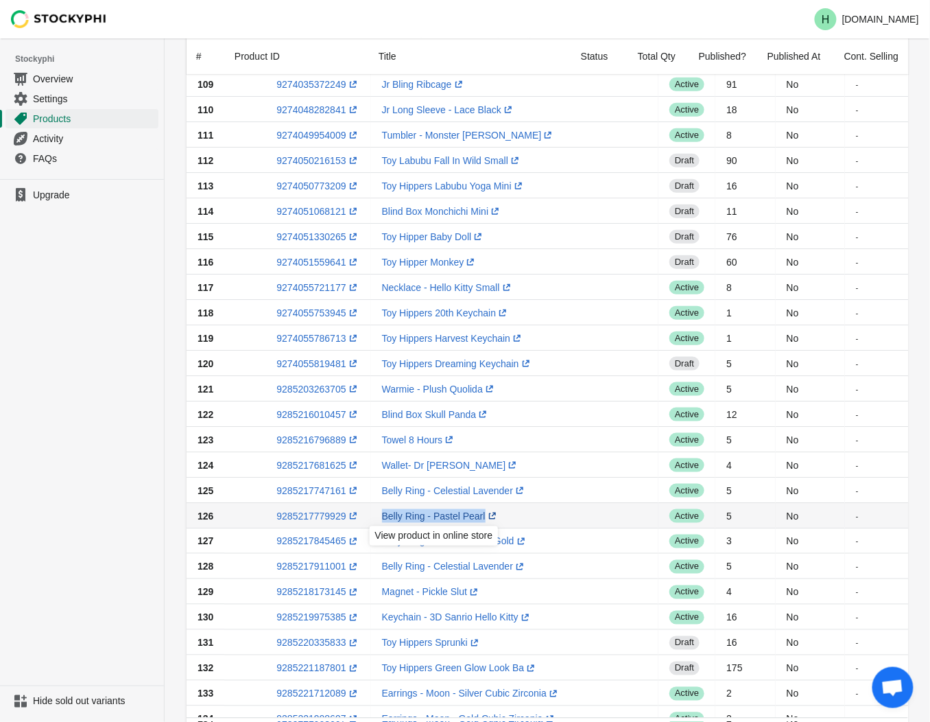
drag, startPoint x: 377, startPoint y: 515, endPoint x: 475, endPoint y: 516, distance: 97.4
click at [475, 516] on td "Belly Ring - Pastel Pearl (opens a new window)" at bounding box center [515, 515] width 288 height 25
drag, startPoint x: 475, startPoint y: 516, endPoint x: 449, endPoint y: 516, distance: 25.4
drag, startPoint x: 511, startPoint y: 538, endPoint x: 479, endPoint y: 540, distance: 32.3
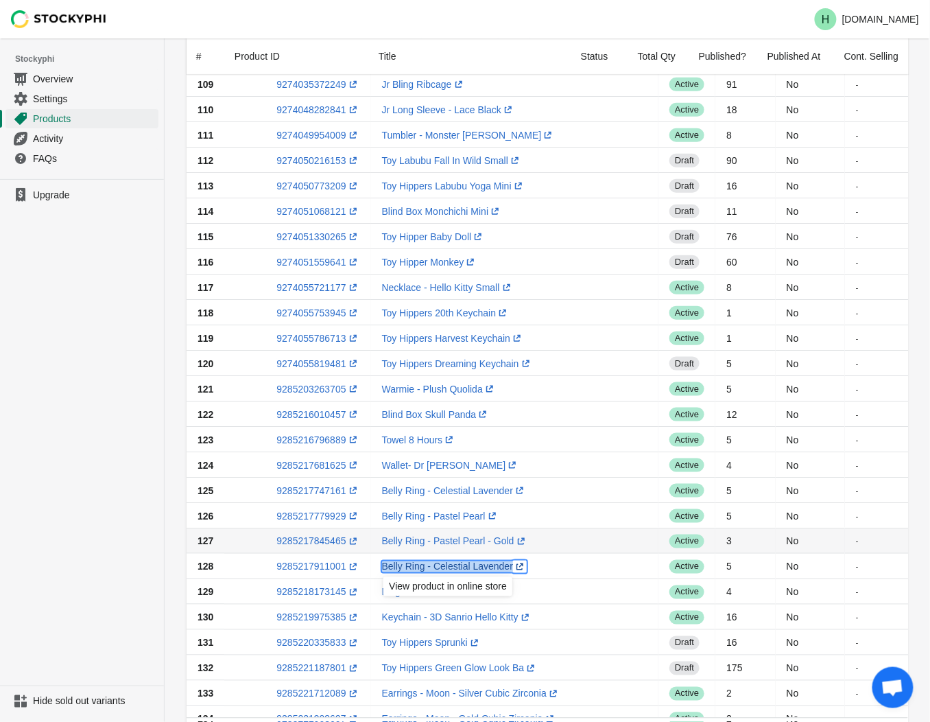
drag, startPoint x: 505, startPoint y: 566, endPoint x: 489, endPoint y: 566, distance: 16.5
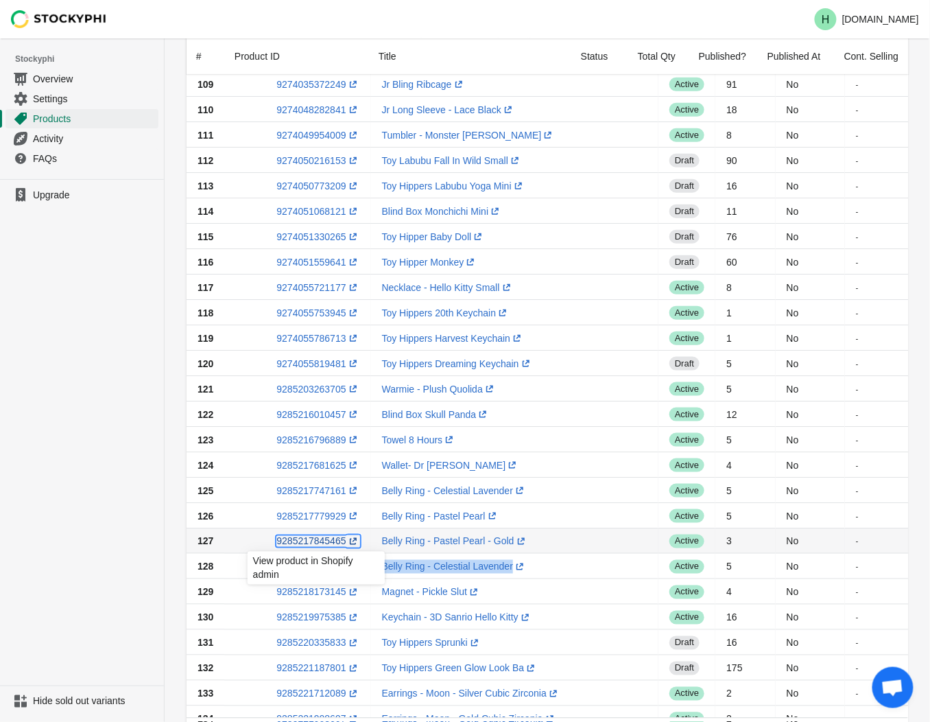
click at [322, 542] on link "9285217845465 (opens a new window)" at bounding box center [318, 541] width 83 height 11
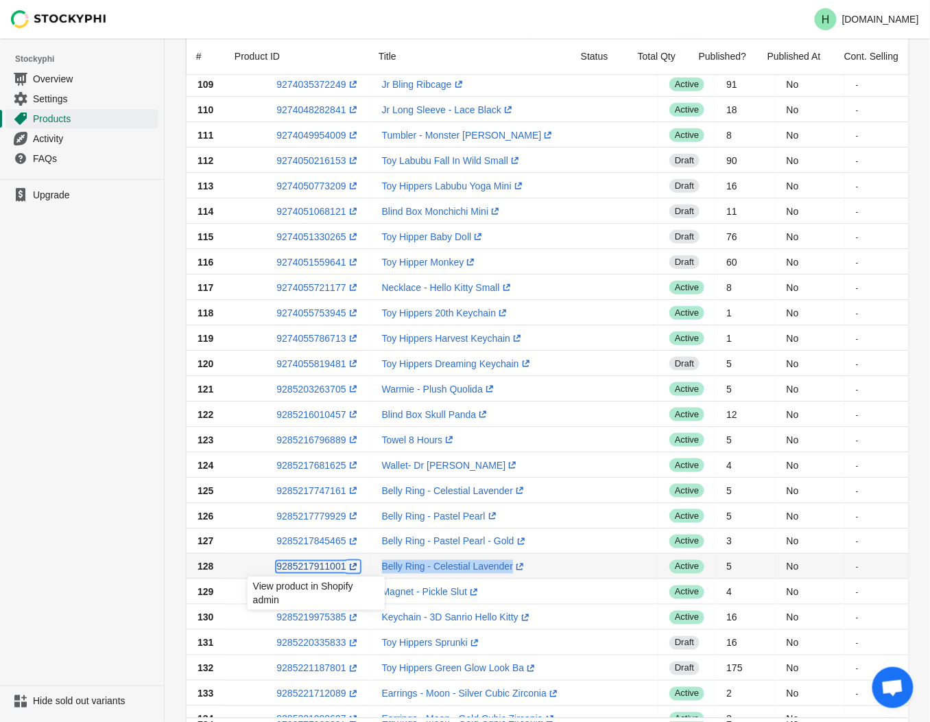
click at [298, 568] on link "9285217911001 (opens a new window)" at bounding box center [318, 566] width 83 height 11
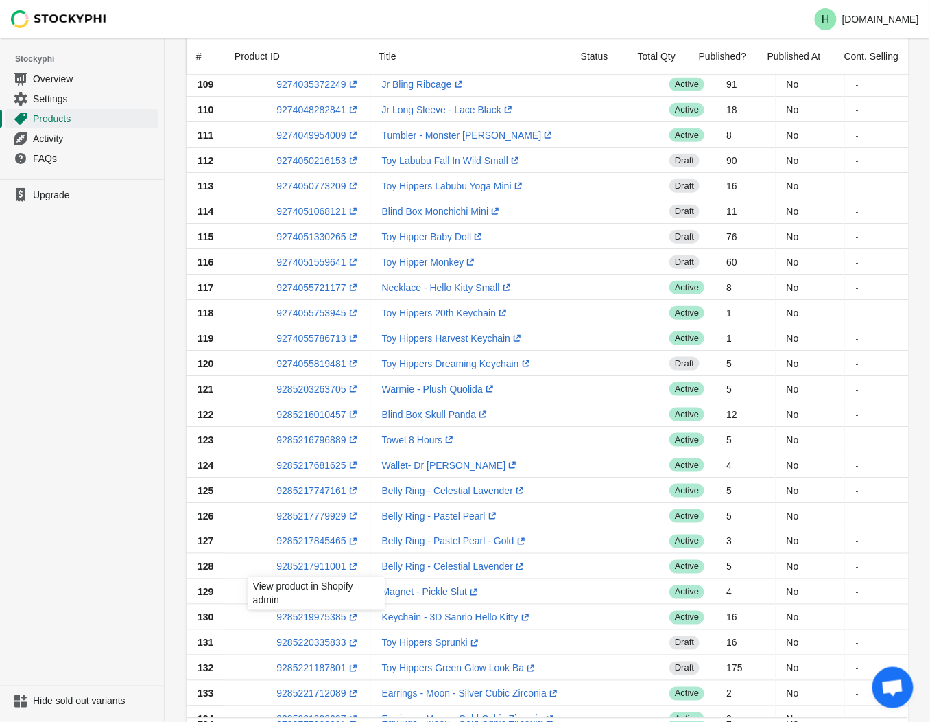
click at [78, 375] on ul "Upgrade" at bounding box center [82, 432] width 164 height 506
click at [318, 594] on link "9285218173145 (opens a new window)" at bounding box center [318, 592] width 83 height 11
click at [95, 417] on ul "Upgrade" at bounding box center [82, 432] width 164 height 506
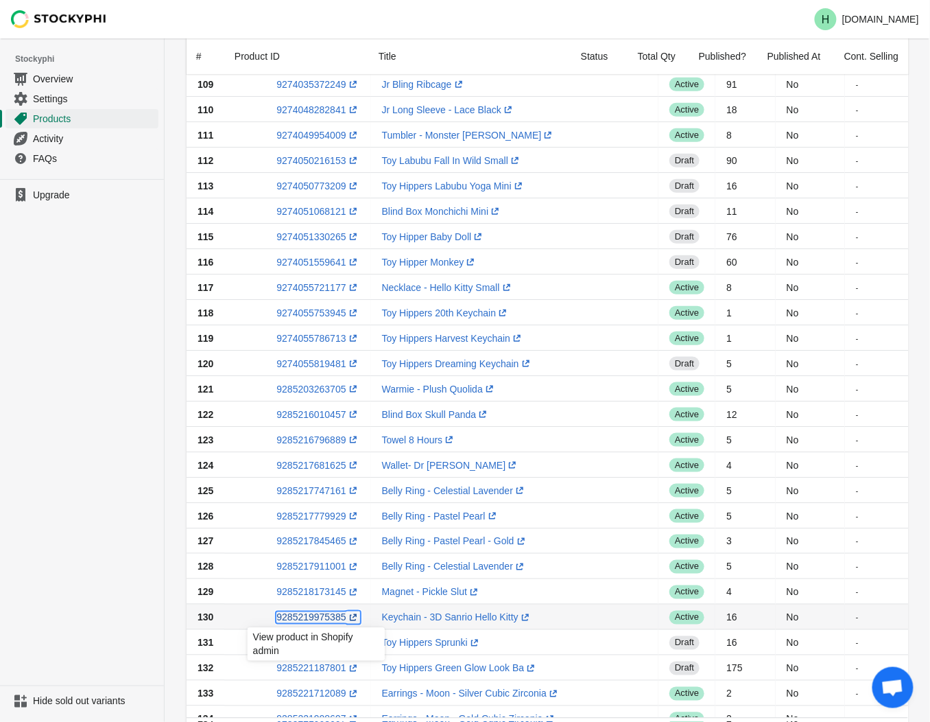
click at [314, 620] on link "9285219975385 (opens a new window)" at bounding box center [318, 617] width 83 height 11
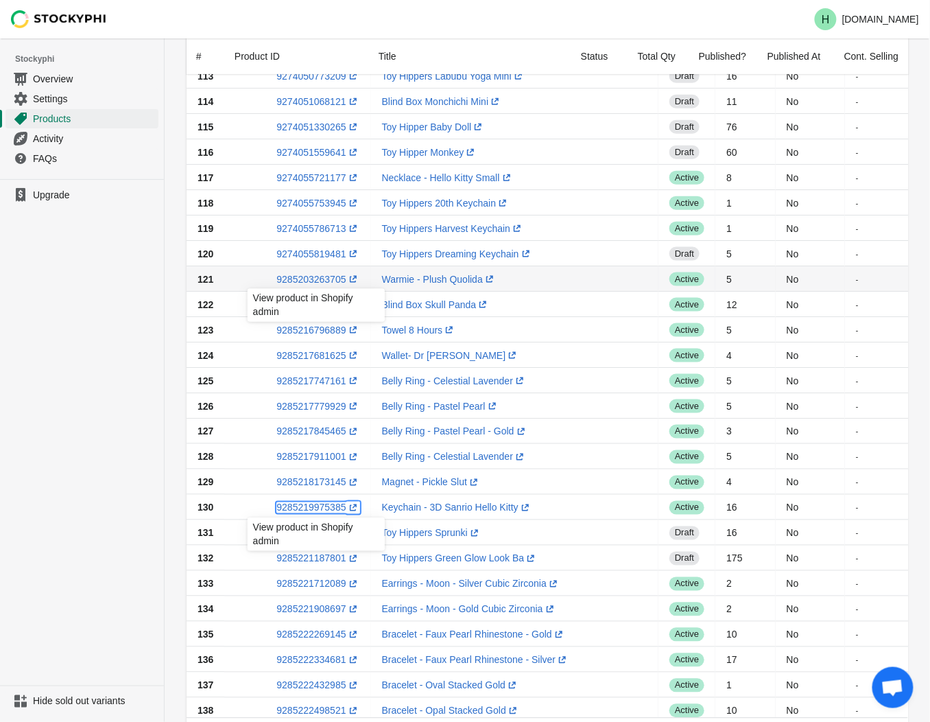
scroll to position [533, 0]
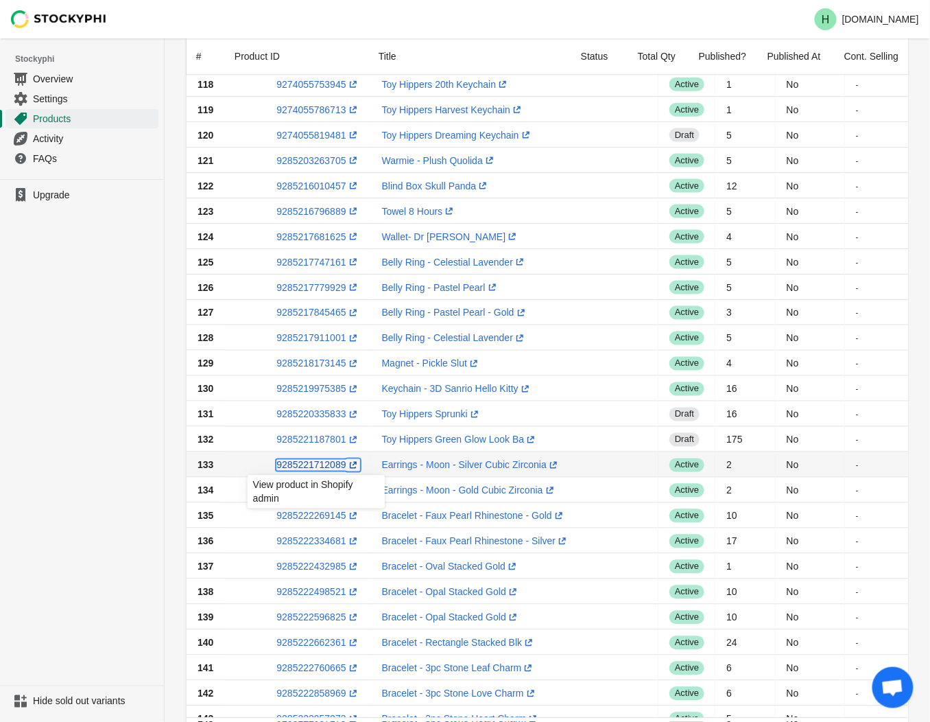
click at [310, 462] on link "9285221712089 (opens a new window)" at bounding box center [318, 465] width 83 height 11
click at [93, 379] on ul "Upgrade" at bounding box center [82, 432] width 164 height 506
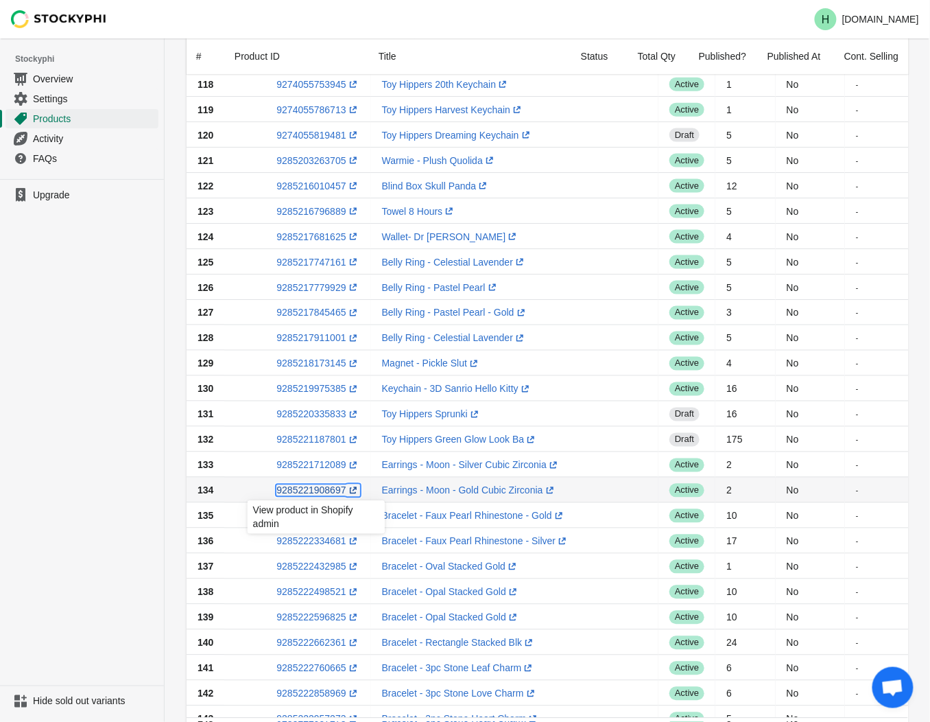
click at [314, 493] on link "9285221908697 (opens a new window)" at bounding box center [318, 490] width 83 height 11
click at [80, 395] on ul "Upgrade" at bounding box center [82, 432] width 164 height 506
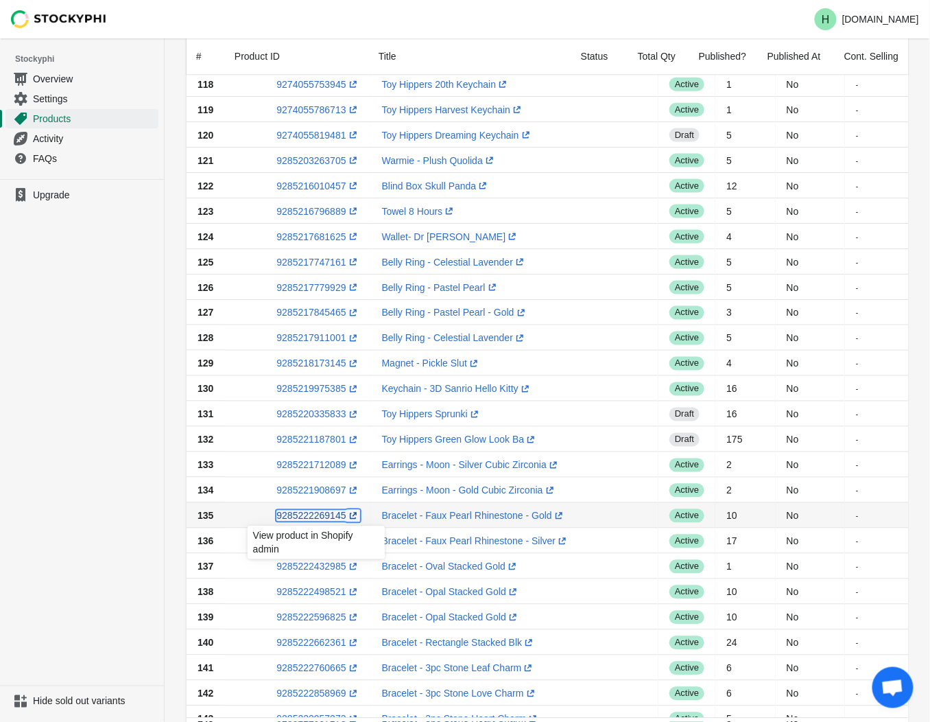
click at [309, 515] on link "9285222269145 (opens a new window)" at bounding box center [318, 516] width 83 height 11
click at [143, 461] on ul "Upgrade" at bounding box center [82, 432] width 164 height 506
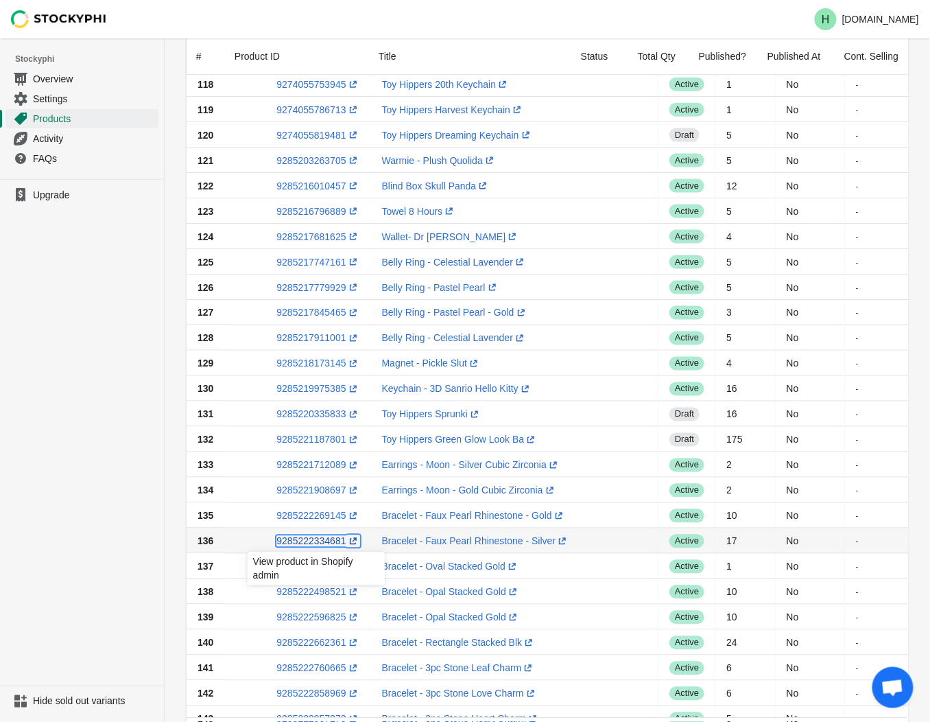
click at [309, 542] on link "9285222334681 (opens a new window)" at bounding box center [318, 541] width 83 height 11
click at [118, 539] on ul "Upgrade" at bounding box center [82, 432] width 164 height 506
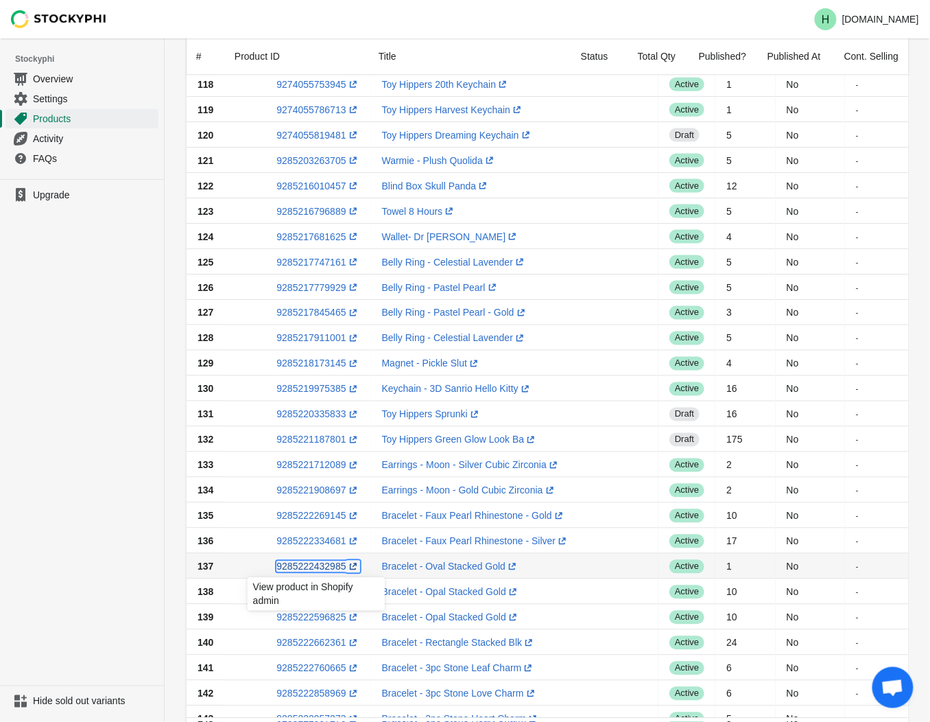
click at [318, 567] on link "9285222432985 (opens a new window)" at bounding box center [318, 566] width 83 height 11
click at [154, 583] on ul "Upgrade" at bounding box center [82, 432] width 164 height 506
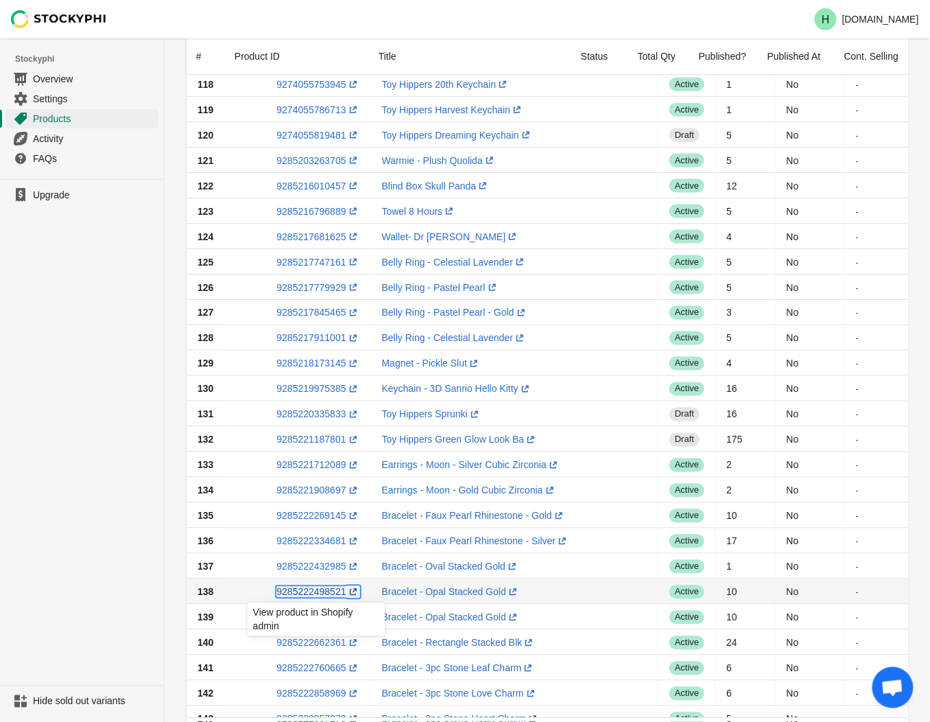
click at [321, 591] on link "9285222498521 (opens a new window)" at bounding box center [318, 592] width 83 height 11
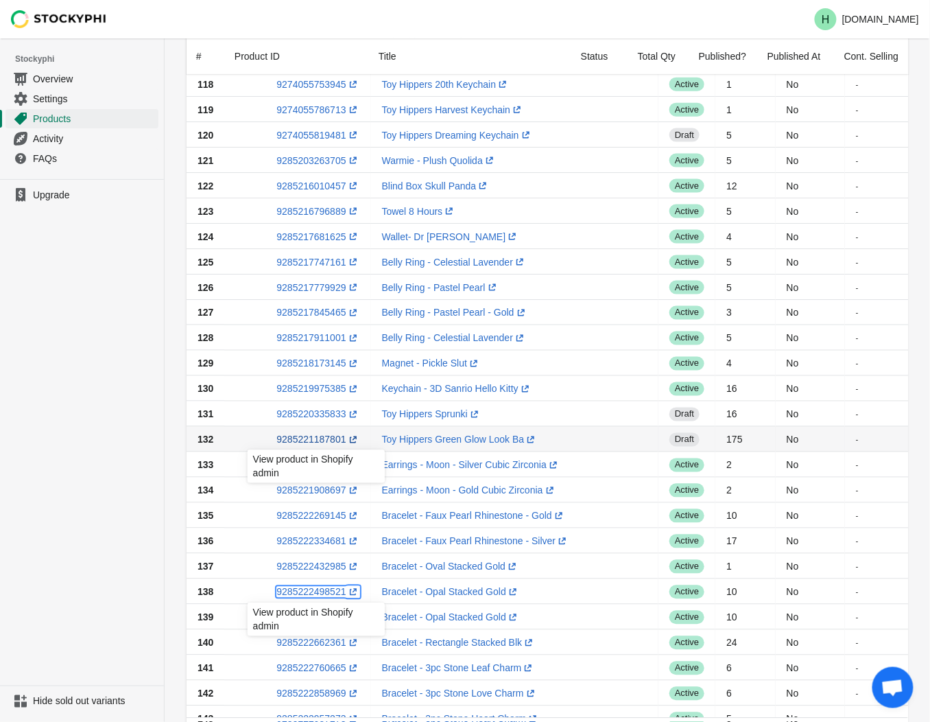
scroll to position [609, 0]
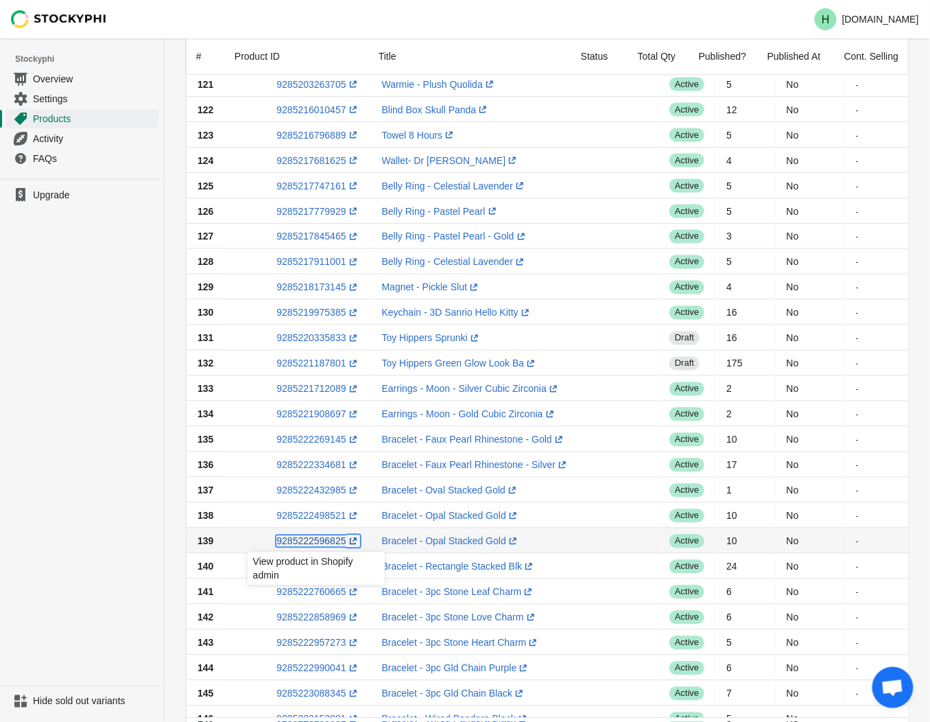
click at [323, 543] on link "9285222596825 (opens a new window)" at bounding box center [318, 541] width 83 height 11
click at [126, 513] on ul "Upgrade" at bounding box center [82, 432] width 164 height 506
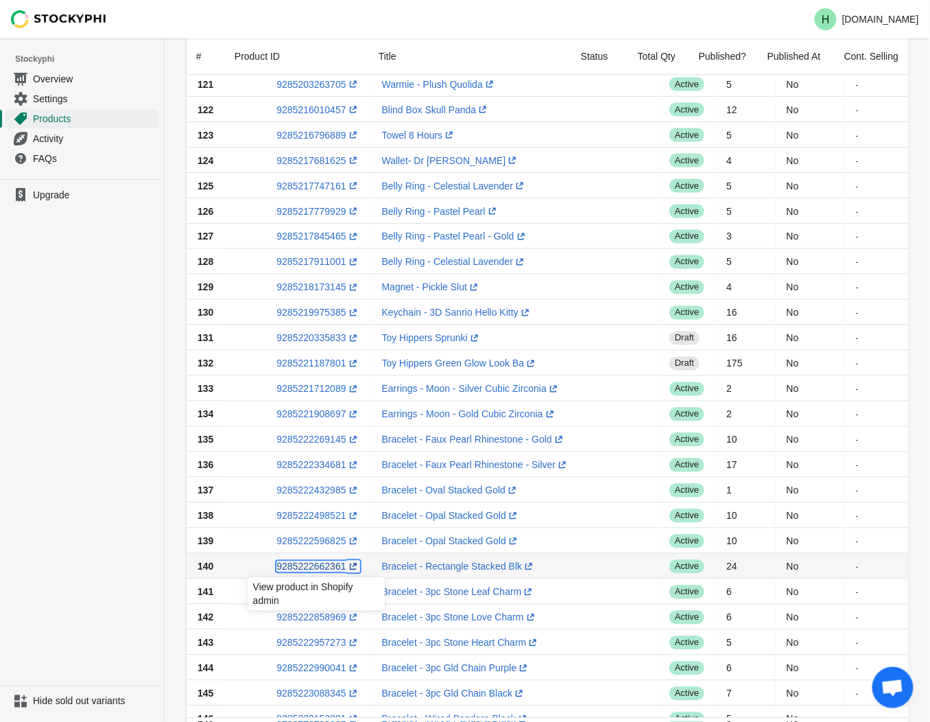
click at [316, 568] on link "9285222662361 (opens a new window)" at bounding box center [318, 566] width 83 height 11
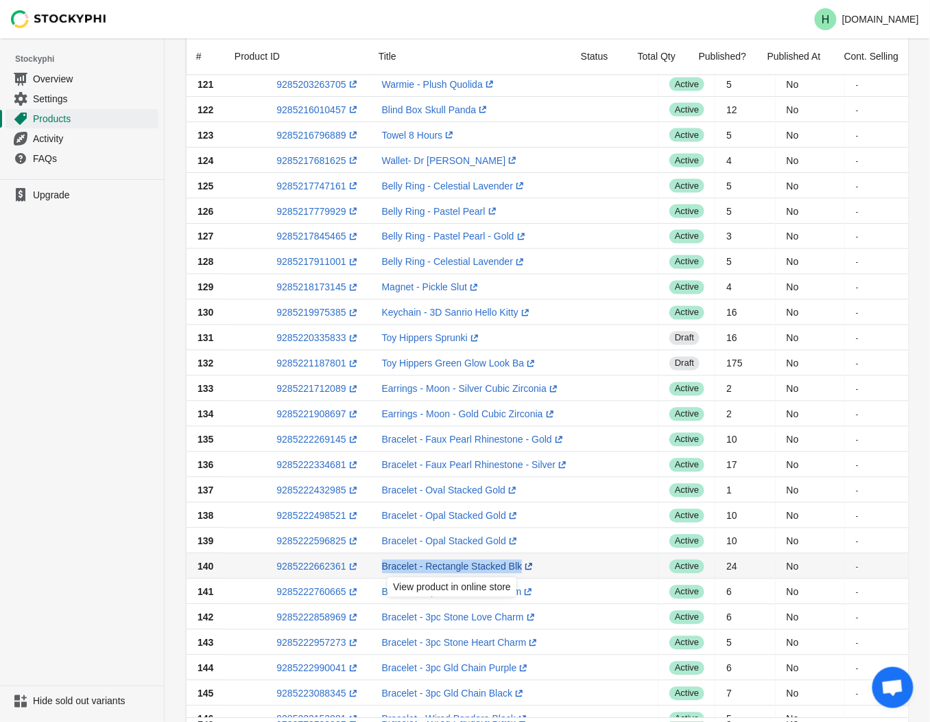
drag, startPoint x: 373, startPoint y: 567, endPoint x: 510, endPoint y: 564, distance: 136.6
click at [510, 564] on td "Bracelet - Rectangle Stacked Blk (opens a new window)" at bounding box center [515, 566] width 288 height 25
drag, startPoint x: 510, startPoint y: 564, endPoint x: 477, endPoint y: 567, distance: 33.1
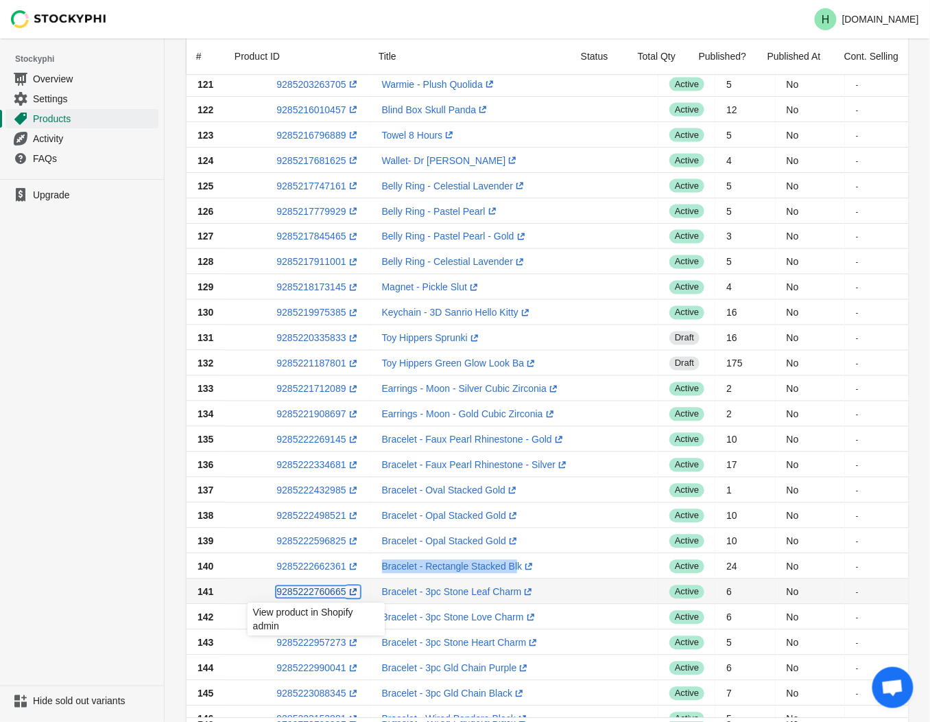
click at [303, 592] on link "9285222760665 (opens a new window)" at bounding box center [318, 592] width 83 height 11
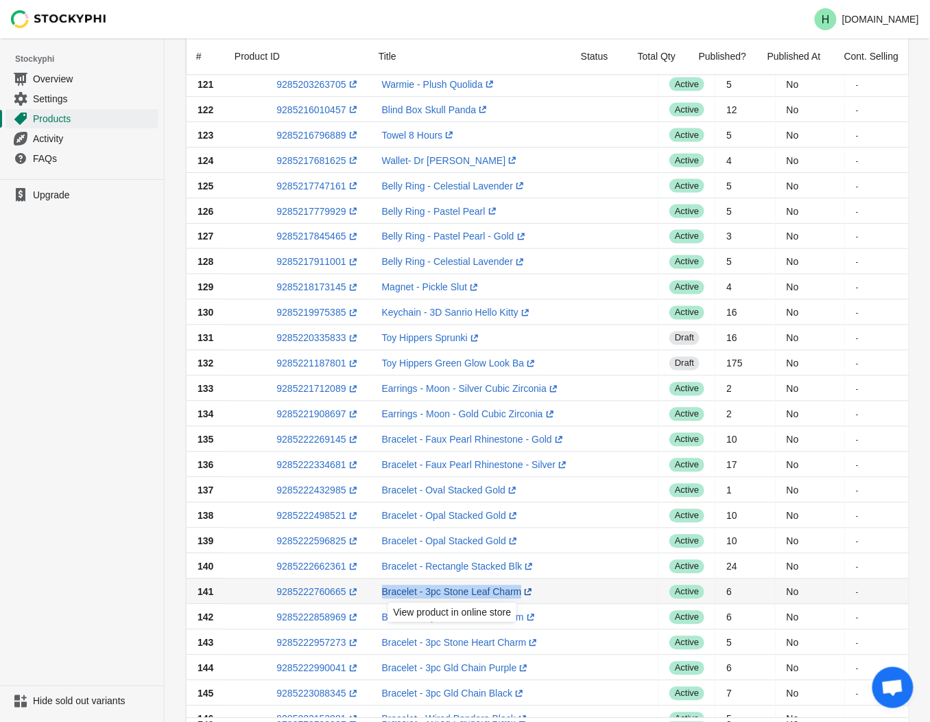
drag, startPoint x: 375, startPoint y: 592, endPoint x: 513, endPoint y: 595, distance: 137.9
click at [513, 595] on td "Bracelet - 3pc Stone Leaf Charm (opens a new window)" at bounding box center [515, 591] width 288 height 25
drag, startPoint x: 513, startPoint y: 595, endPoint x: 483, endPoint y: 595, distance: 30.2
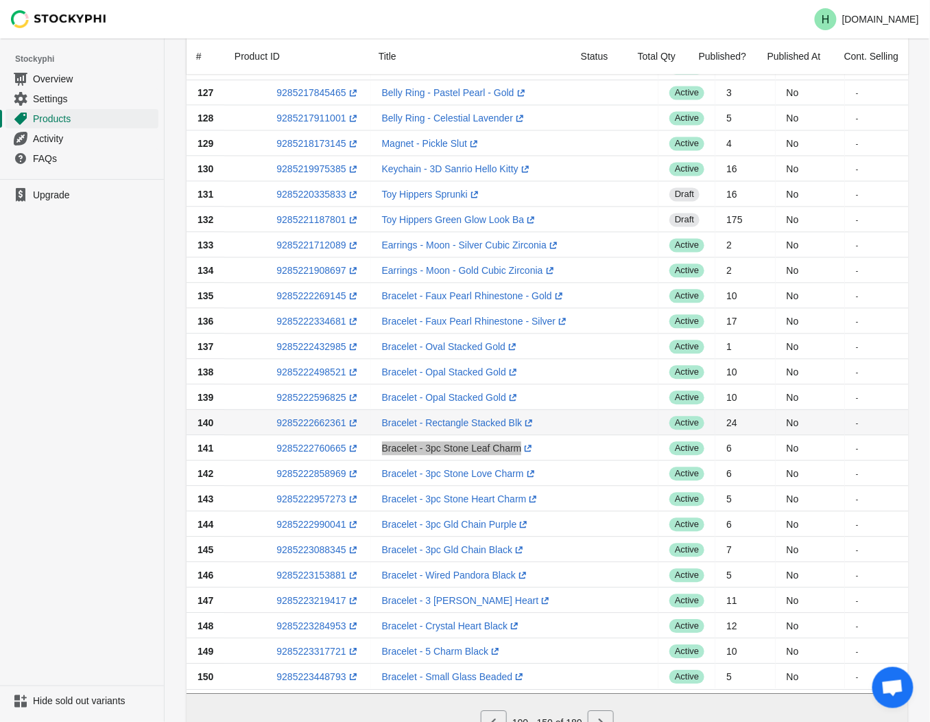
scroll to position [762, 0]
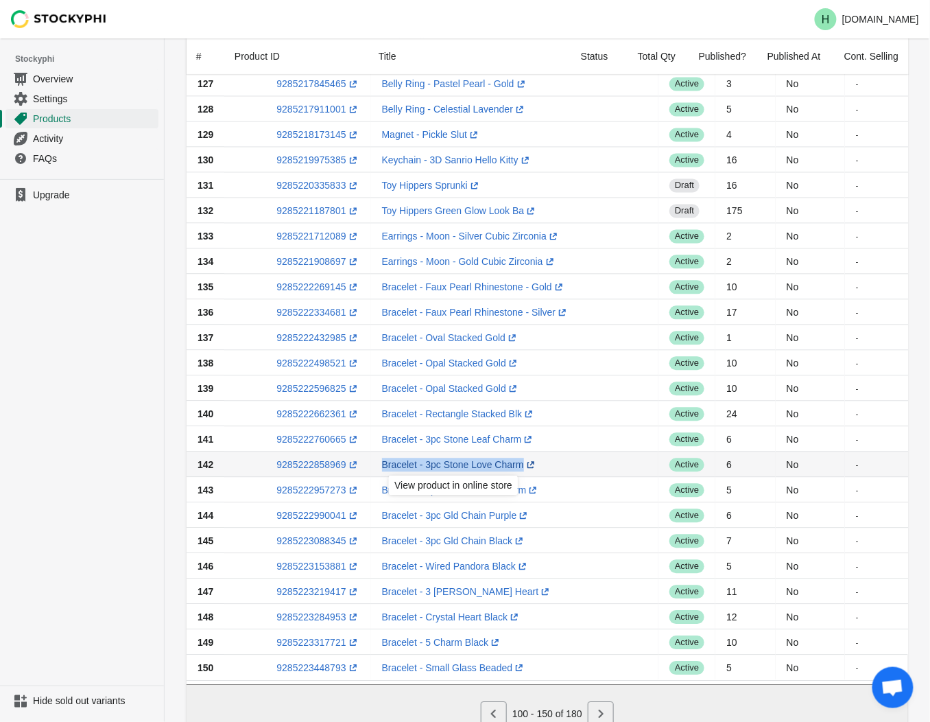
drag, startPoint x: 375, startPoint y: 465, endPoint x: 517, endPoint y: 467, distance: 142.1
click at [517, 467] on td "Bracelet - 3pc Stone Love Charm (opens a new window)" at bounding box center [515, 463] width 288 height 25
drag, startPoint x: 517, startPoint y: 467, endPoint x: 465, endPoint y: 462, distance: 52.4
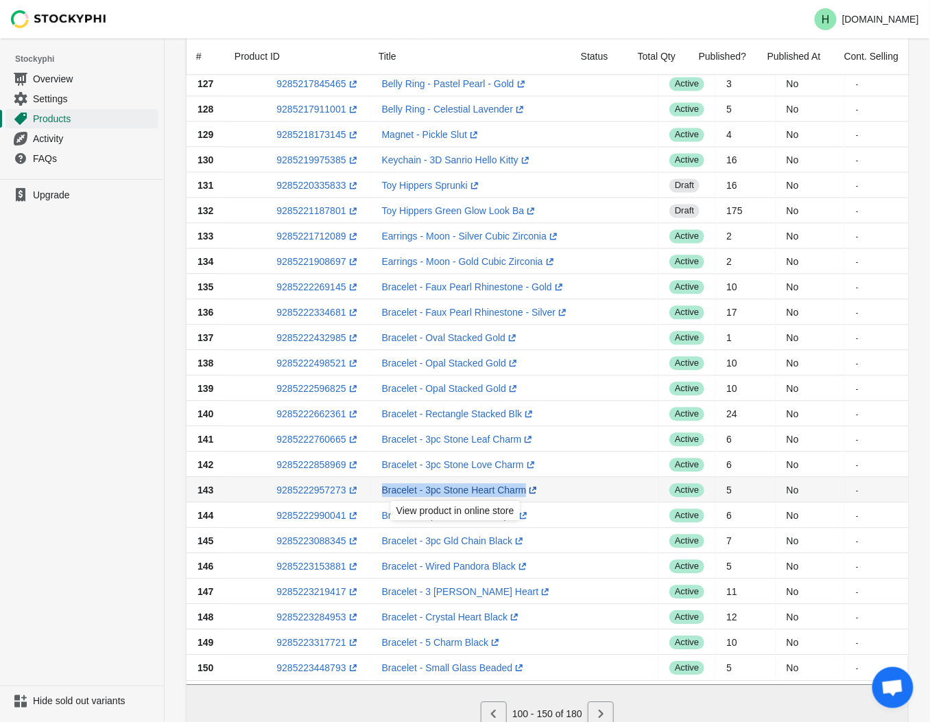
drag, startPoint x: 376, startPoint y: 489, endPoint x: 519, endPoint y: 492, distance: 143.4
click at [519, 492] on td "Bracelet - 3pc Stone Heart Charm (opens a new window)" at bounding box center [515, 489] width 288 height 25
drag, startPoint x: 519, startPoint y: 492, endPoint x: 445, endPoint y: 488, distance: 74.9
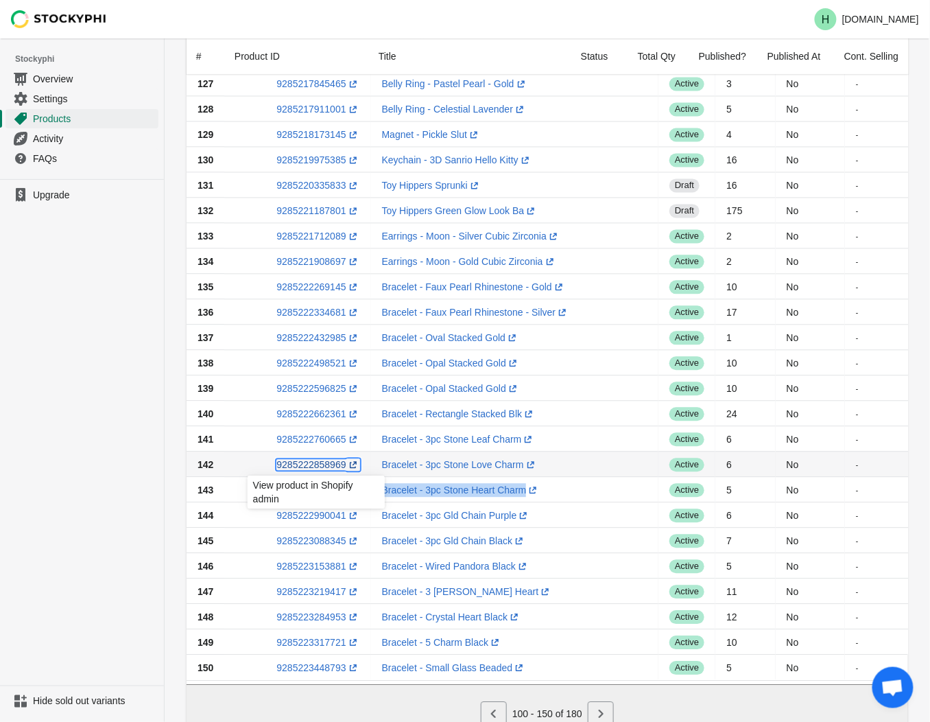
click at [314, 464] on link "9285222858969 (opens a new window)" at bounding box center [318, 464] width 83 height 11
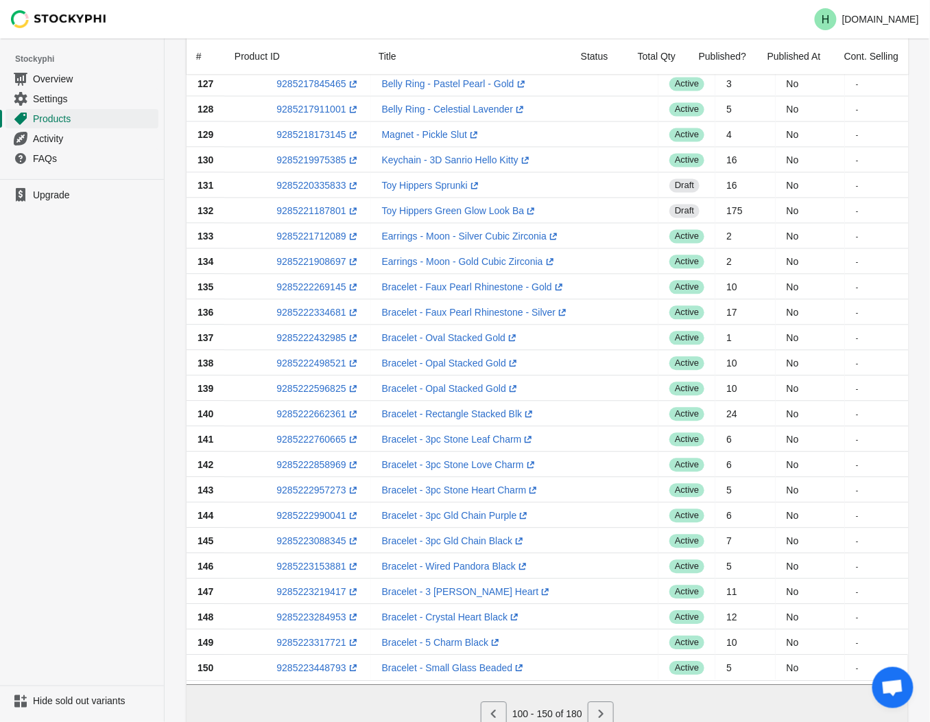
click at [79, 487] on ul "Upgrade" at bounding box center [82, 432] width 164 height 506
click at [300, 492] on link "9285222957273 (opens a new window)" at bounding box center [318, 489] width 83 height 11
click at [106, 451] on ul "Upgrade" at bounding box center [82, 432] width 164 height 506
drag, startPoint x: 371, startPoint y: 515, endPoint x: 511, endPoint y: 515, distance: 140.0
click at [511, 515] on td "Bracelet - 3pc Gld Chain Purple (opens a new window)" at bounding box center [515, 514] width 288 height 25
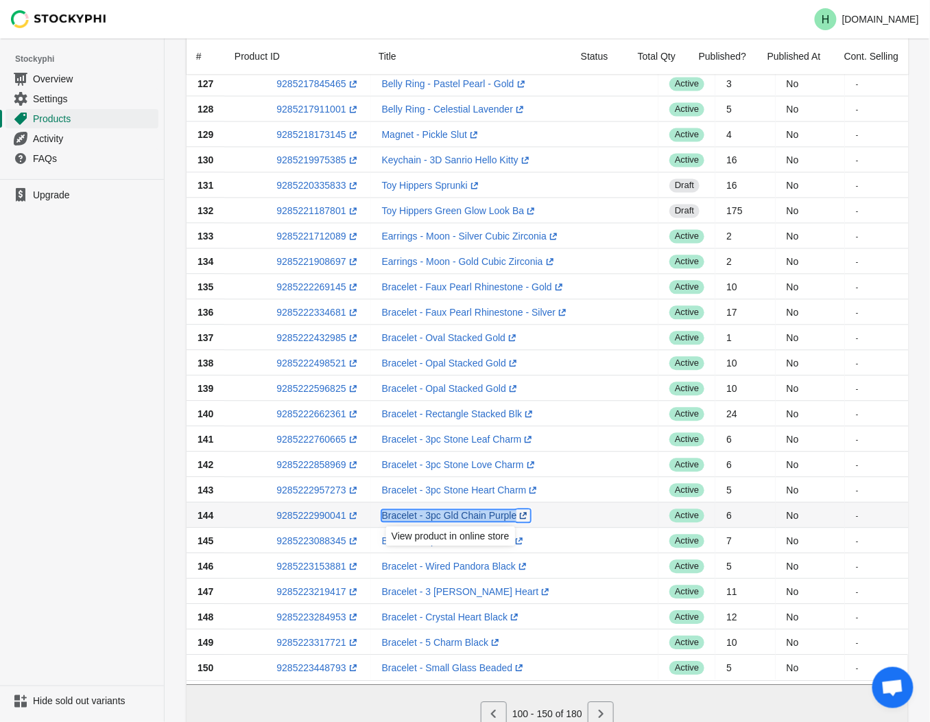
drag, startPoint x: 511, startPoint y: 515, endPoint x: 475, endPoint y: 516, distance: 36.4
click at [307, 519] on link "9285222990041 (opens a new window)" at bounding box center [318, 515] width 83 height 11
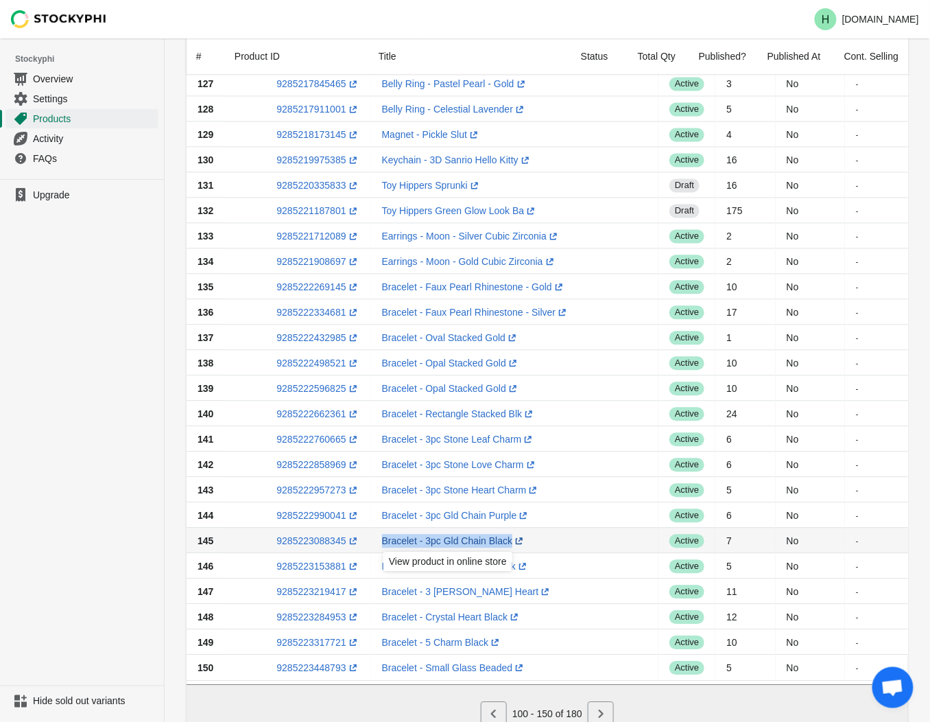
drag, startPoint x: 381, startPoint y: 540, endPoint x: 506, endPoint y: 541, distance: 124.9
click at [506, 541] on td "Bracelet - 3pc Gld Chain Black (opens a new window)" at bounding box center [515, 540] width 288 height 25
drag, startPoint x: 506, startPoint y: 541, endPoint x: 476, endPoint y: 541, distance: 29.5
click at [309, 539] on link "9285223088345 (opens a new window)" at bounding box center [318, 540] width 83 height 11
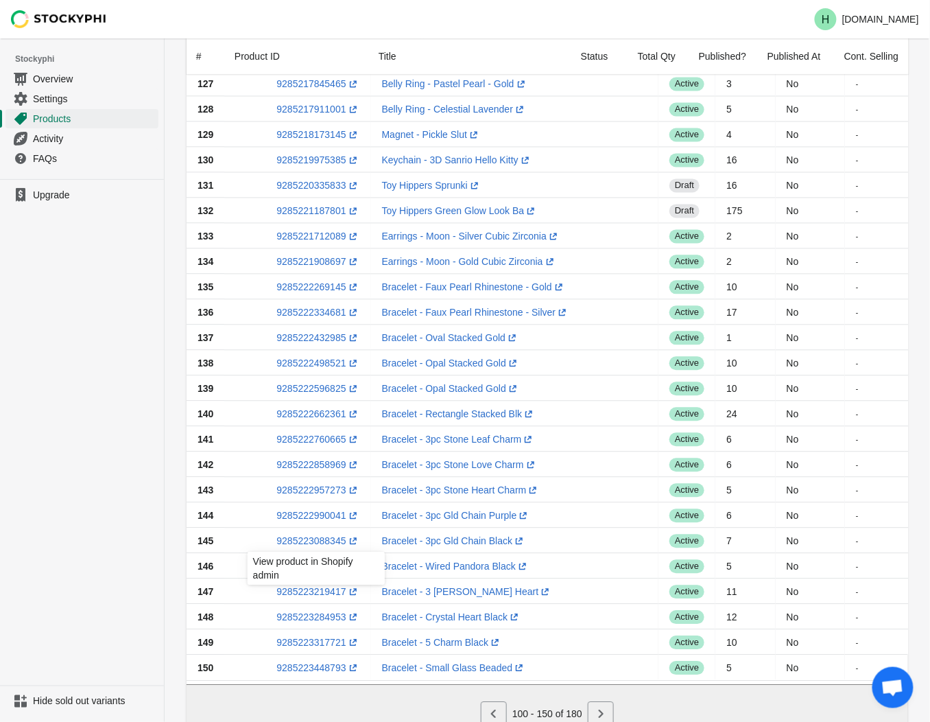
click at [94, 439] on ul "Upgrade" at bounding box center [82, 432] width 164 height 506
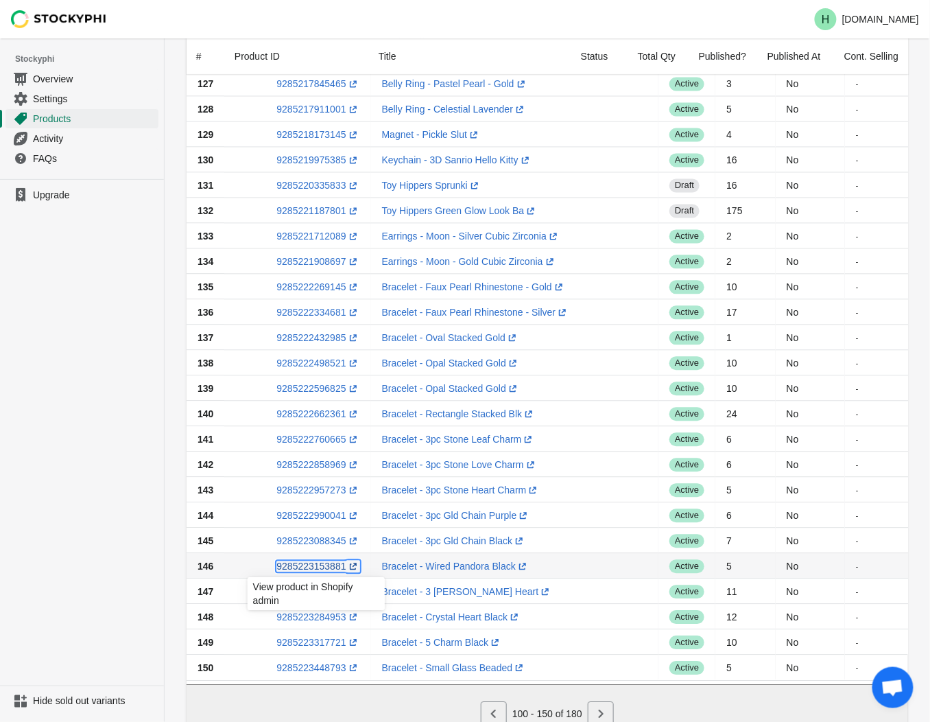
click at [314, 567] on link "9285223153881 (opens a new window)" at bounding box center [318, 566] width 83 height 11
click at [541, 563] on td "Bracelet - Wired Pandora Black (opens a new window)" at bounding box center [515, 565] width 288 height 25
click at [546, 564] on td "Bracelet - Wired Pandora Black (opens a new window)" at bounding box center [515, 565] width 288 height 25
click at [547, 567] on td "Bracelet - Wired Pandora Black (opens a new window)" at bounding box center [515, 565] width 288 height 25
click at [716, 572] on td "5" at bounding box center [746, 565] width 60 height 25
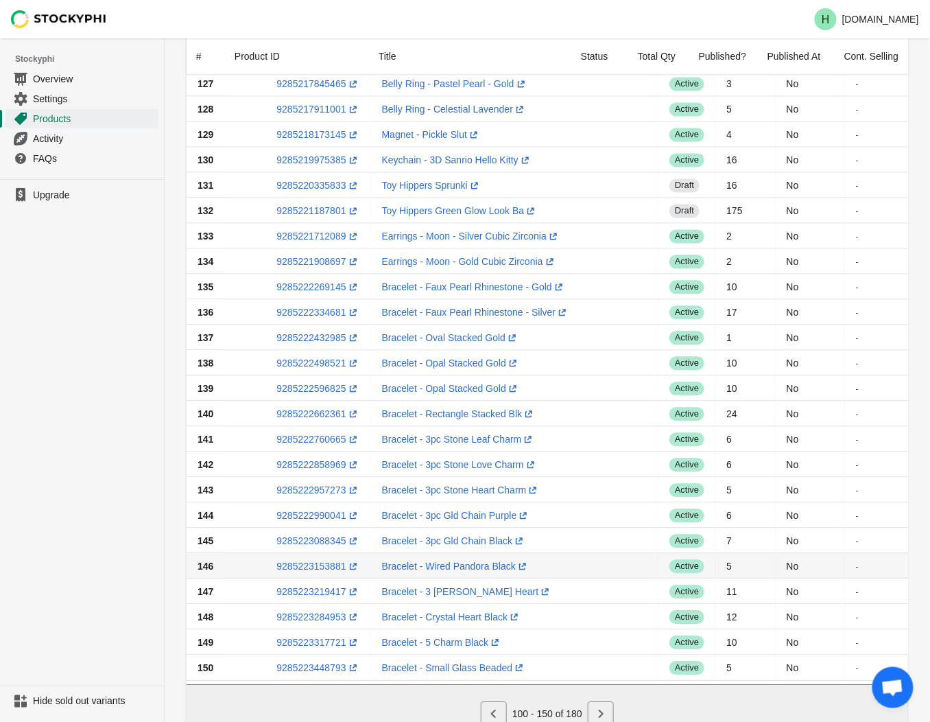
click at [716, 570] on td "5" at bounding box center [746, 565] width 60 height 25
click at [317, 566] on link "9285223153881 (opens a new window)" at bounding box center [318, 566] width 83 height 11
drag, startPoint x: 380, startPoint y: 561, endPoint x: 508, endPoint y: 570, distance: 128.0
click at [508, 570] on td "Bracelet - Wired Pandora Black (opens a new window)" at bounding box center [515, 565] width 288 height 25
drag, startPoint x: 508, startPoint y: 570, endPoint x: 467, endPoint y: 568, distance: 40.5
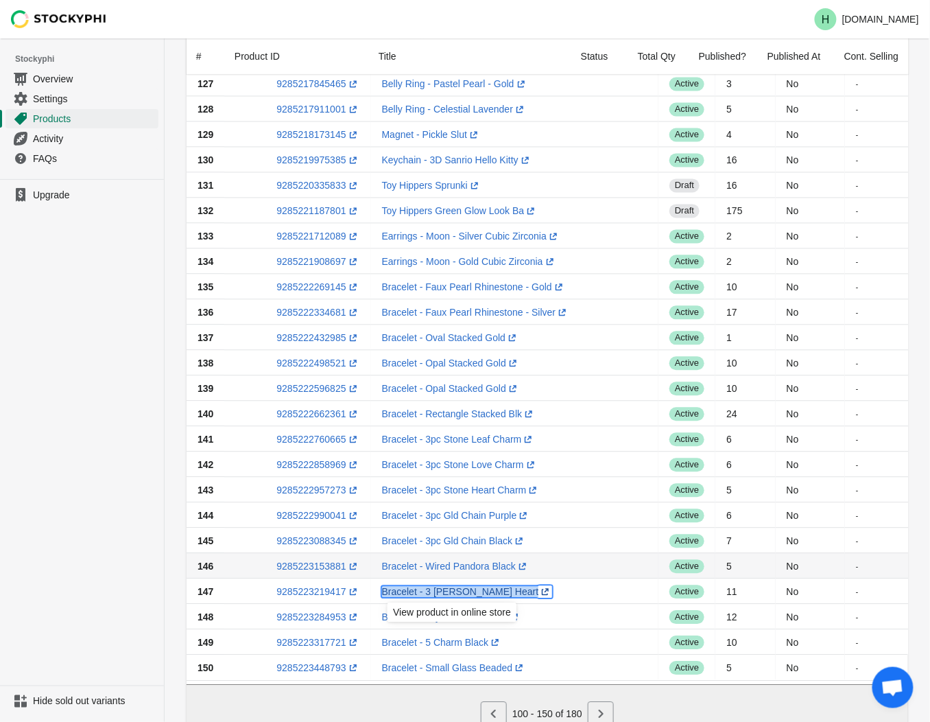
drag, startPoint x: 516, startPoint y: 598, endPoint x: 478, endPoint y: 593, distance: 38.0
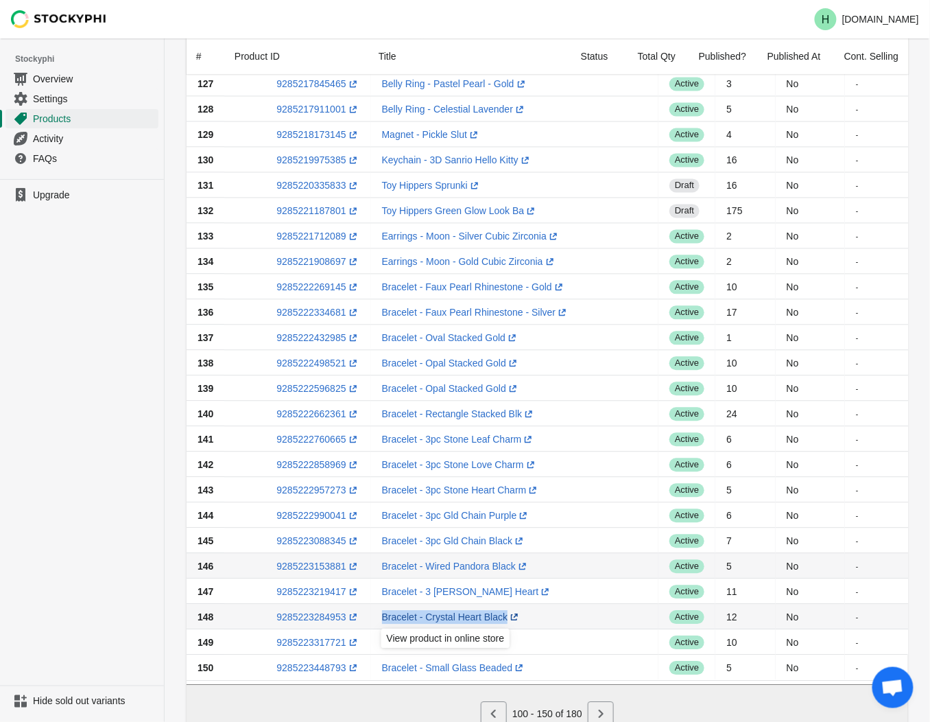
drag, startPoint x: 375, startPoint y: 618, endPoint x: 503, endPoint y: 618, distance: 128.3
click at [503, 618] on td "Bracelet - Crystal Heart Black (opens a new window)" at bounding box center [515, 616] width 288 height 25
drag, startPoint x: 503, startPoint y: 618, endPoint x: 445, endPoint y: 613, distance: 58.5
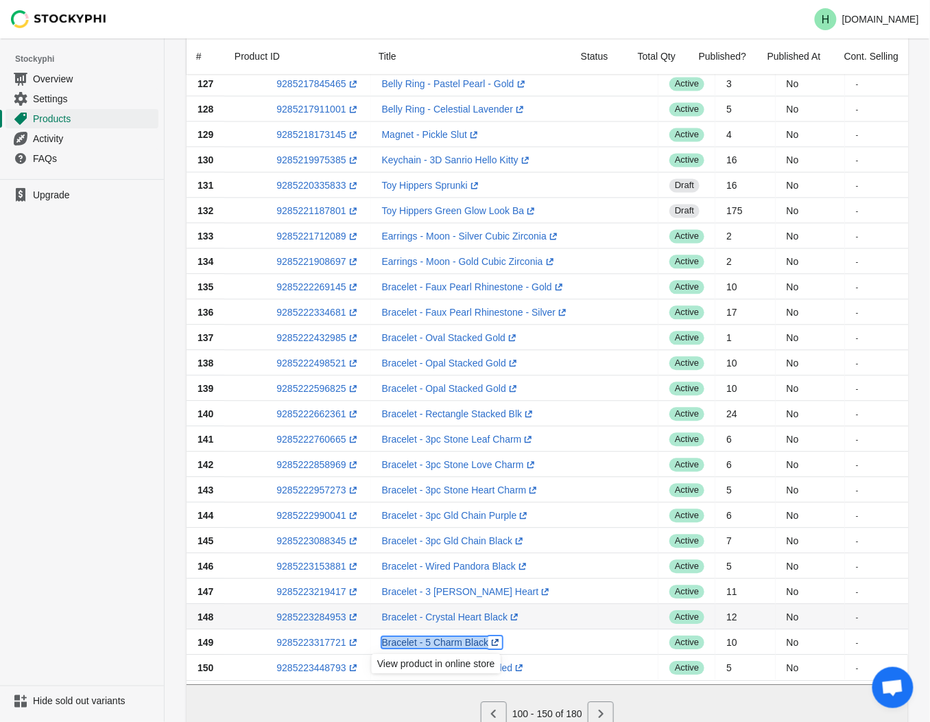
drag, startPoint x: 484, startPoint y: 642, endPoint x: 444, endPoint y: 642, distance: 40.5
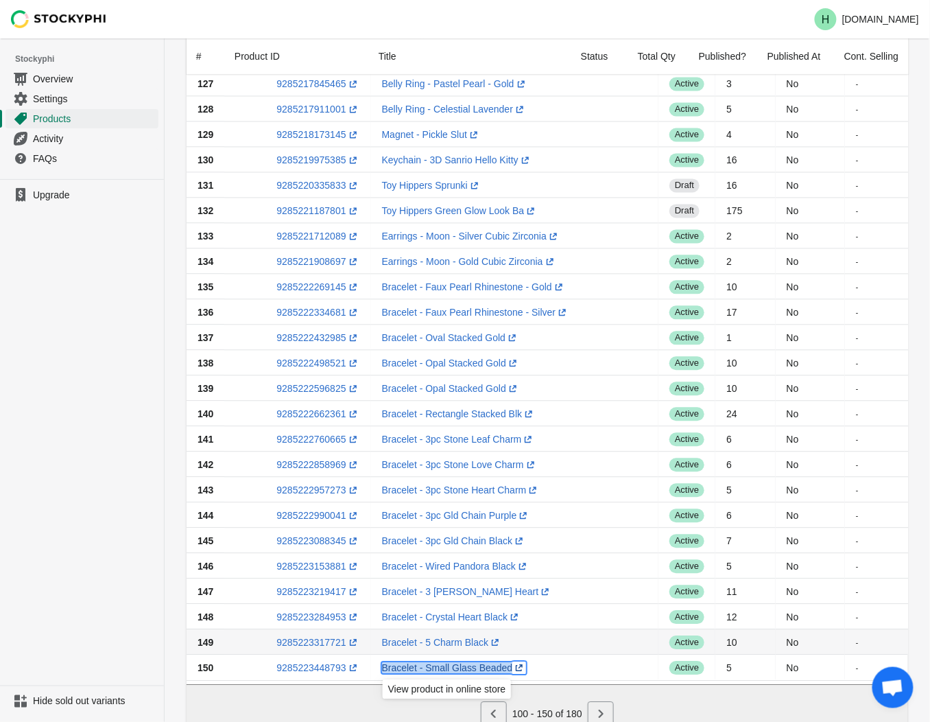
drag, startPoint x: 511, startPoint y: 671, endPoint x: 457, endPoint y: 668, distance: 54.3
